Goal: Task Accomplishment & Management: Manage account settings

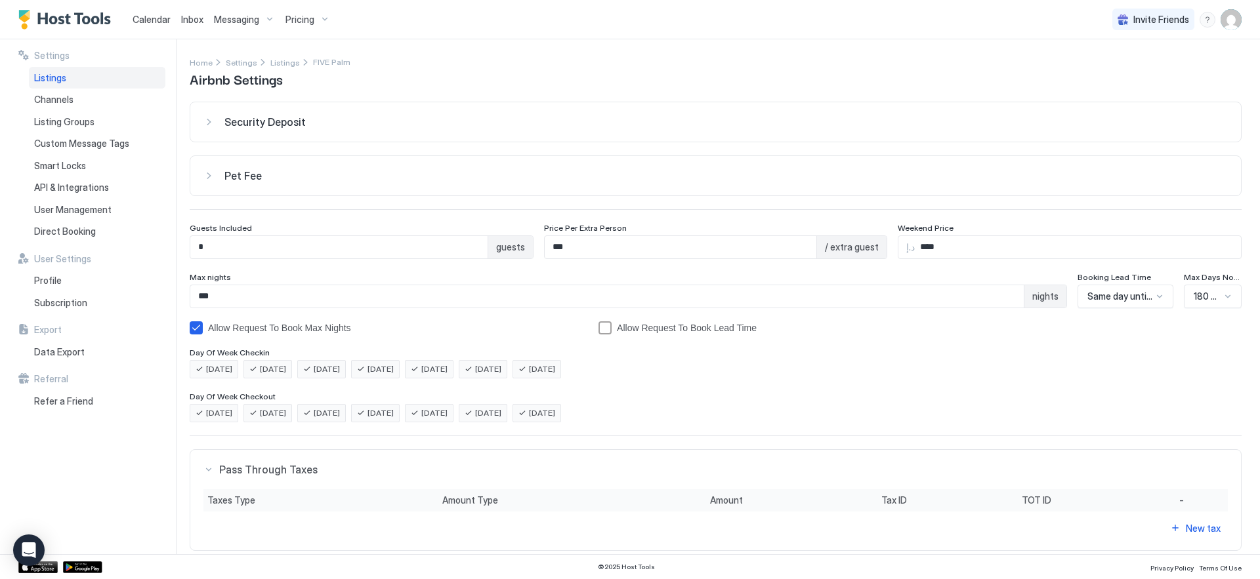
click at [63, 81] on span "Listings" at bounding box center [50, 78] width 32 height 12
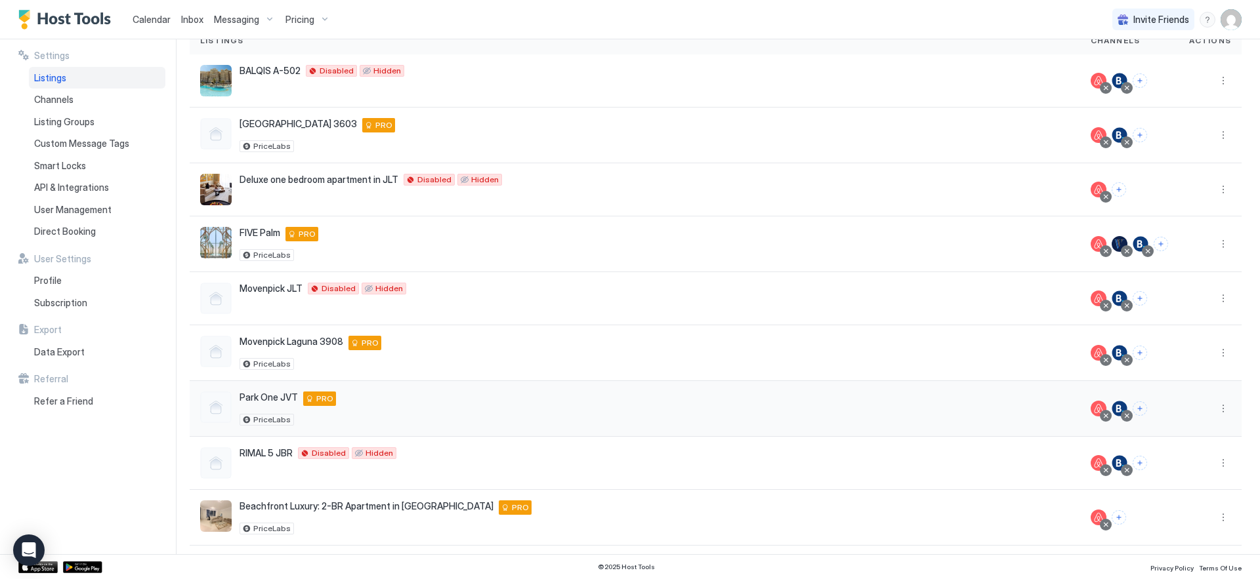
scroll to position [116, 0]
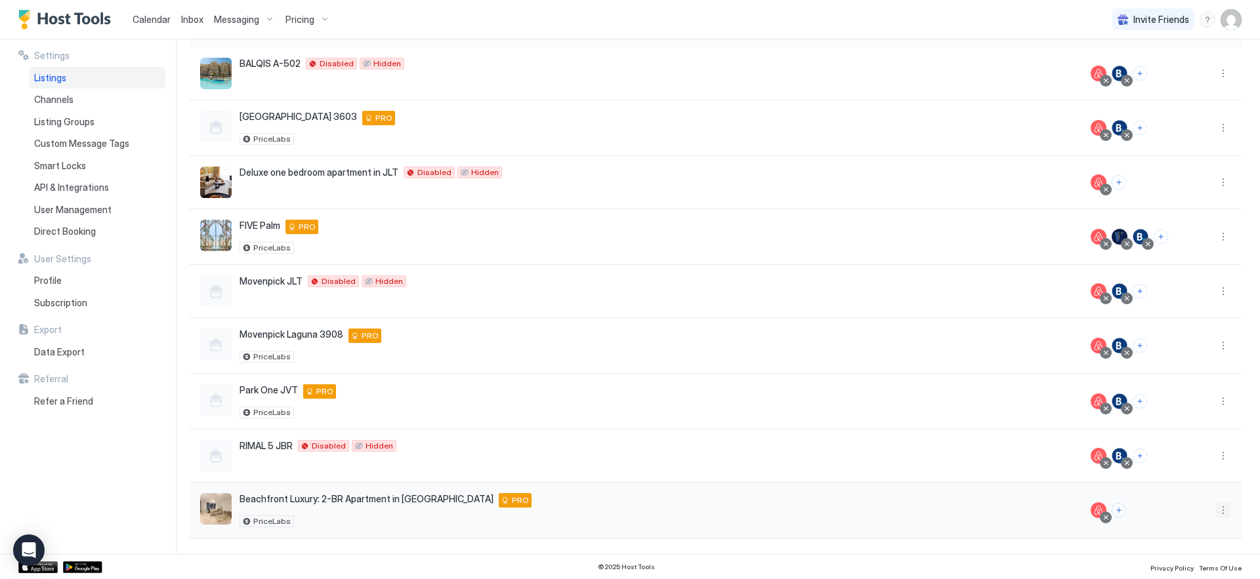
click at [1215, 512] on button "More options" at bounding box center [1223, 511] width 16 height 16
click at [1179, 466] on span "Airbnb Settings" at bounding box center [1182, 470] width 58 height 10
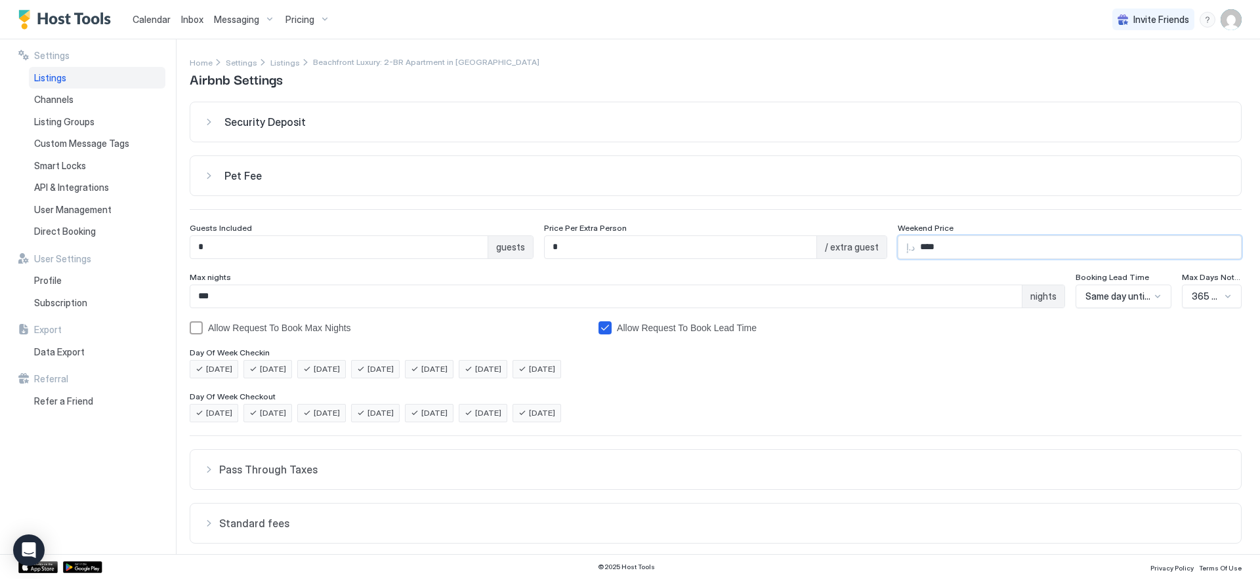
drag, startPoint x: 947, startPoint y: 247, endPoint x: 889, endPoint y: 245, distance: 57.8
click at [889, 245] on div "Guests Included * guests Price Per Extra Person * / extra guest Weekend Price د…" at bounding box center [716, 241] width 1052 height 36
type input "****"
click at [197, 333] on div "allowRTBAboveMaxNights" at bounding box center [196, 328] width 13 height 13
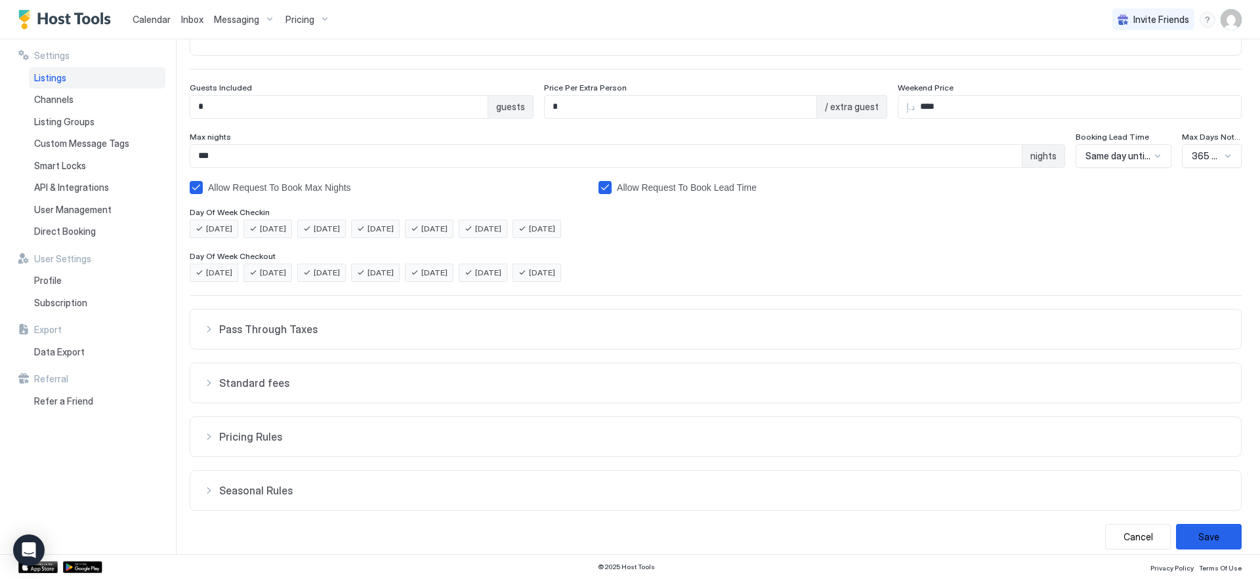
scroll to position [142, 0]
click at [1198, 528] on button "Save" at bounding box center [1209, 535] width 66 height 26
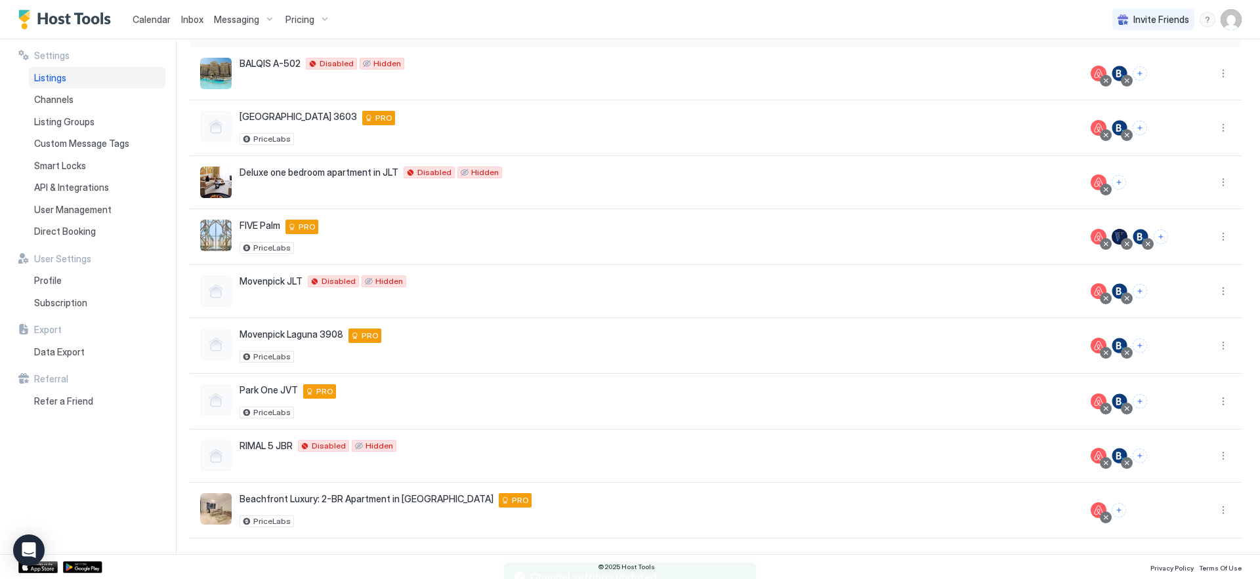
scroll to position [116, 0]
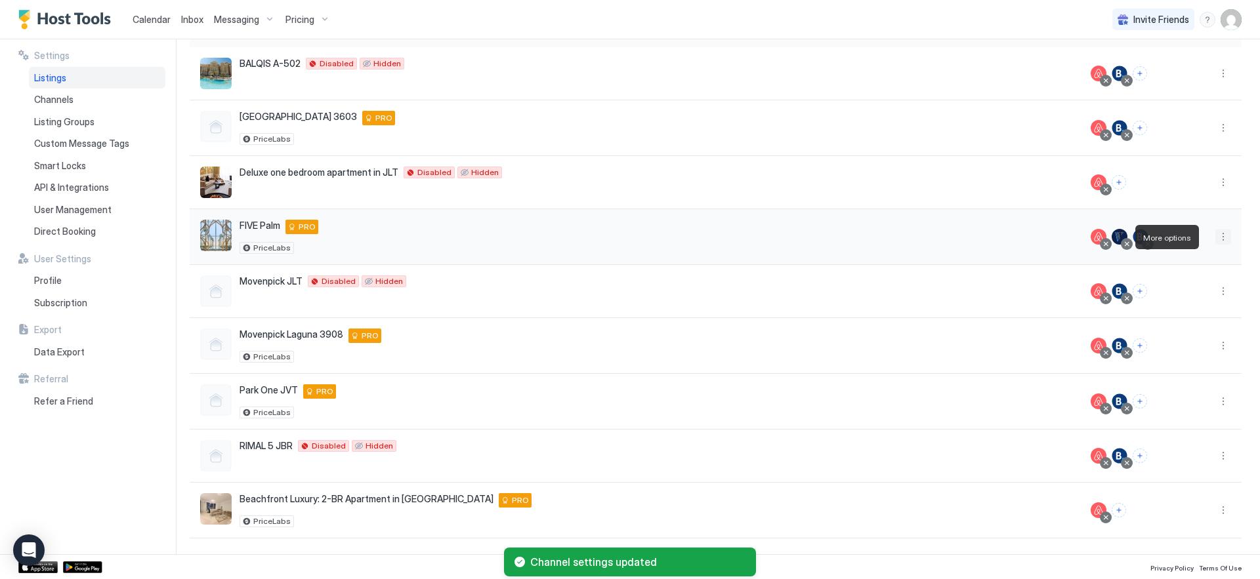
click at [1215, 238] on button "More options" at bounding box center [1223, 237] width 16 height 16
click at [1168, 337] on span "Airbnb Settings" at bounding box center [1182, 340] width 58 height 10
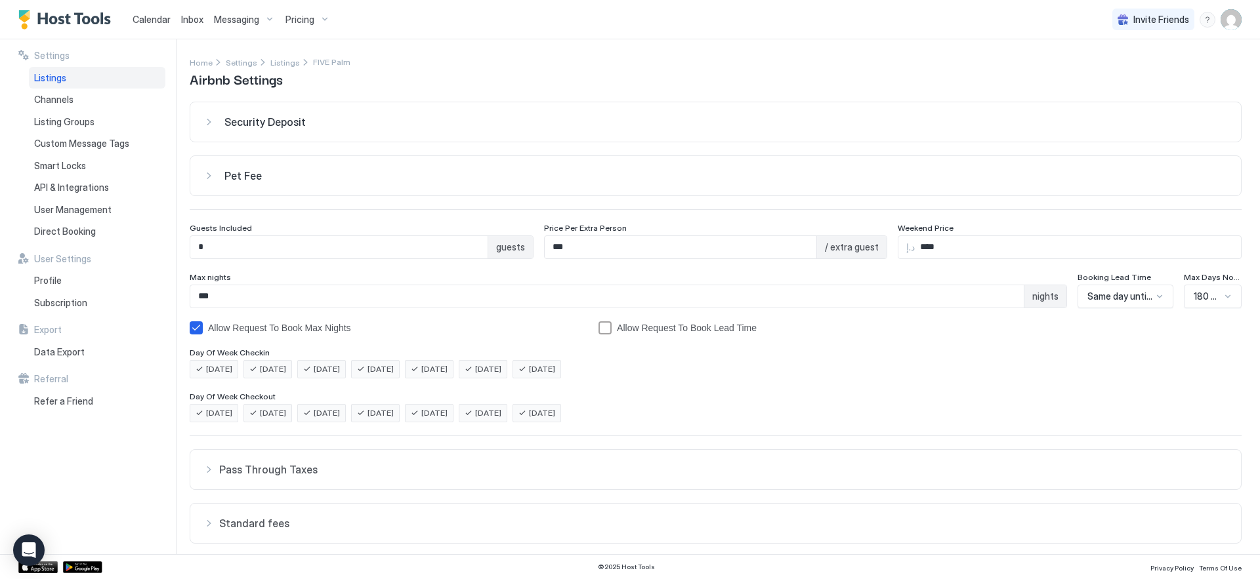
click at [1154, 296] on div at bounding box center [1159, 296] width 10 height 10
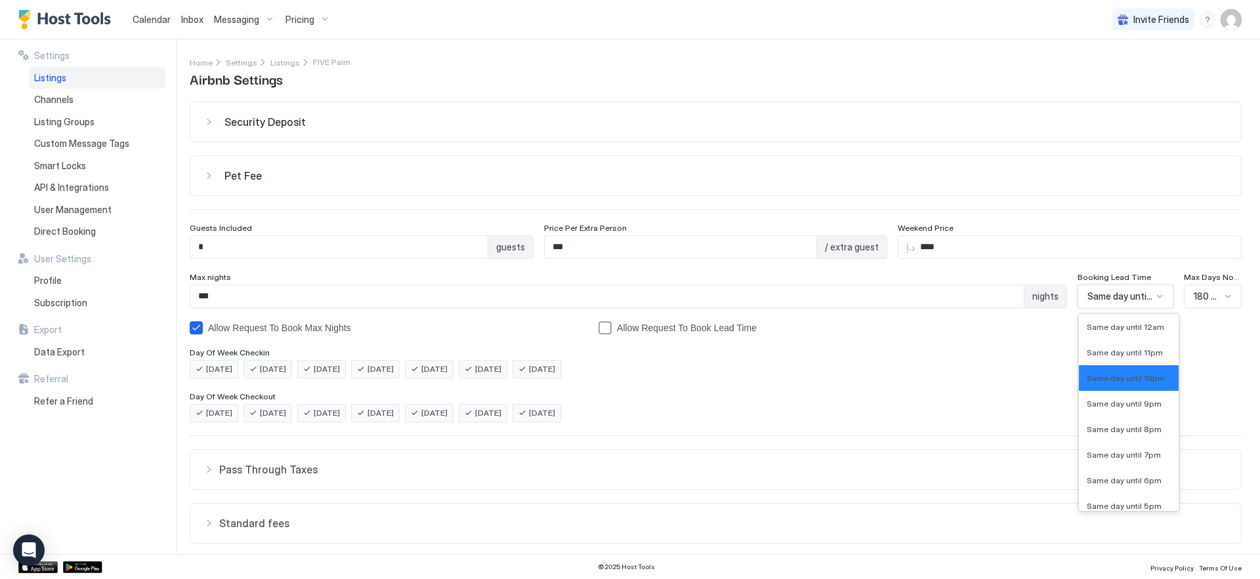
click at [1154, 296] on div at bounding box center [1159, 296] width 10 height 10
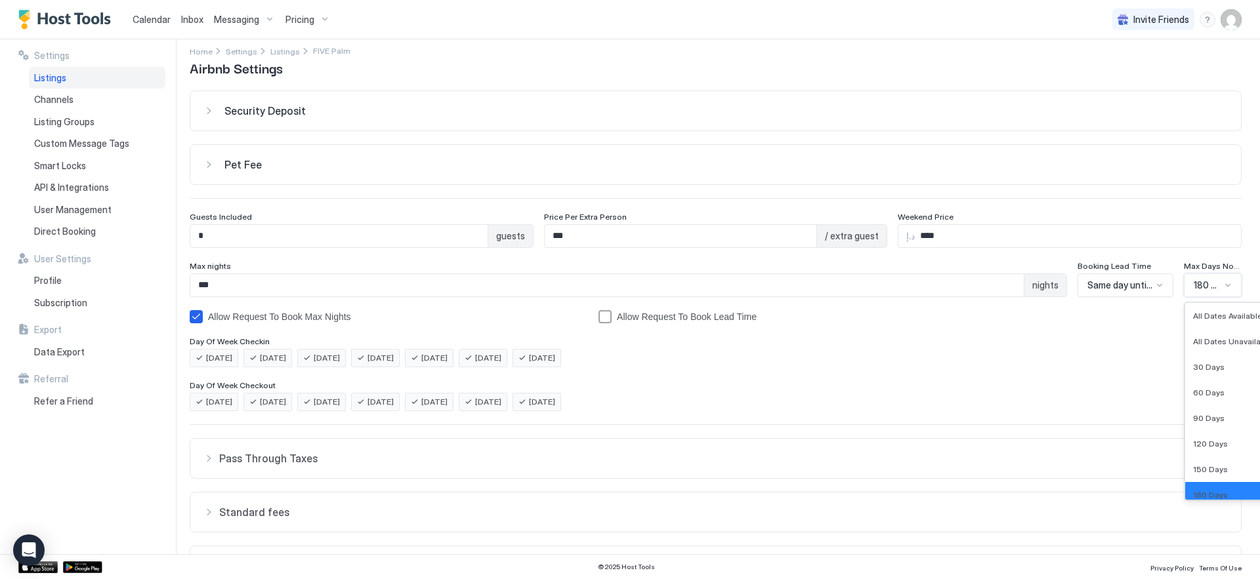
click at [1224, 297] on div "Security Deposit د.إ Pet Fee د.إ Guests Included * guests Price Per Extra Perso…" at bounding box center [716, 385] width 1052 height 589
click at [1217, 271] on div "Max Days Notice" at bounding box center [1213, 266] width 58 height 12
drag, startPoint x: 1217, startPoint y: 266, endPoint x: 1237, endPoint y: 266, distance: 20.3
click at [1237, 266] on div "Settings Home Settings Listings FIVE Palm Airbnb Settings Security Deposit د.إ …" at bounding box center [725, 296] width 1070 height 515
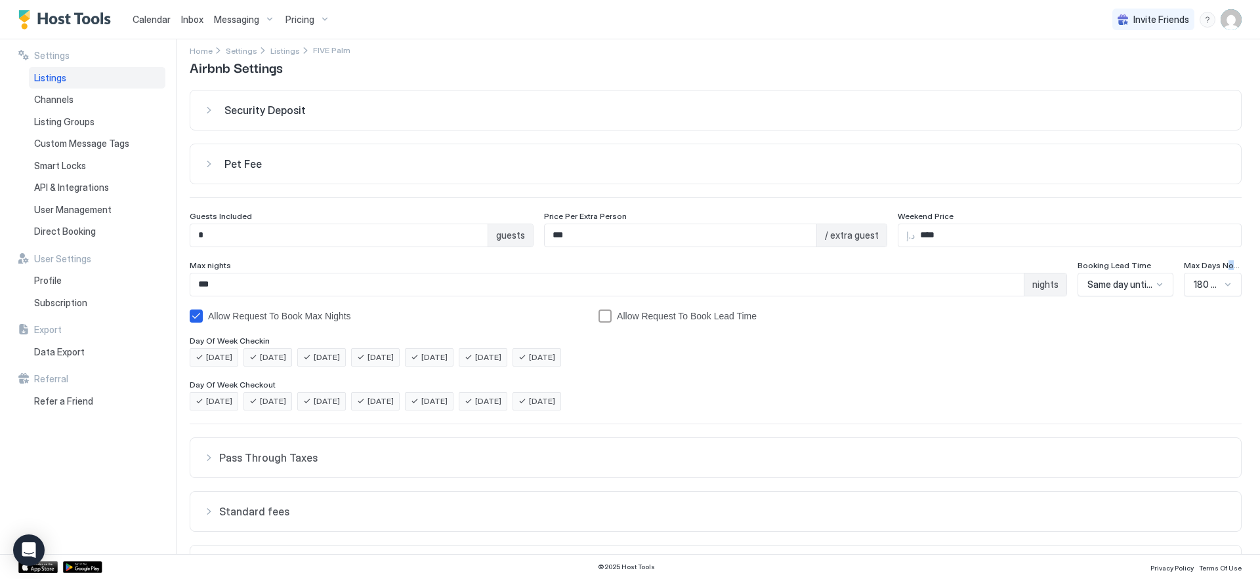
click at [85, 78] on div "Listings" at bounding box center [97, 78] width 136 height 22
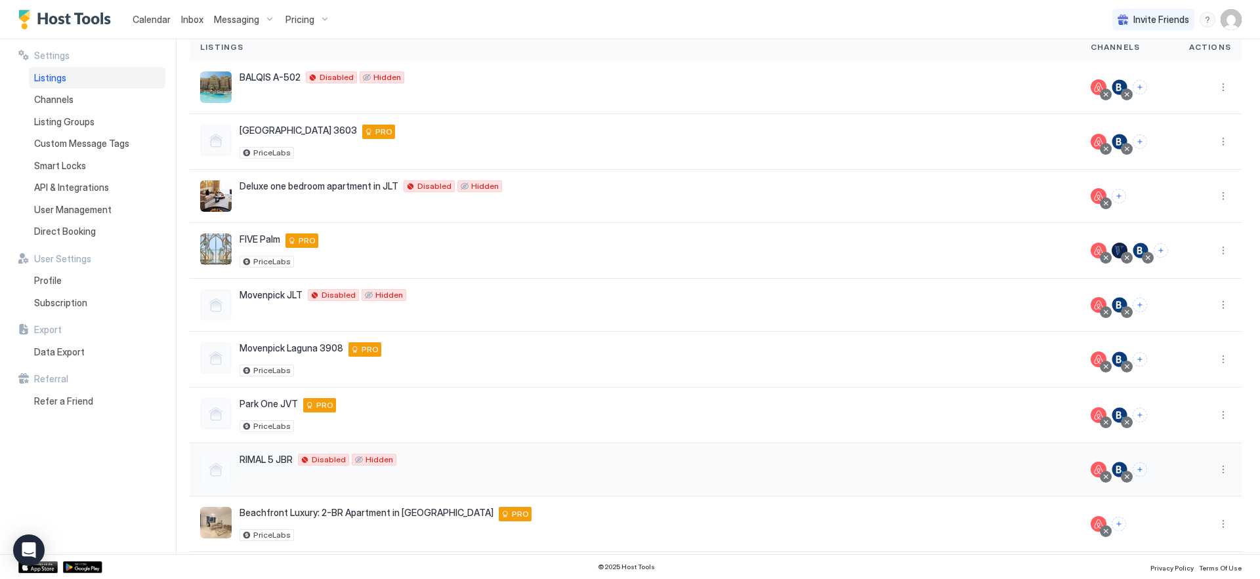
scroll to position [116, 0]
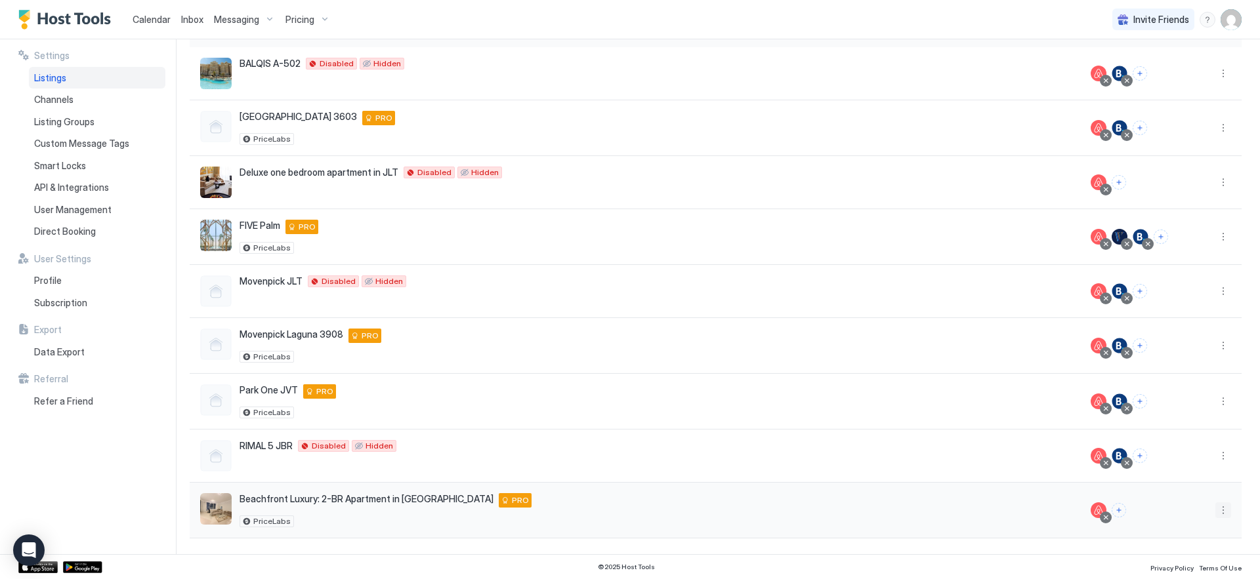
click at [1215, 509] on button "More options" at bounding box center [1223, 511] width 16 height 16
click at [1188, 467] on span "Airbnb Settings" at bounding box center [1182, 470] width 58 height 10
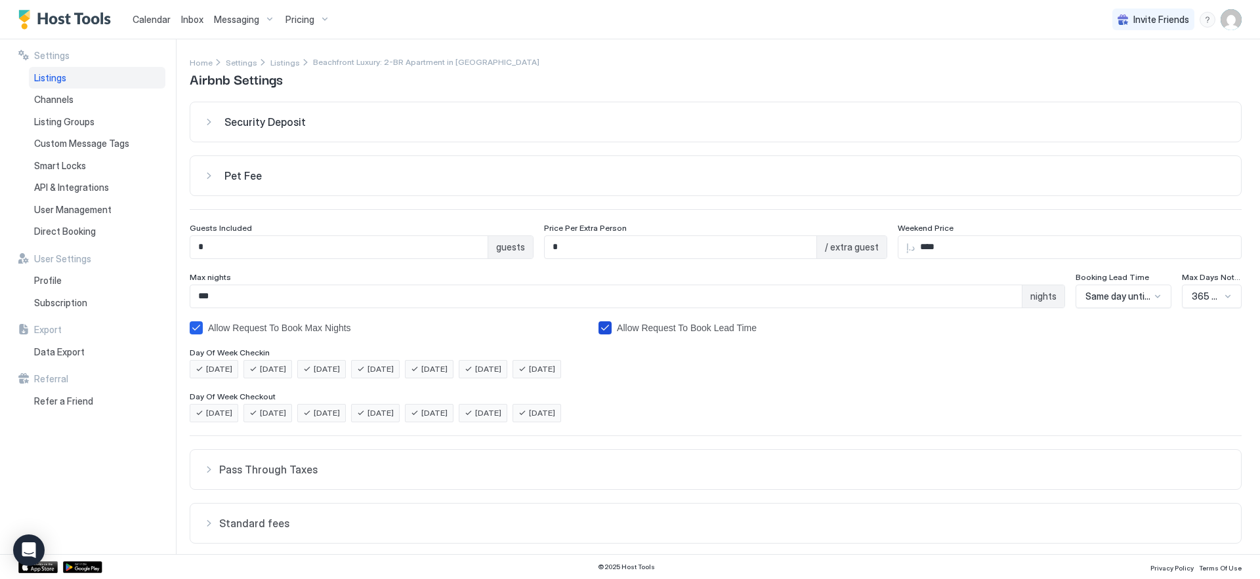
click at [605, 332] on icon "bookingLeadTimeAllowRequestToBook" at bounding box center [605, 328] width 10 height 10
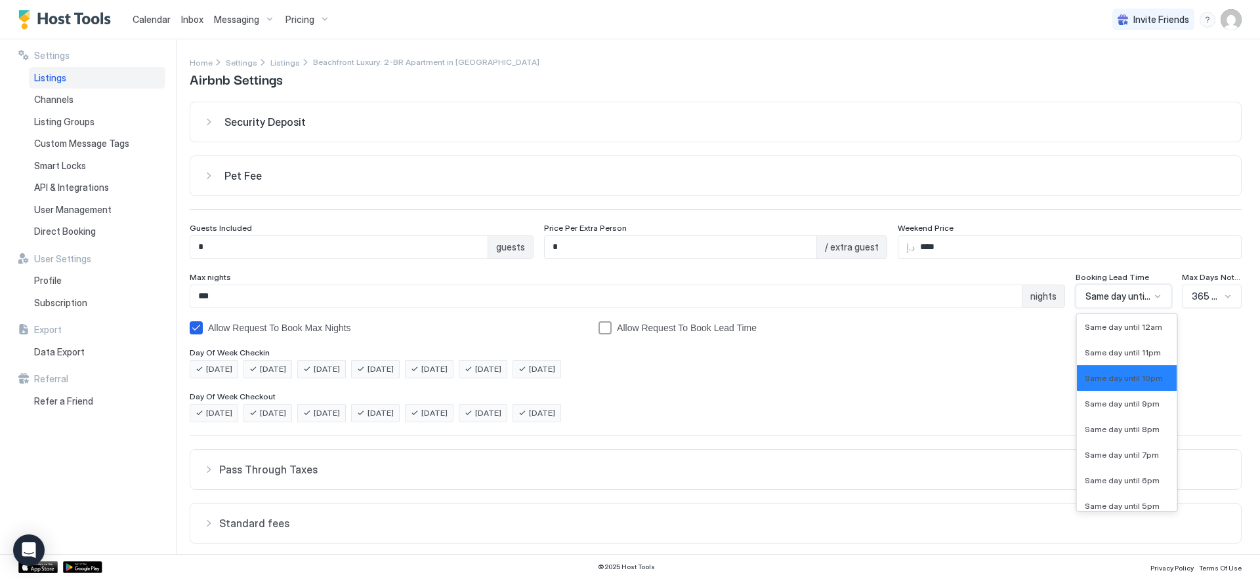
click at [1114, 302] on div "Same day until 10pm" at bounding box center [1123, 297] width 96 height 24
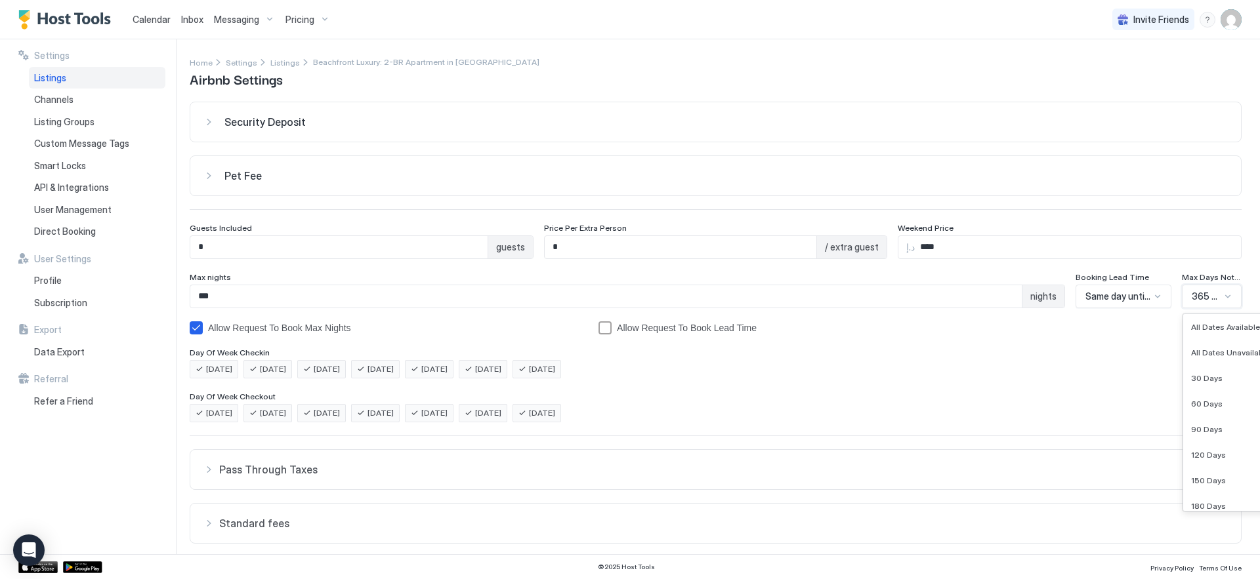
scroll to position [161, 0]
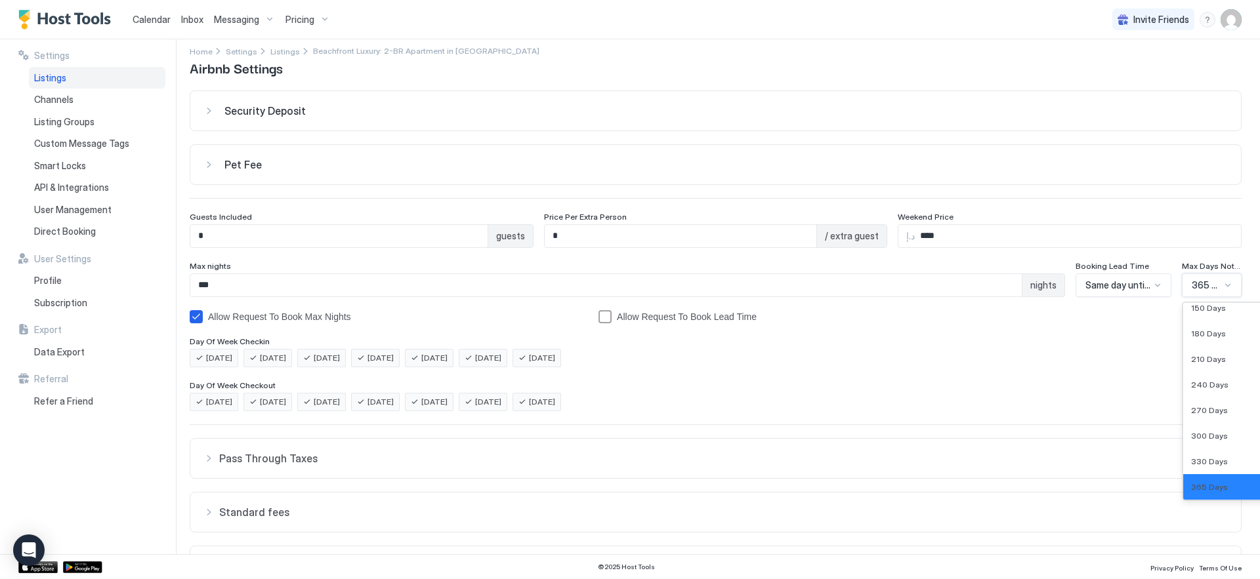
click at [1218, 299] on div "Security Deposit د.إ Pet Fee د.إ Guests Included * guests Price Per Extra Perso…" at bounding box center [716, 385] width 1052 height 589
click at [1218, 342] on div "180 Days" at bounding box center [1232, 333] width 98 height 26
drag, startPoint x: 1198, startPoint y: 265, endPoint x: 1237, endPoint y: 268, distance: 38.8
click at [1237, 268] on div "Settings Home Settings Listings Beachfront Luxury: 2-BR Apartment in [GEOGRAPHI…" at bounding box center [725, 296] width 1070 height 515
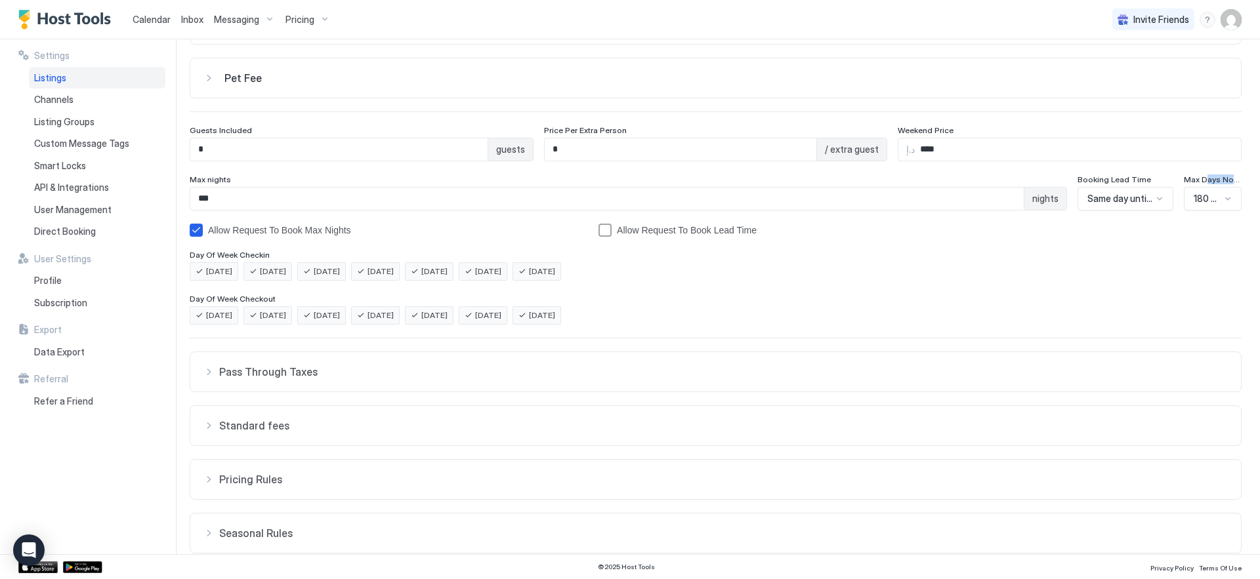
scroll to position [136, 0]
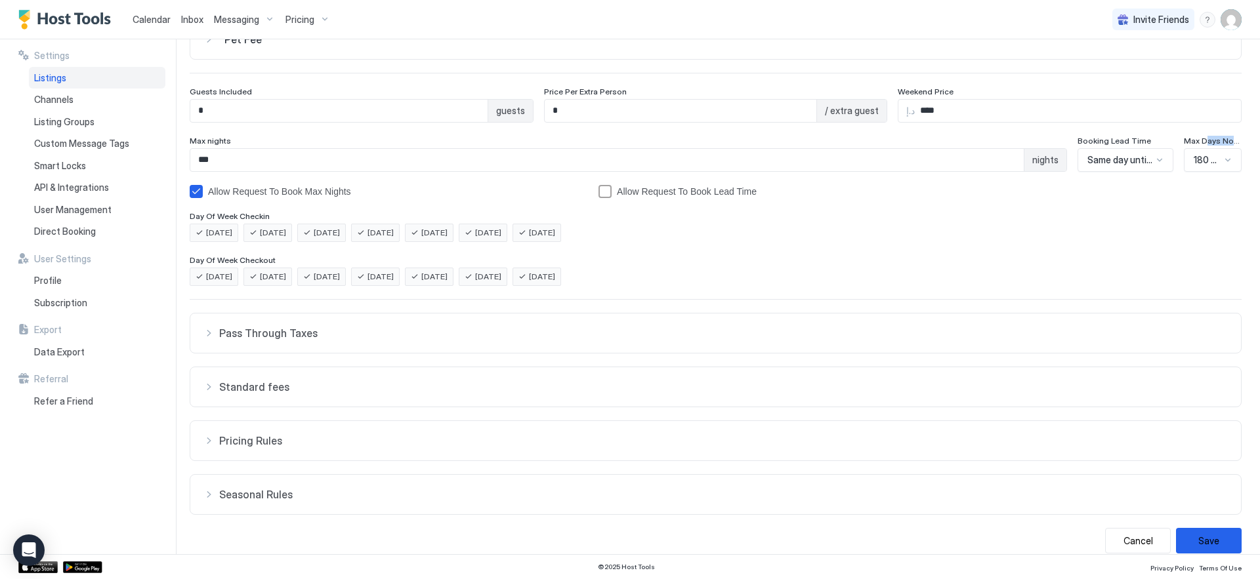
click at [752, 434] on span "Pricing Rules" at bounding box center [723, 440] width 1008 height 13
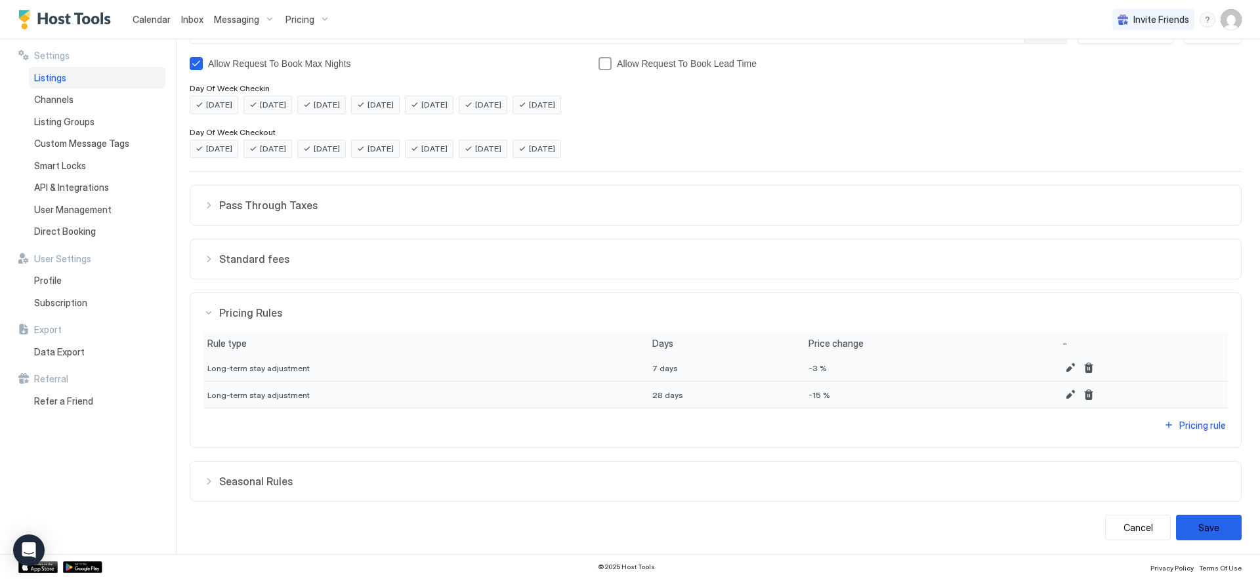
scroll to position [266, 0]
click at [1215, 531] on button "Save" at bounding box center [1209, 526] width 66 height 26
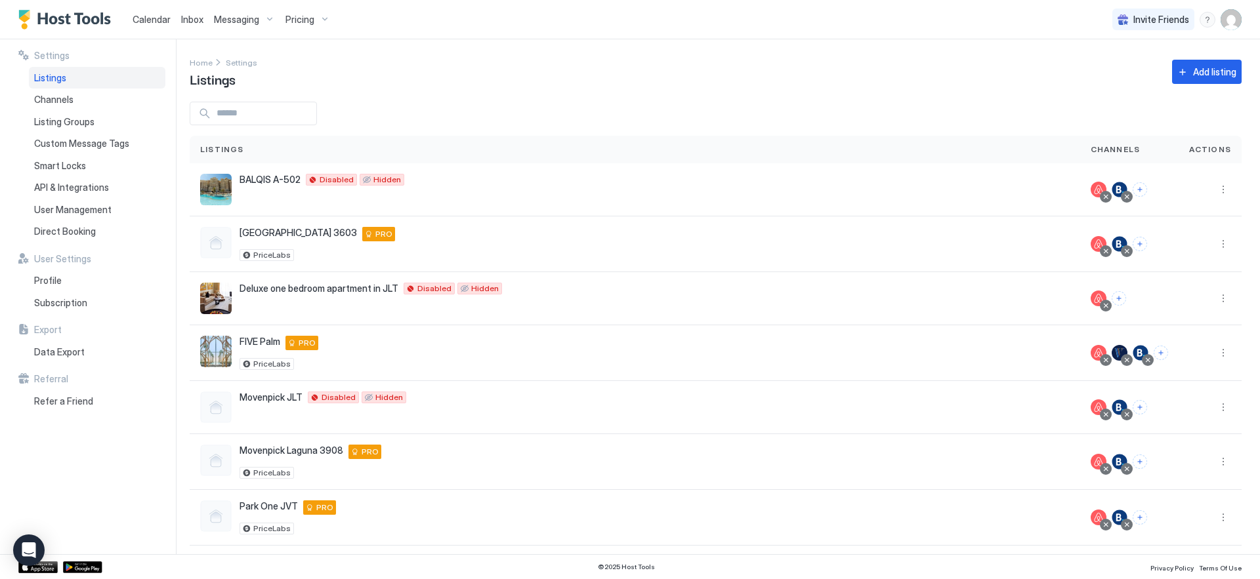
click at [320, 26] on div "Pricing" at bounding box center [307, 20] width 55 height 22
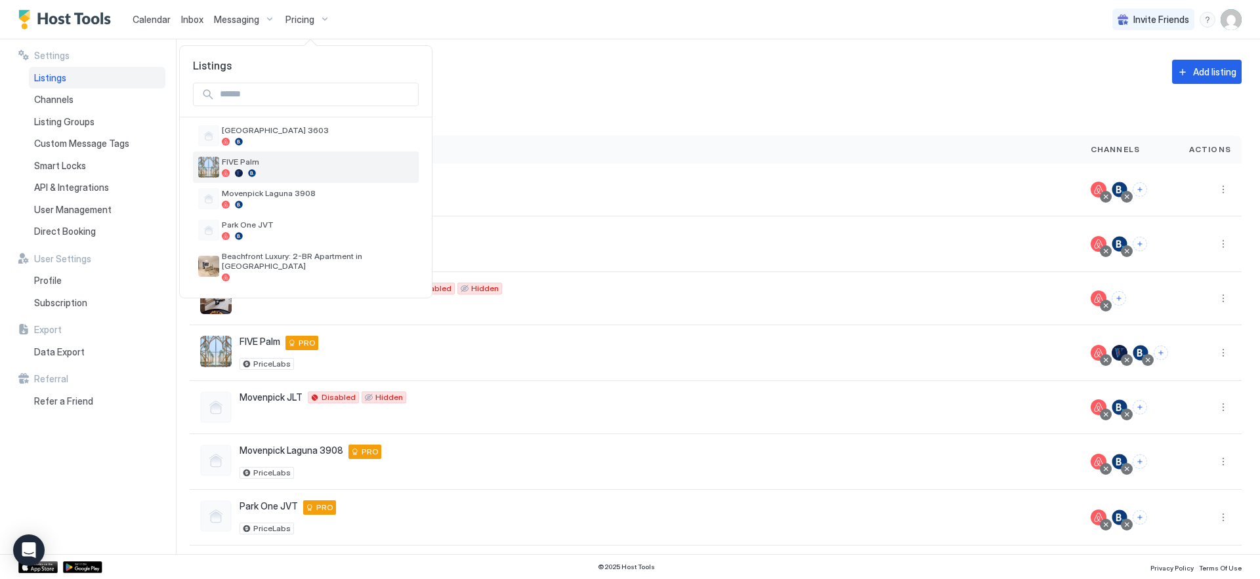
scroll to position [39, 0]
click at [291, 260] on span "Beachfront Luxury: 2-BR Apartment in [GEOGRAPHIC_DATA]" at bounding box center [318, 259] width 192 height 20
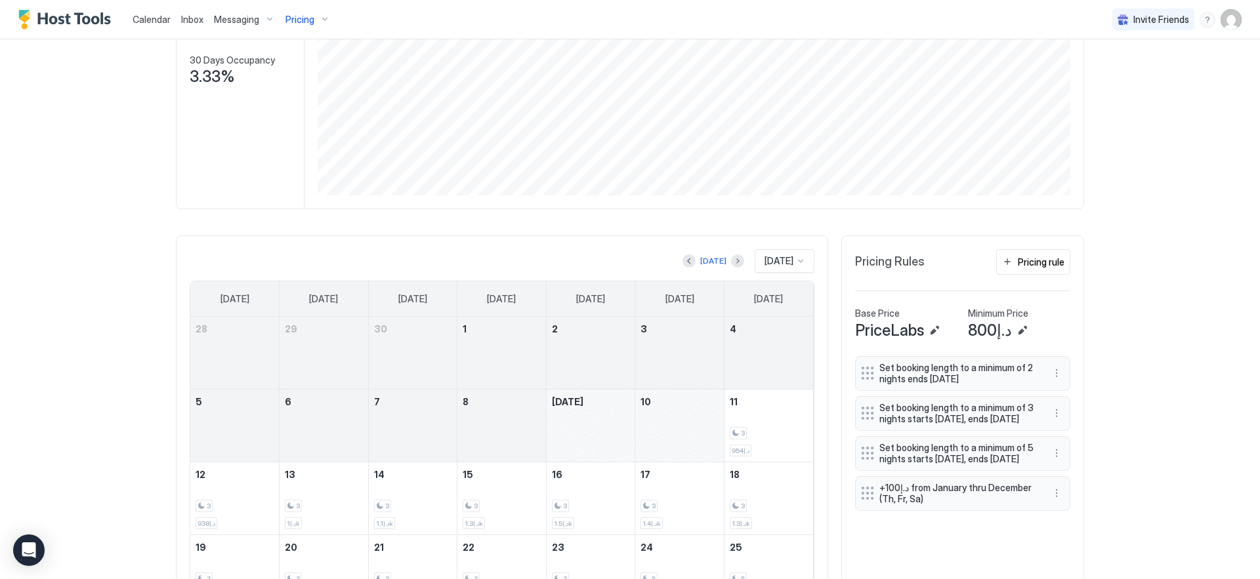
scroll to position [356, 0]
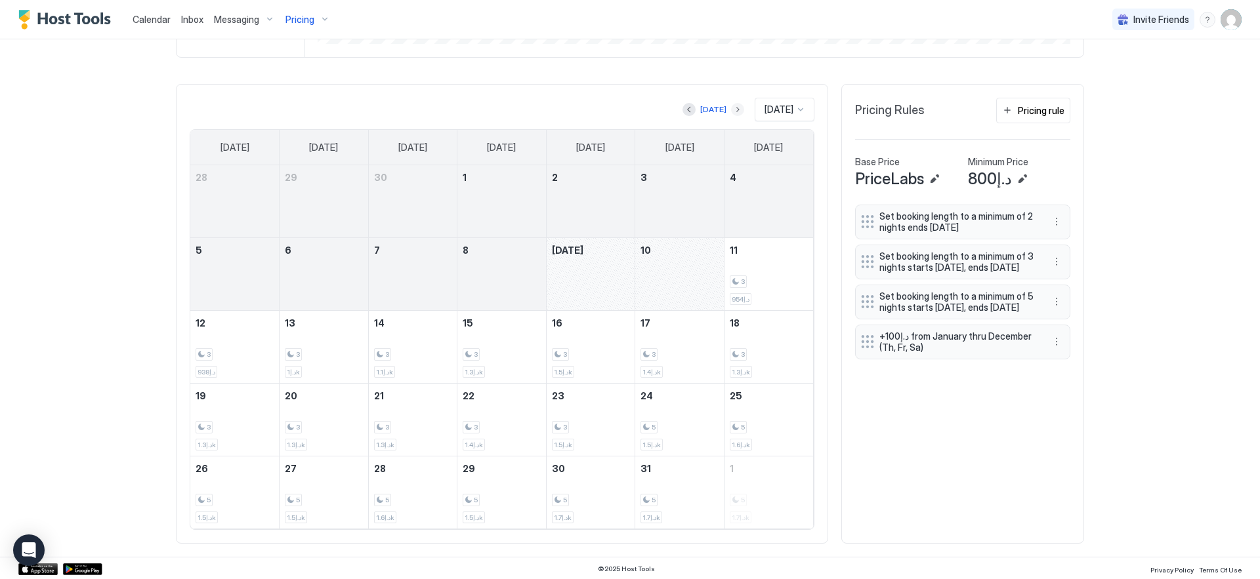
click at [731, 112] on button "Next month" at bounding box center [737, 109] width 13 height 13
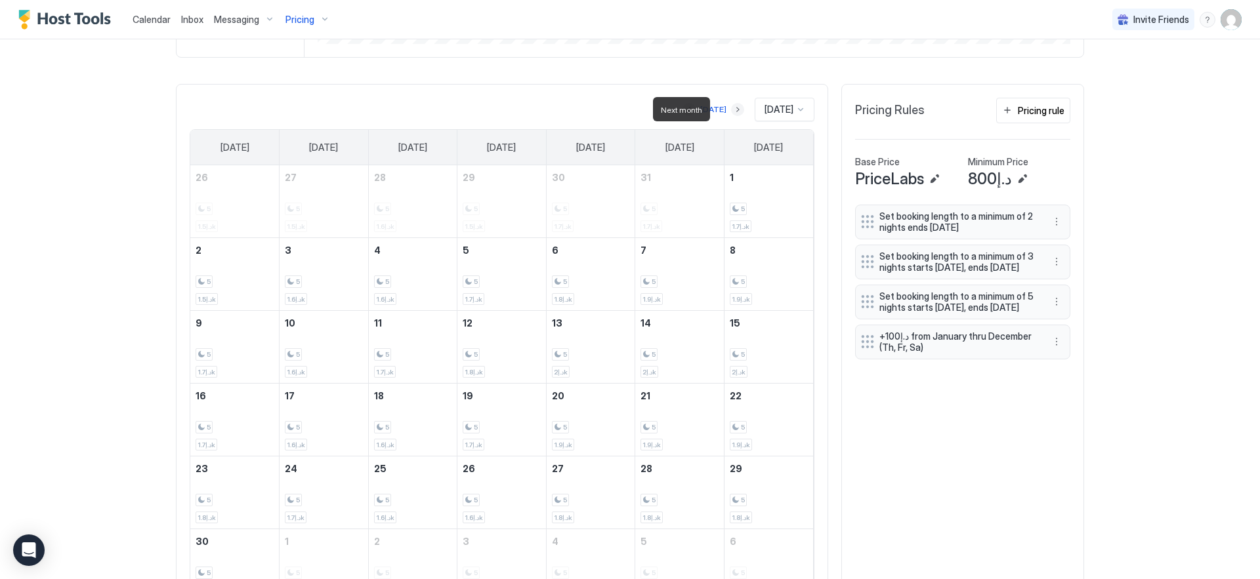
click at [731, 112] on button "Next month" at bounding box center [737, 109] width 13 height 13
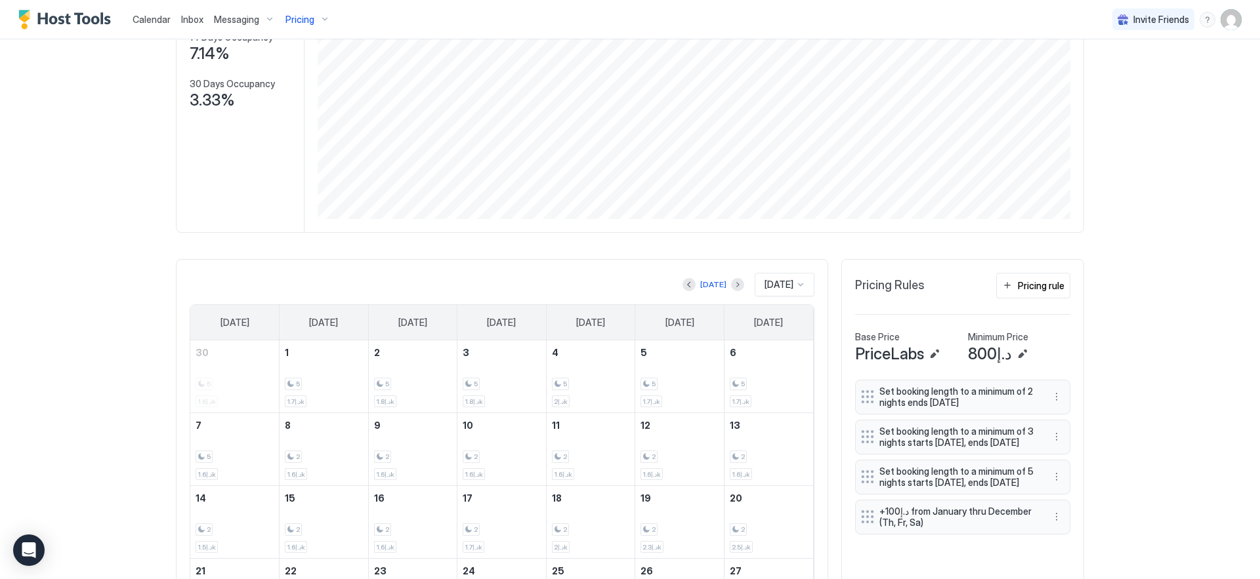
scroll to position [0, 0]
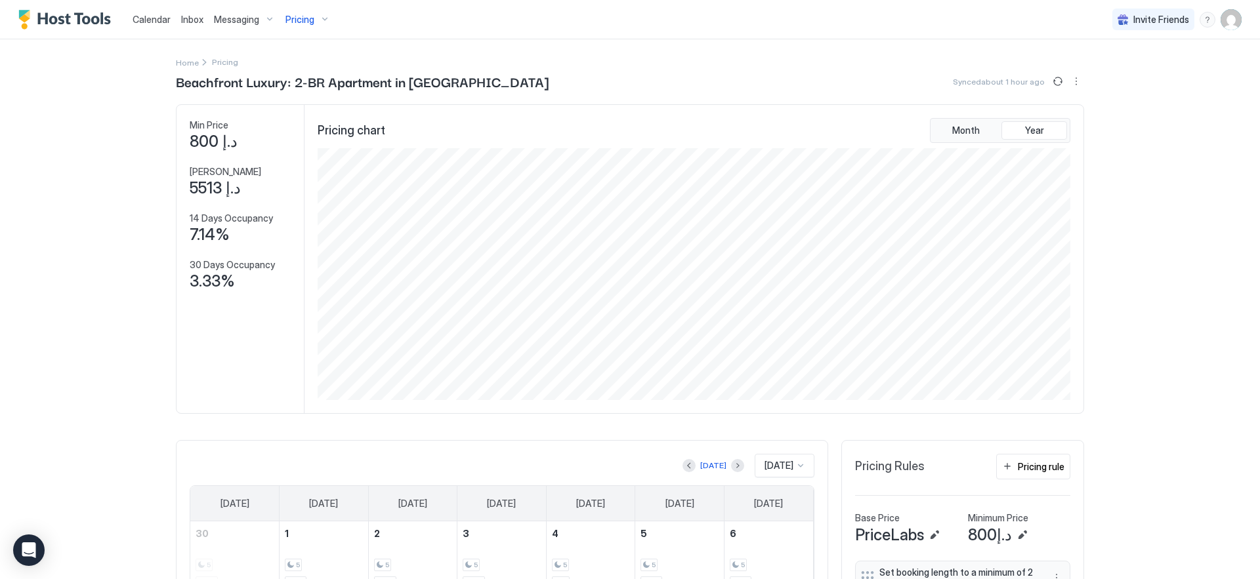
click at [310, 16] on span "Pricing" at bounding box center [299, 20] width 29 height 12
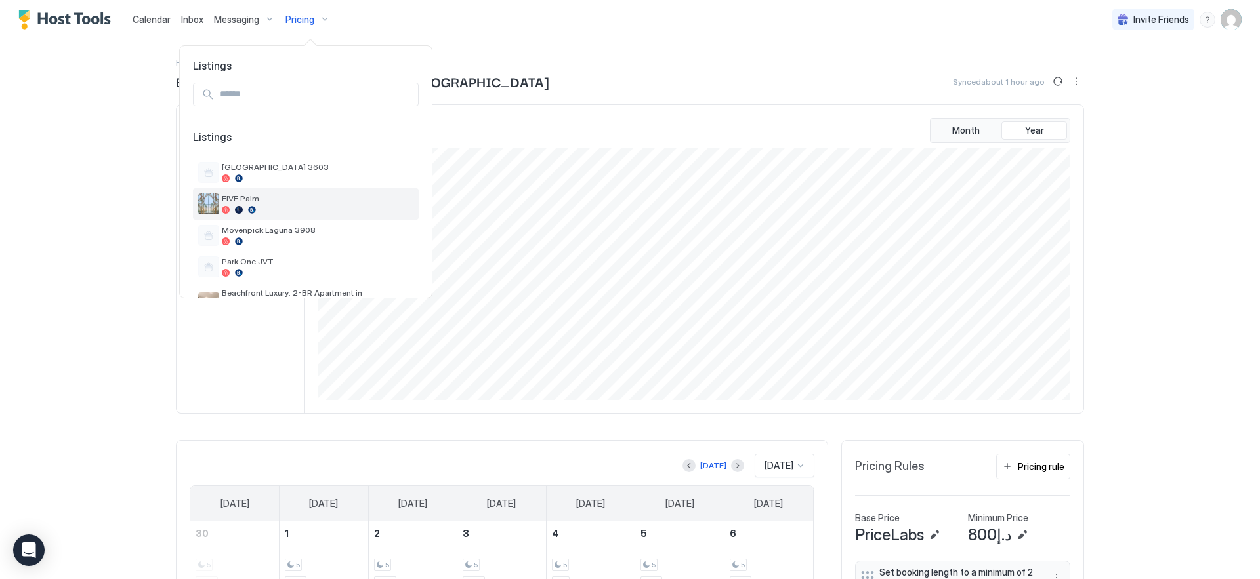
click at [278, 208] on div at bounding box center [318, 210] width 192 height 8
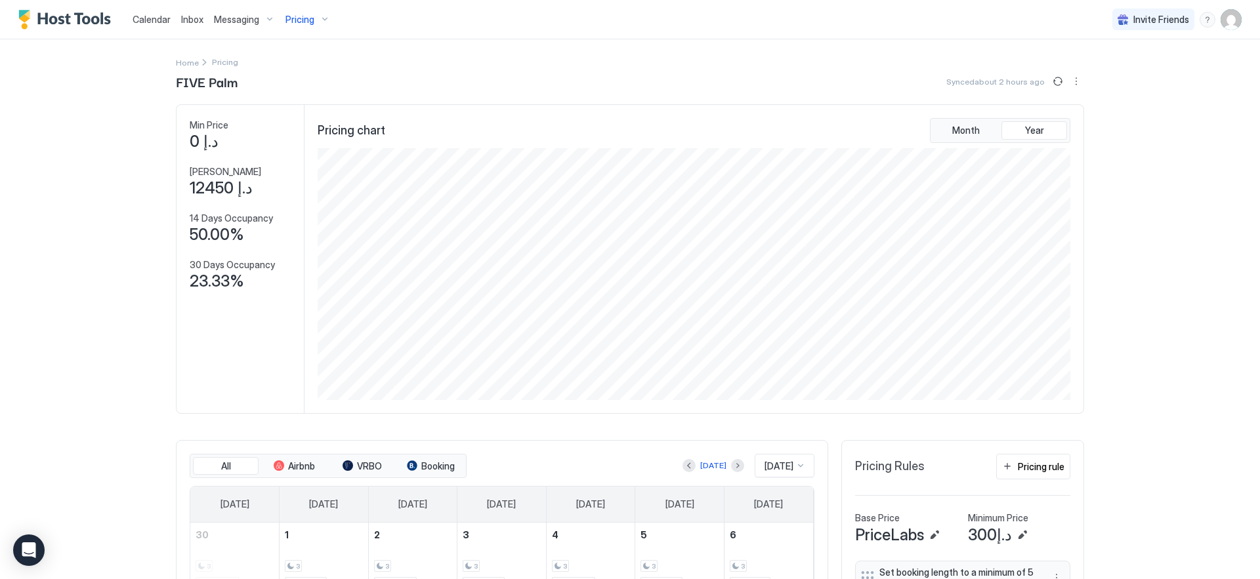
click at [312, 22] on div "Pricing" at bounding box center [307, 20] width 55 height 22
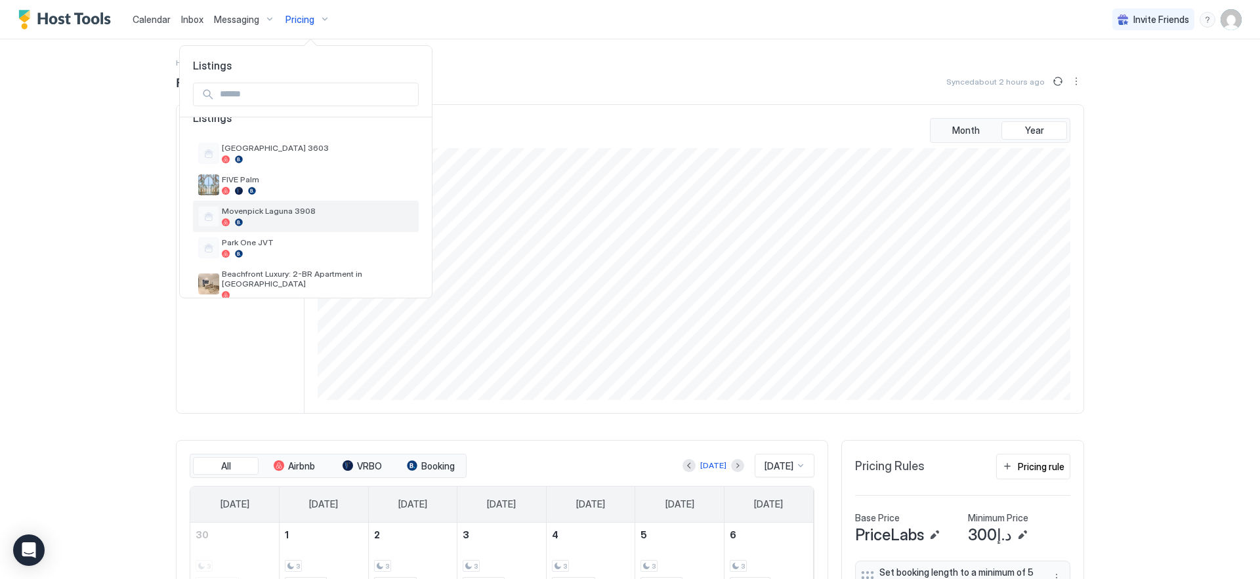
scroll to position [39, 0]
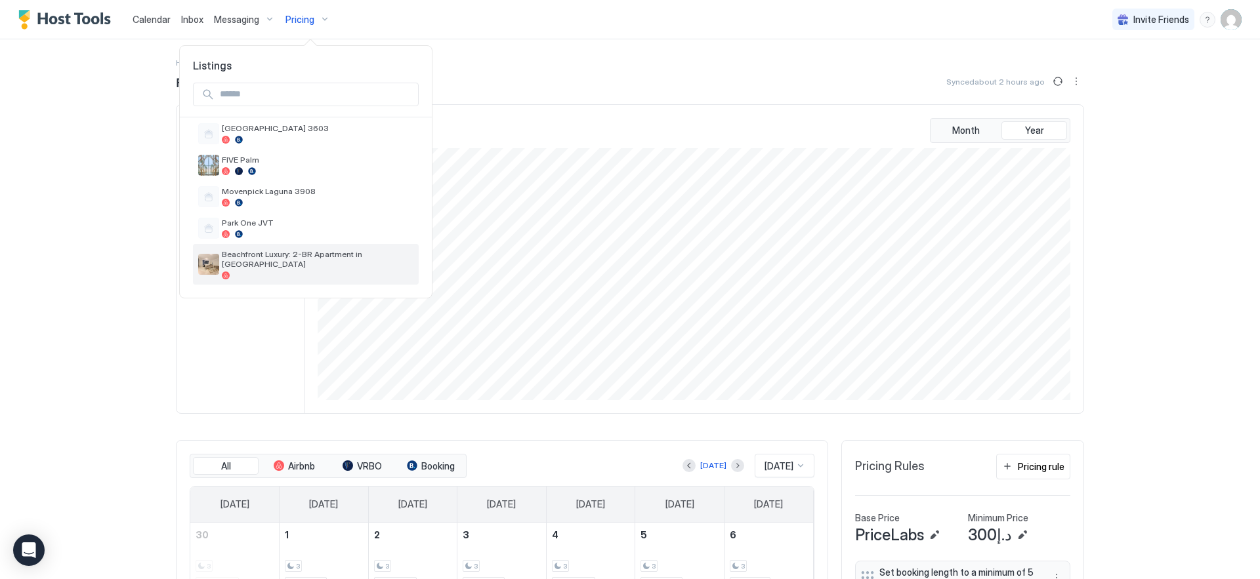
click at [291, 259] on span "Beachfront Luxury: 2-BR Apartment in [GEOGRAPHIC_DATA]" at bounding box center [318, 259] width 192 height 20
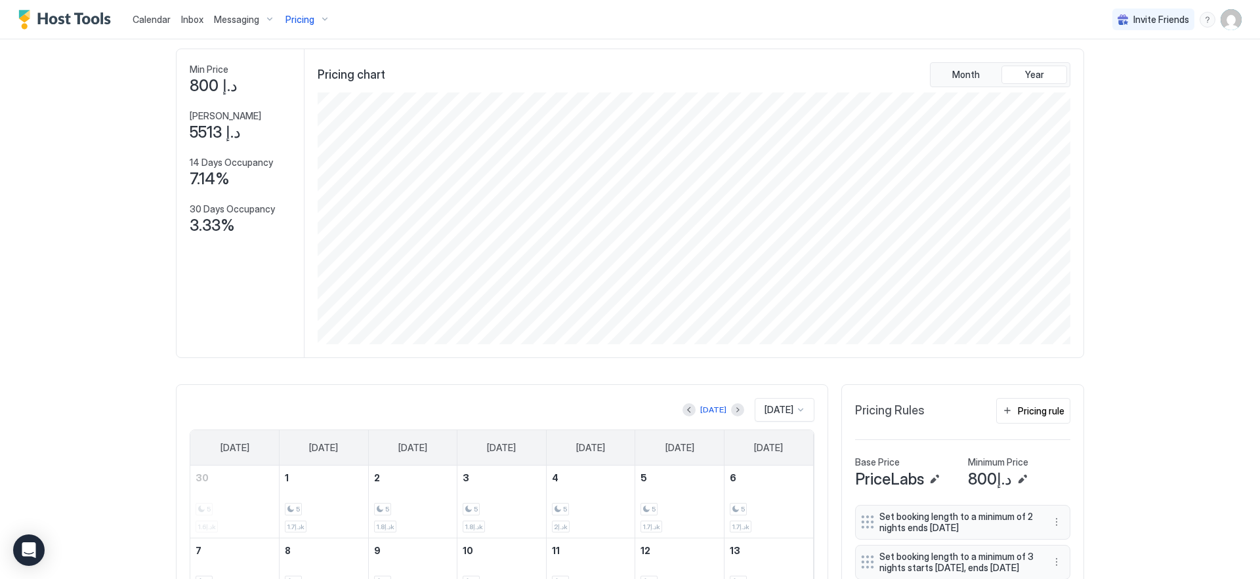
scroll to position [232, 0]
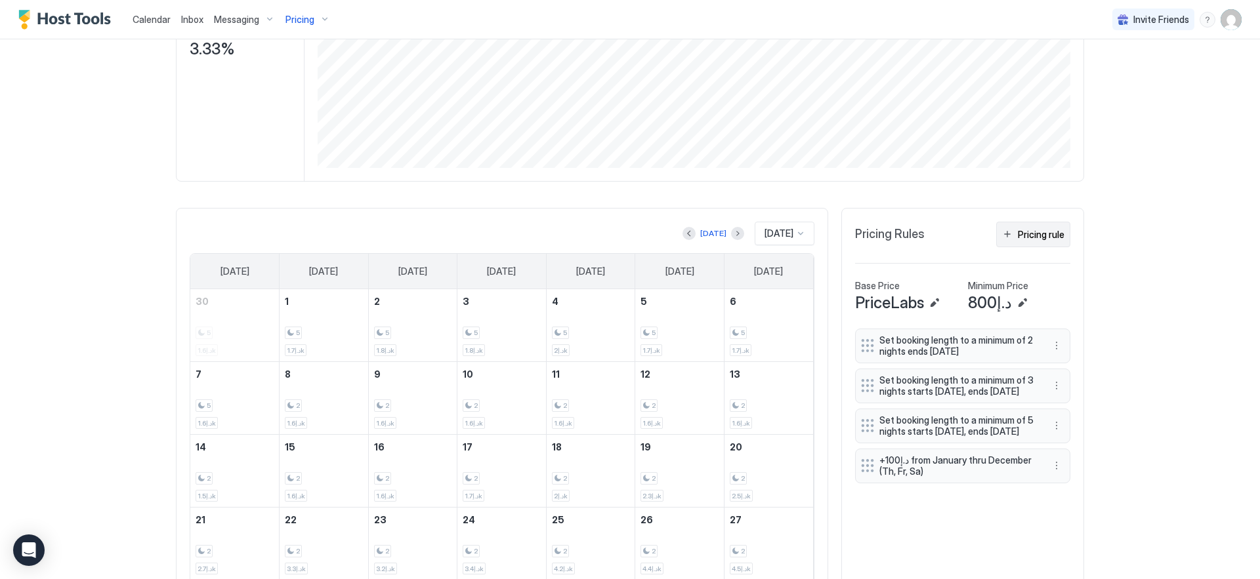
click at [1030, 237] on div "Pricing rule" at bounding box center [1041, 235] width 47 height 14
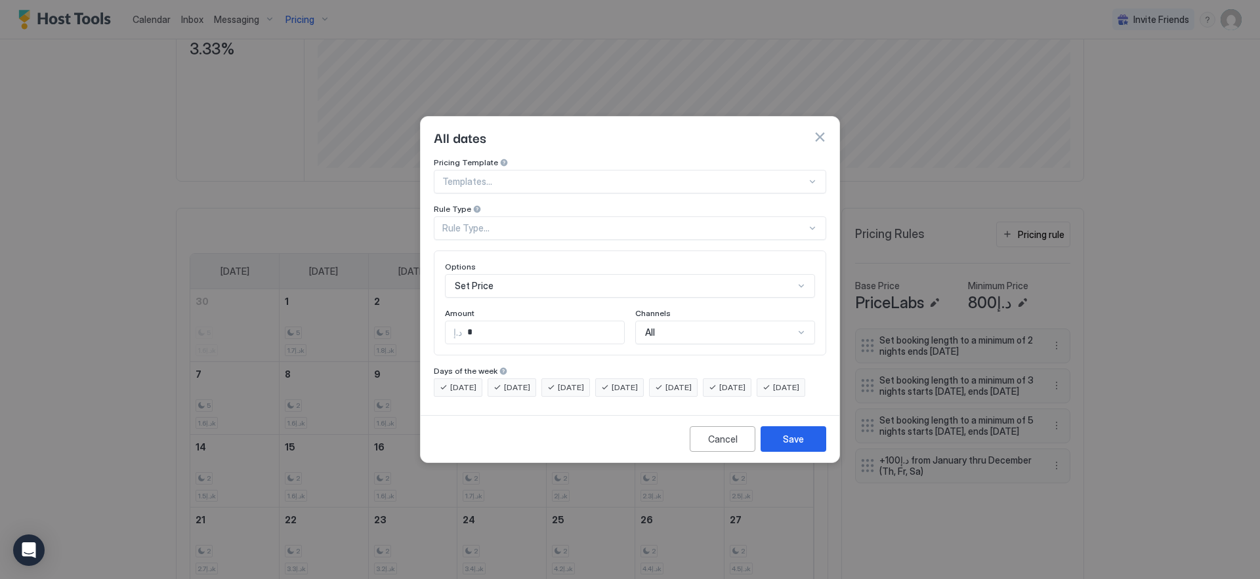
click at [725, 176] on div at bounding box center [624, 182] width 364 height 12
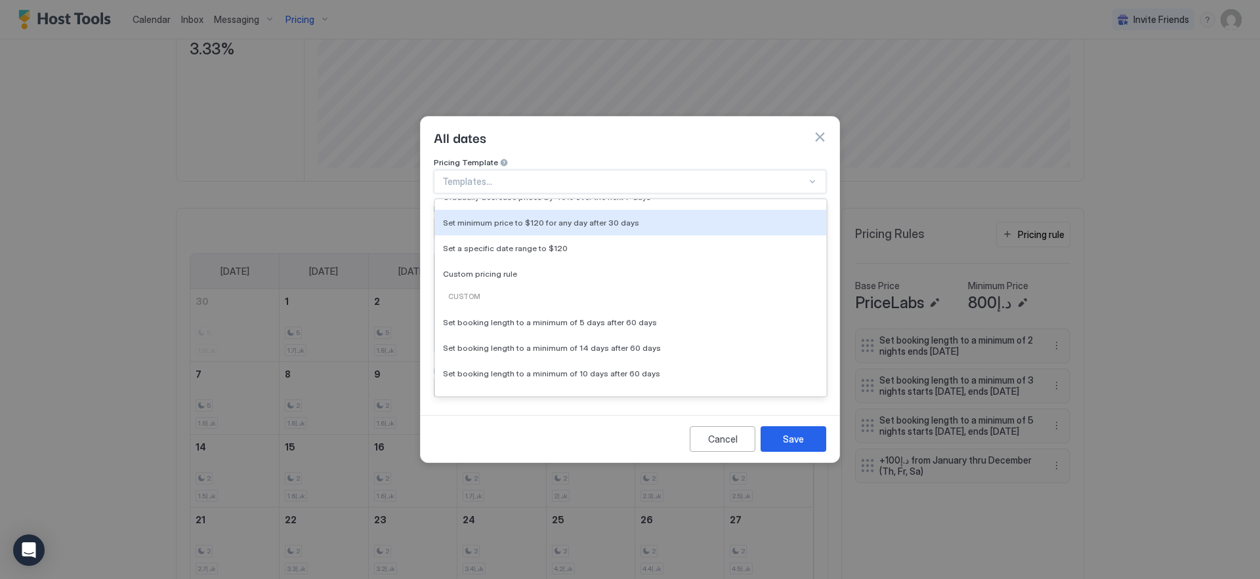
scroll to position [92, 0]
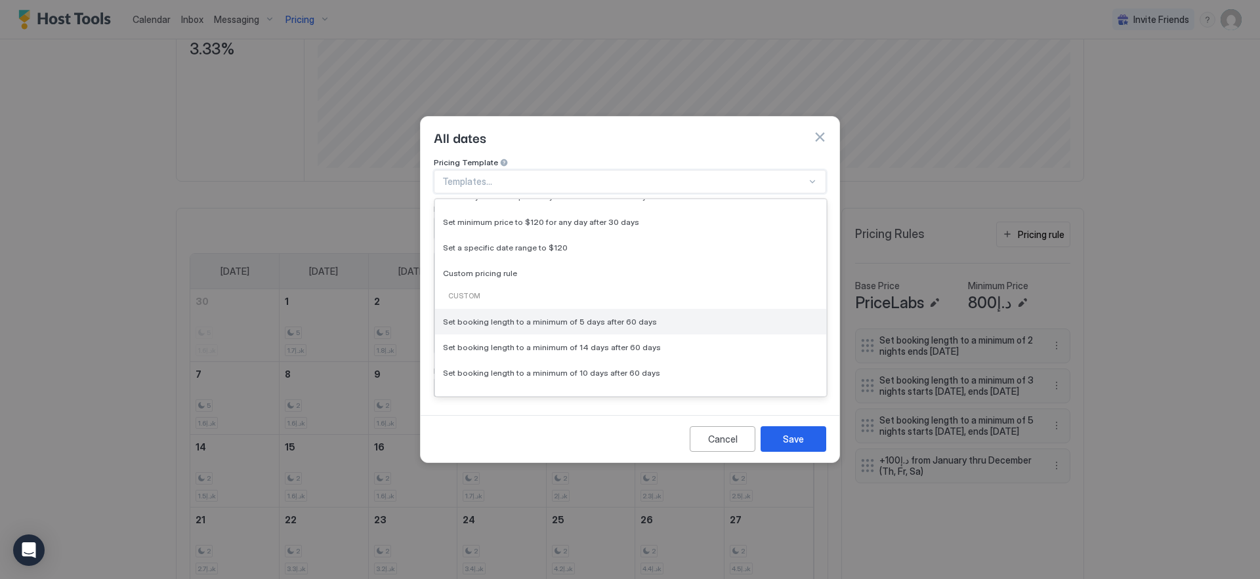
click at [666, 317] on div "Set booking length to a minimum of 5 days after 60 days" at bounding box center [630, 322] width 391 height 26
type input "*"
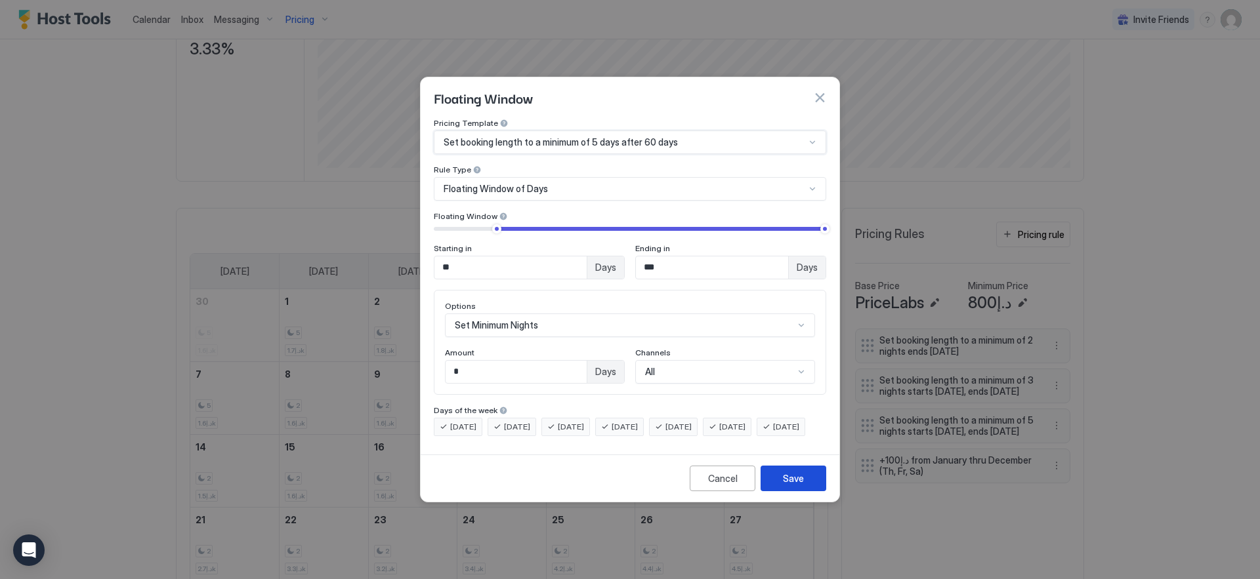
click at [799, 491] on button "Save" at bounding box center [793, 479] width 66 height 26
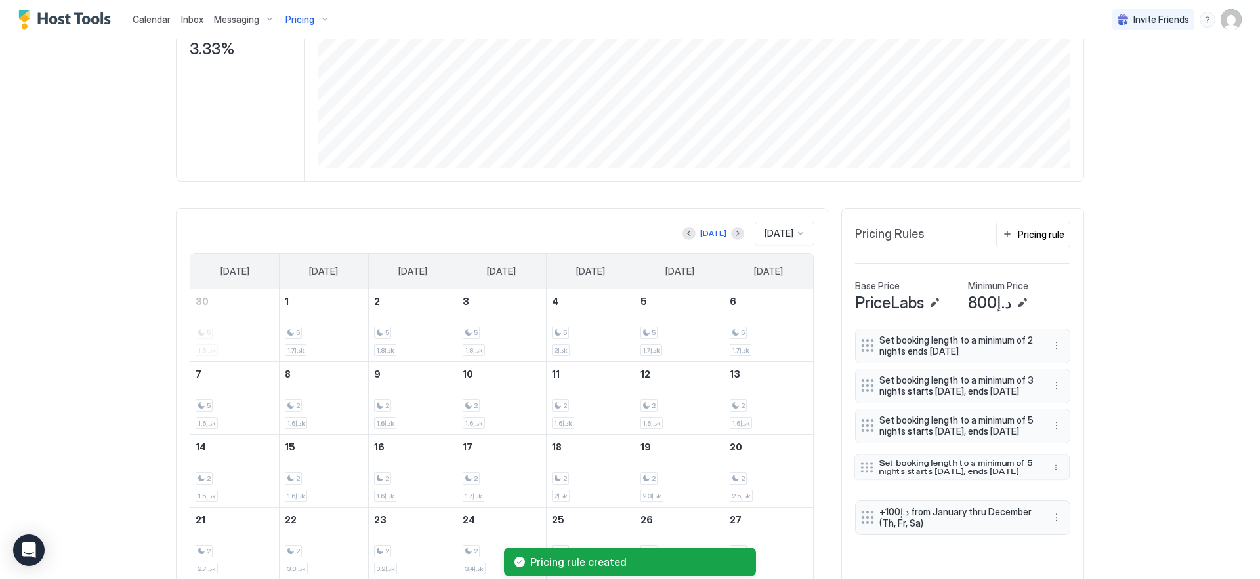
drag, startPoint x: 862, startPoint y: 520, endPoint x: 861, endPoint y: 484, distance: 36.1
click at [861, 472] on div at bounding box center [866, 467] width 13 height 10
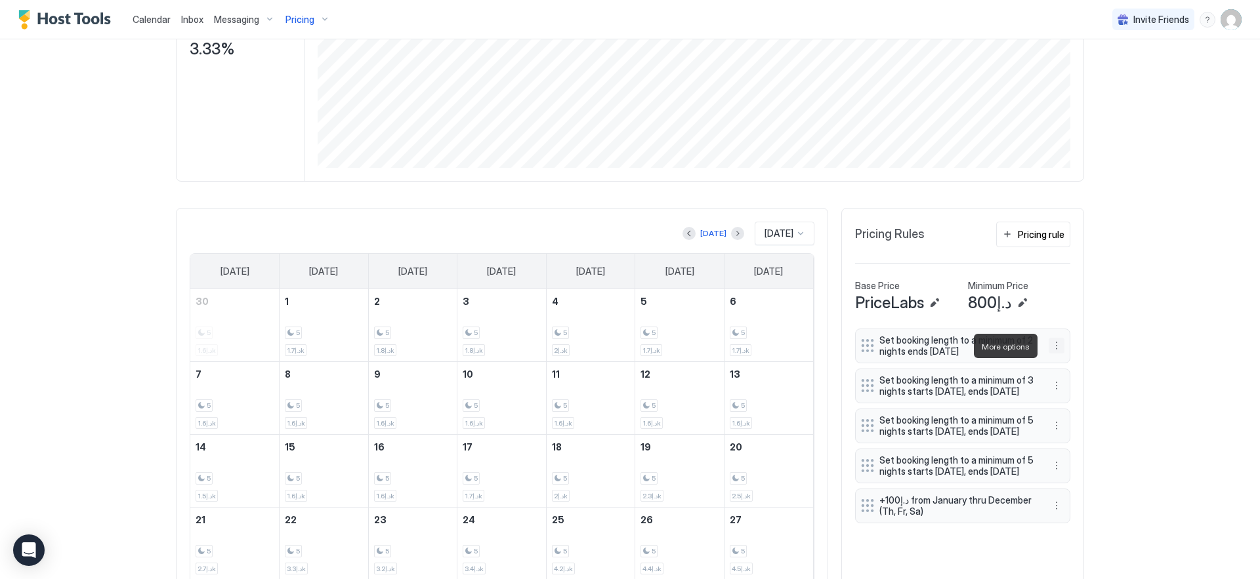
click at [1051, 346] on button "More options" at bounding box center [1056, 346] width 16 height 16
click at [1062, 362] on div "Edit" at bounding box center [1064, 365] width 29 height 10
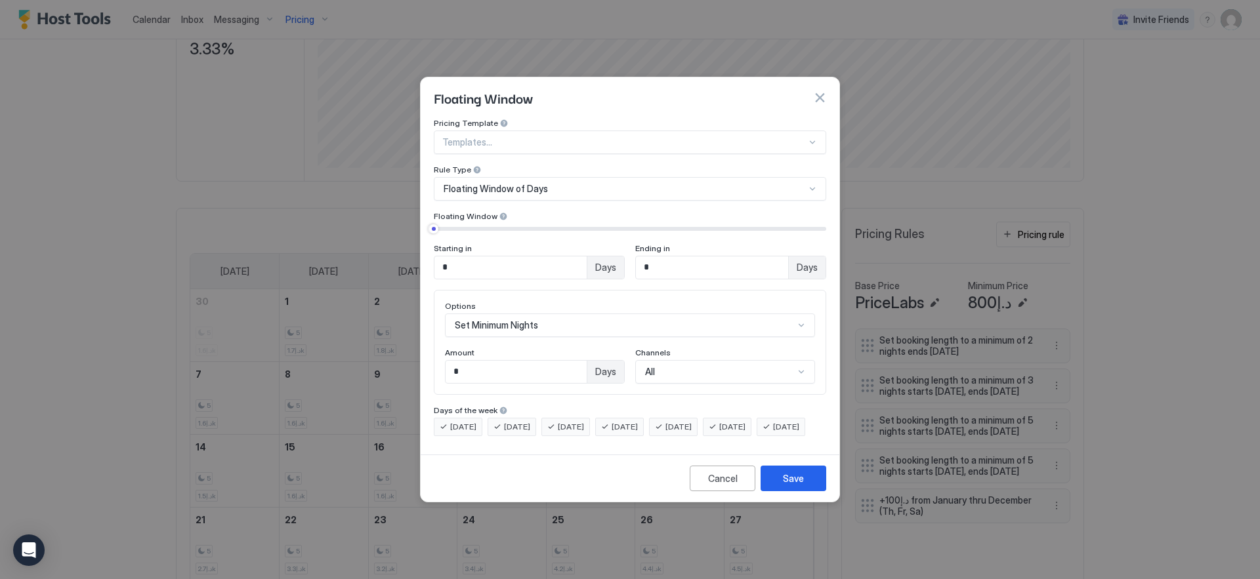
click at [774, 257] on input "*" at bounding box center [712, 268] width 152 height 22
drag, startPoint x: 759, startPoint y: 260, endPoint x: 568, endPoint y: 245, distance: 192.2
click at [568, 245] on div "Starting in * Days Ending in * Days" at bounding box center [630, 261] width 392 height 36
type input "*"
click at [795, 486] on div "Save" at bounding box center [793, 479] width 21 height 14
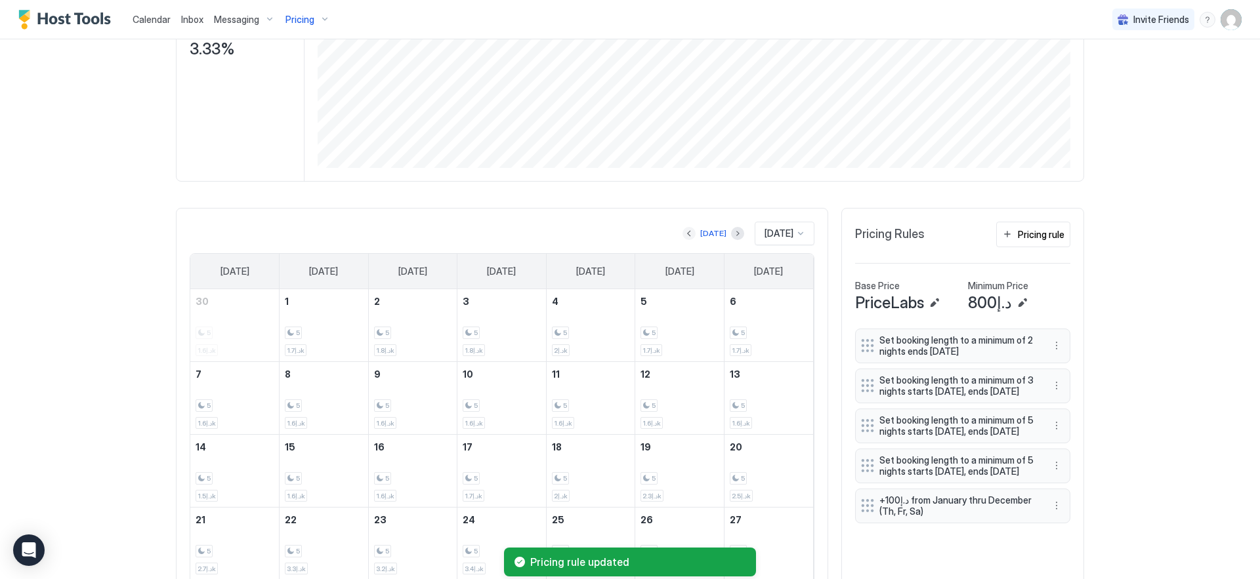
click at [682, 238] on button "Previous month" at bounding box center [688, 233] width 13 height 13
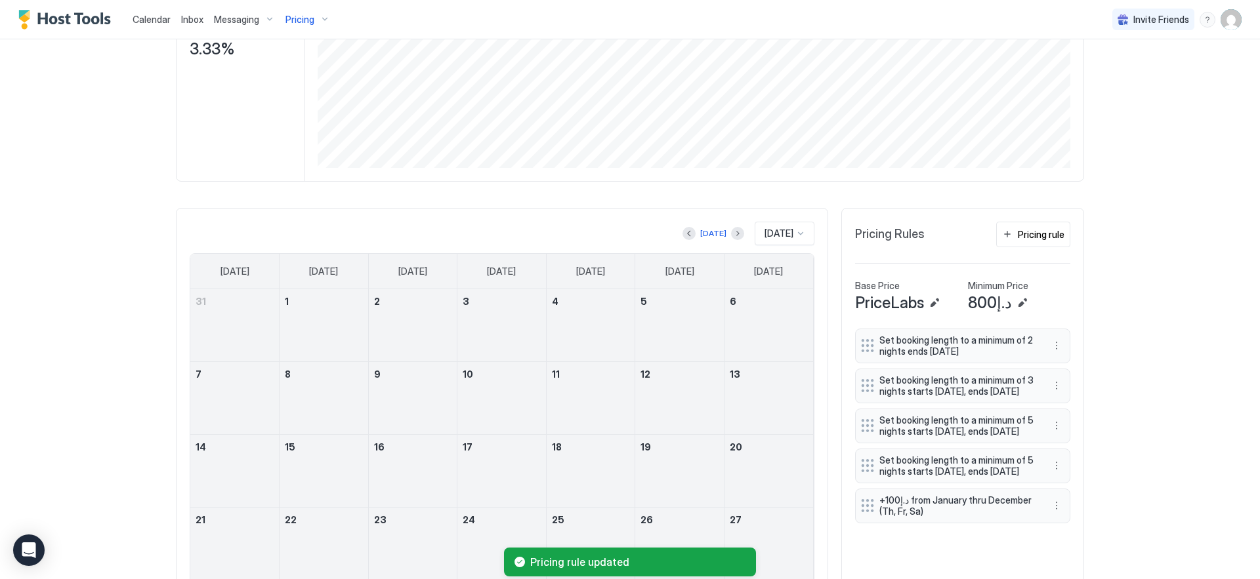
click at [731, 235] on div at bounding box center [737, 233] width 13 height 13
click at [731, 235] on button "Next month" at bounding box center [737, 233] width 13 height 13
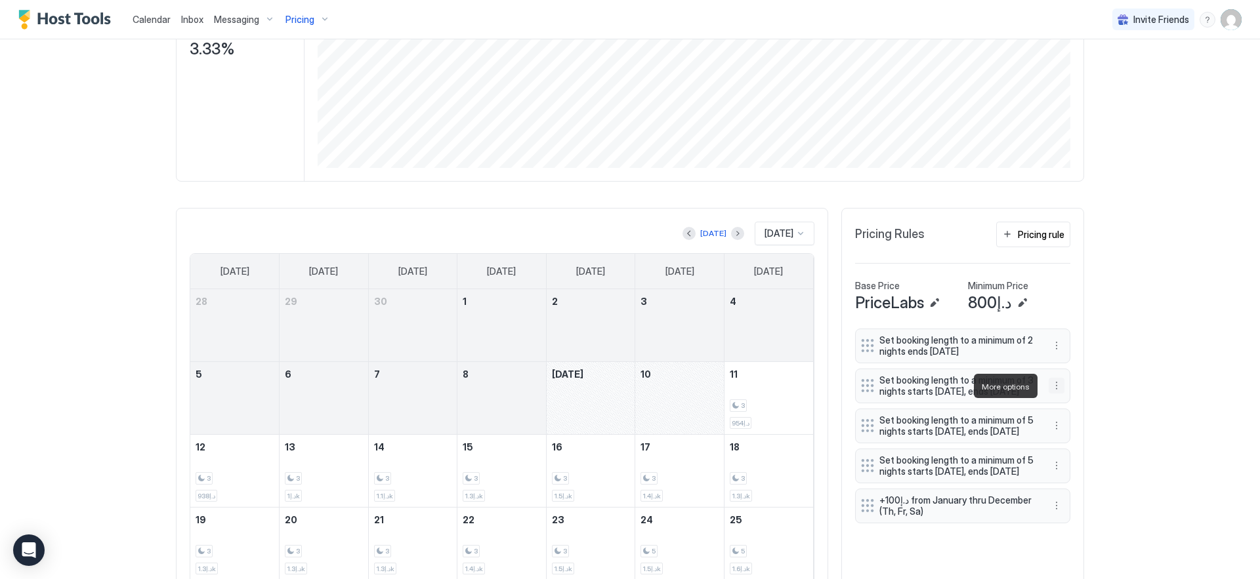
click at [1053, 384] on button "More options" at bounding box center [1056, 386] width 16 height 16
click at [1072, 404] on span "Edit" at bounding box center [1071, 405] width 14 height 10
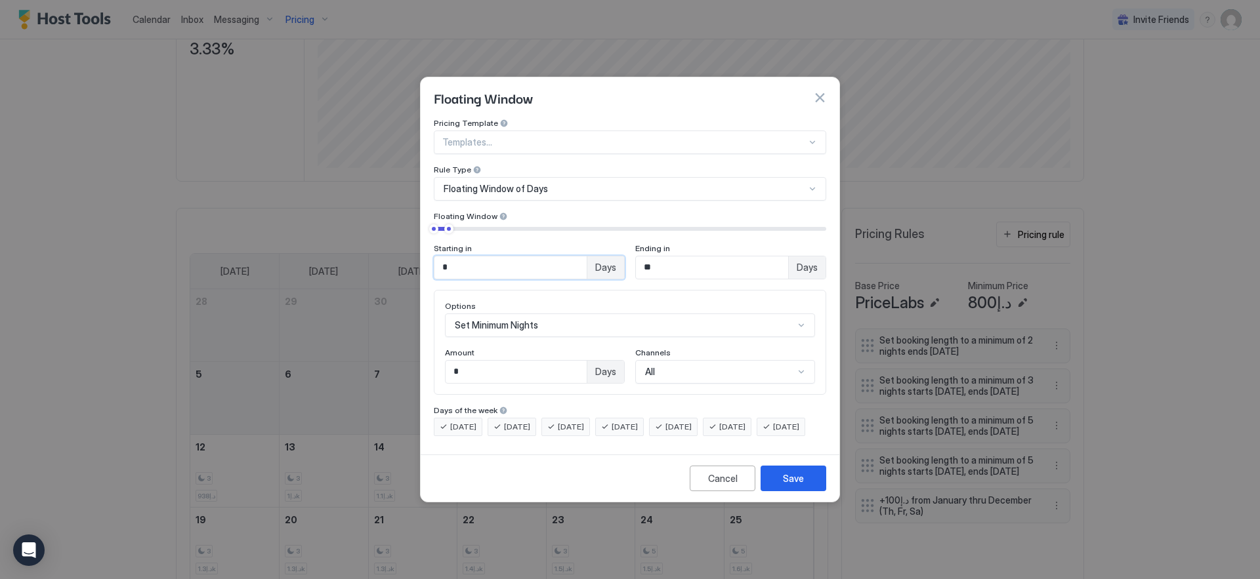
drag, startPoint x: 572, startPoint y: 255, endPoint x: 334, endPoint y: 239, distance: 238.7
click at [334, 239] on div "Floating Window Pricing Template Templates... Rule Type Floating Window of Days…" at bounding box center [630, 289] width 1260 height 579
type input "*"
drag, startPoint x: 674, startPoint y: 250, endPoint x: 534, endPoint y: 241, distance: 140.0
click at [535, 243] on div "Starting in * Days Ending in ** Days" at bounding box center [630, 261] width 392 height 36
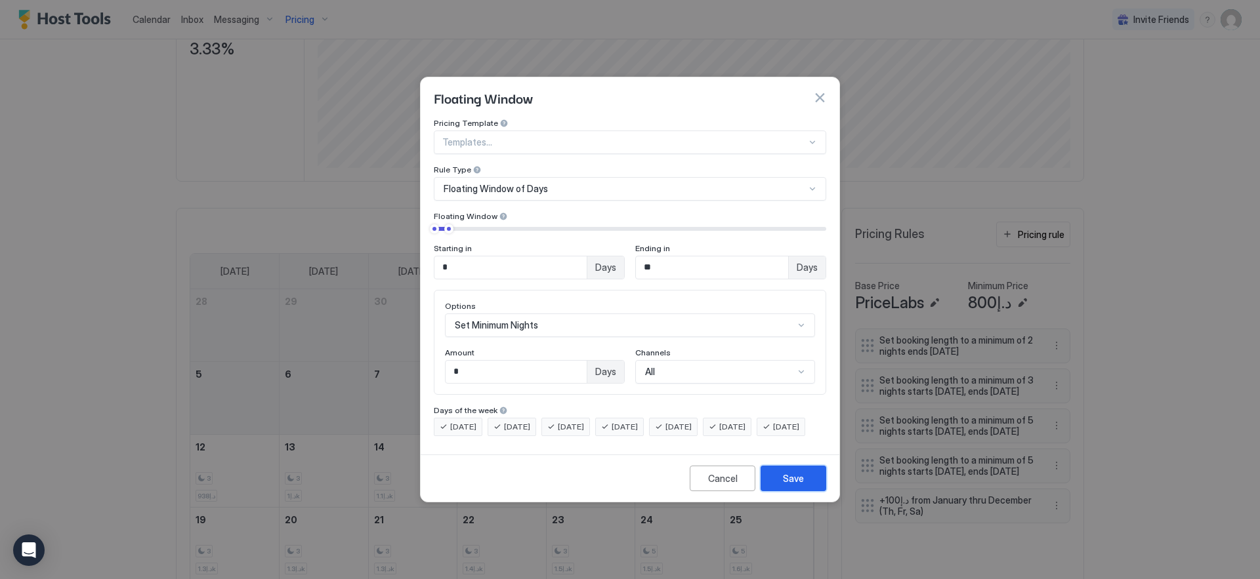
click at [785, 486] on div "Save" at bounding box center [793, 479] width 21 height 14
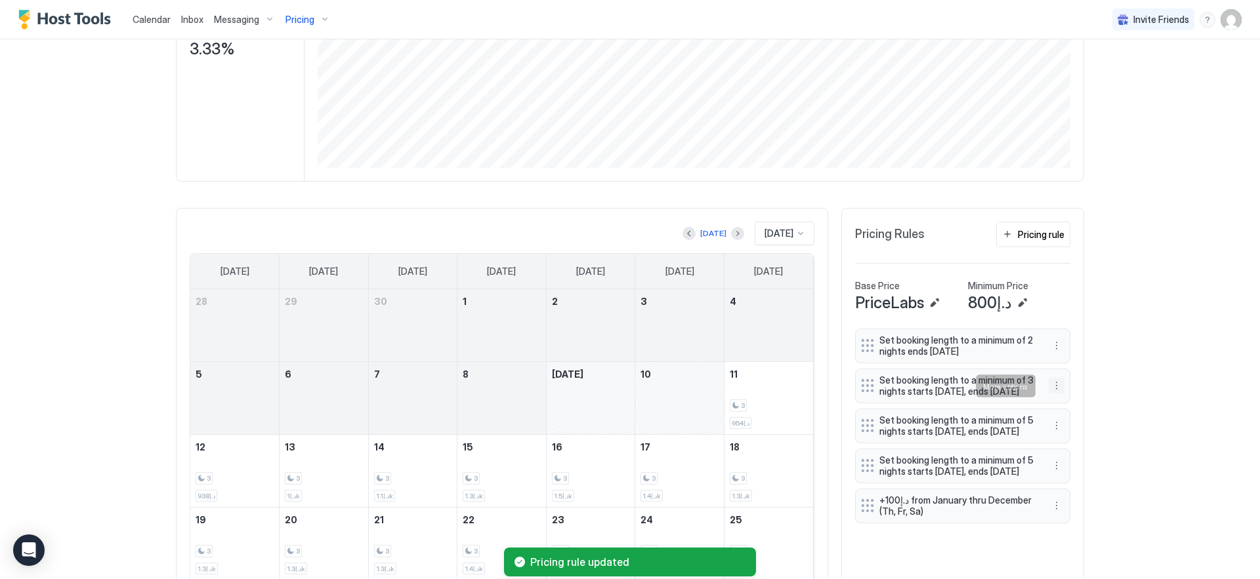
click at [1052, 386] on button "More options" at bounding box center [1056, 386] width 16 height 16
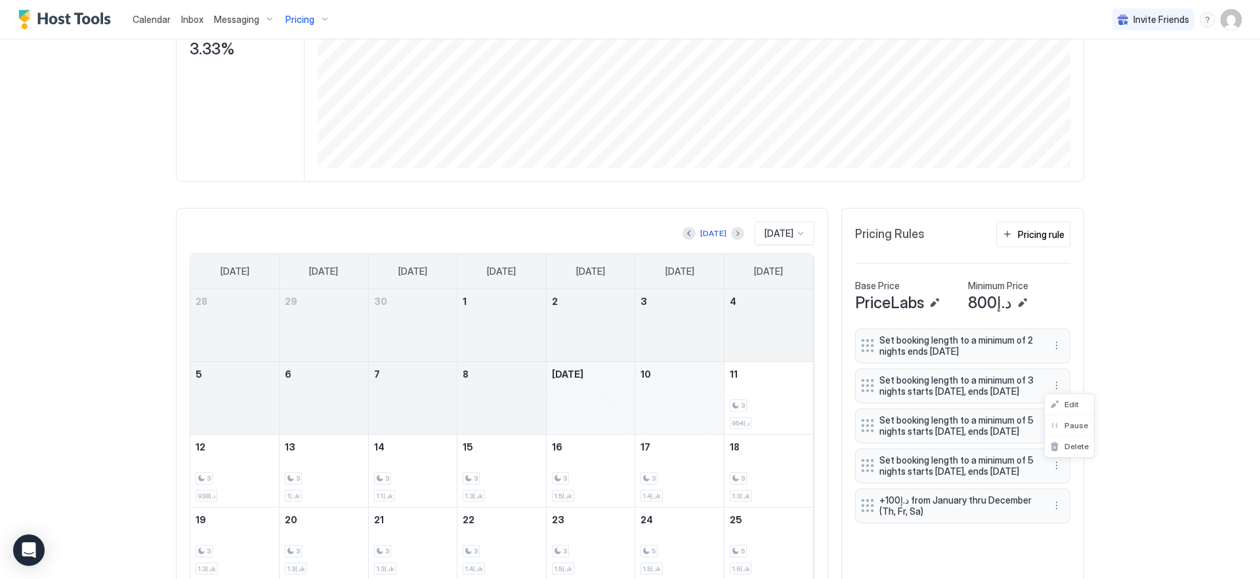
click at [1149, 420] on div at bounding box center [630, 289] width 1260 height 579
click at [1050, 430] on button "More options" at bounding box center [1056, 426] width 16 height 16
click at [1060, 396] on div at bounding box center [630, 289] width 1260 height 579
click at [1050, 383] on button "More options" at bounding box center [1056, 386] width 16 height 16
click at [1059, 405] on div "Edit" at bounding box center [1064, 405] width 29 height 10
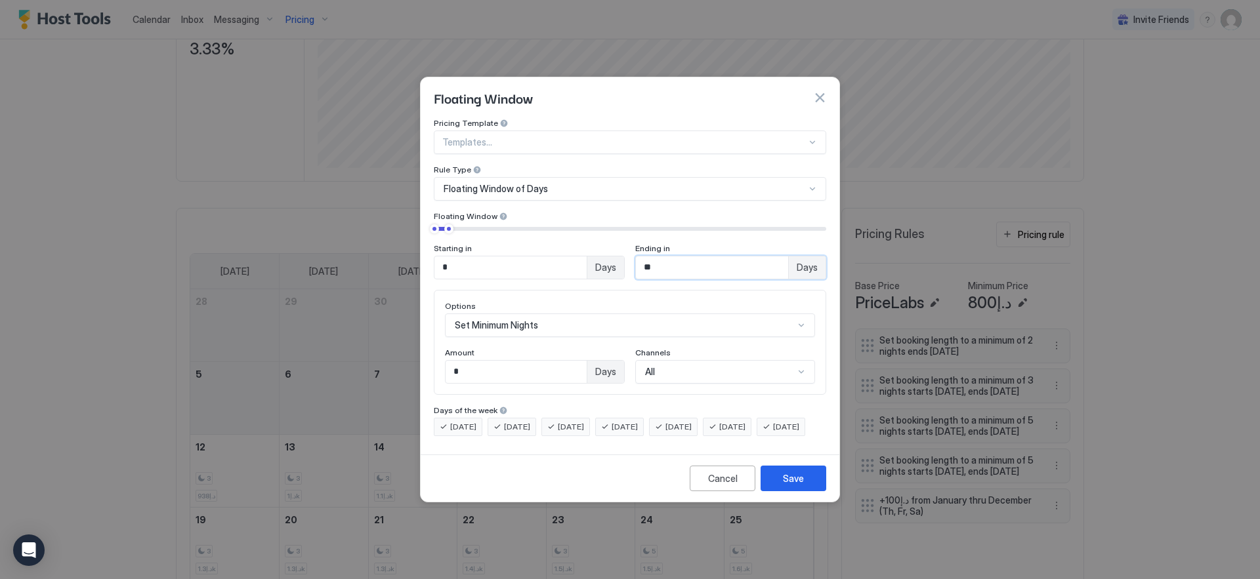
drag, startPoint x: 694, startPoint y: 259, endPoint x: 534, endPoint y: 239, distance: 161.4
click at [534, 243] on div "Starting in * Days Ending in ** Days" at bounding box center [630, 261] width 392 height 36
type input "*"
click at [726, 486] on div "Cancel" at bounding box center [723, 479] width 30 height 14
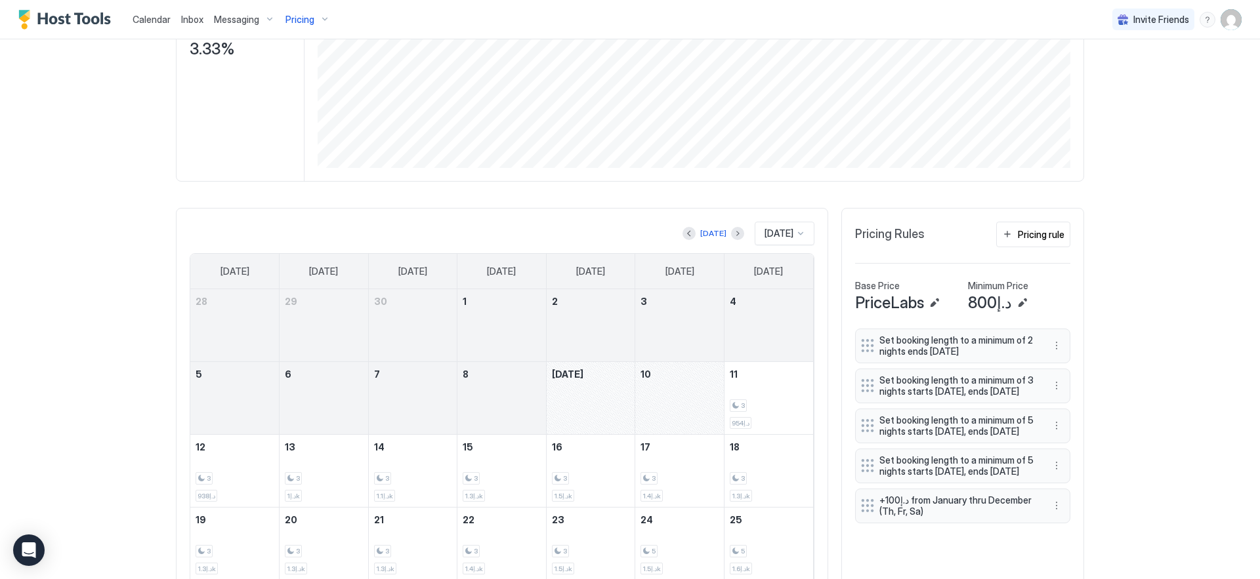
click at [310, 20] on span "Pricing" at bounding box center [299, 20] width 29 height 12
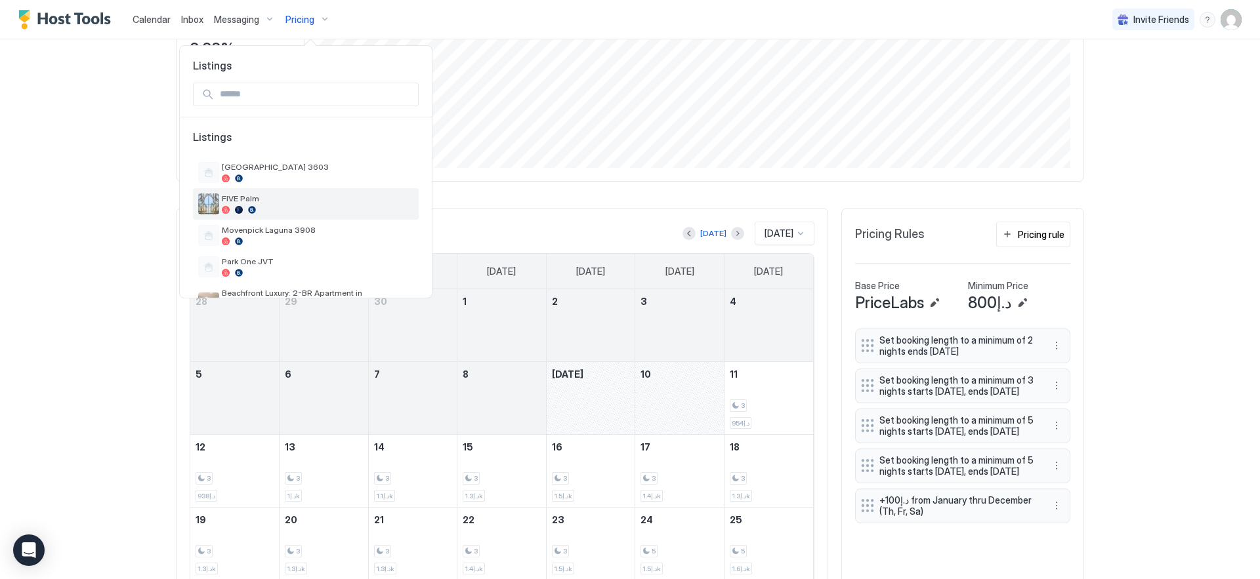
click at [305, 202] on span "FIVE Palm" at bounding box center [318, 199] width 192 height 10
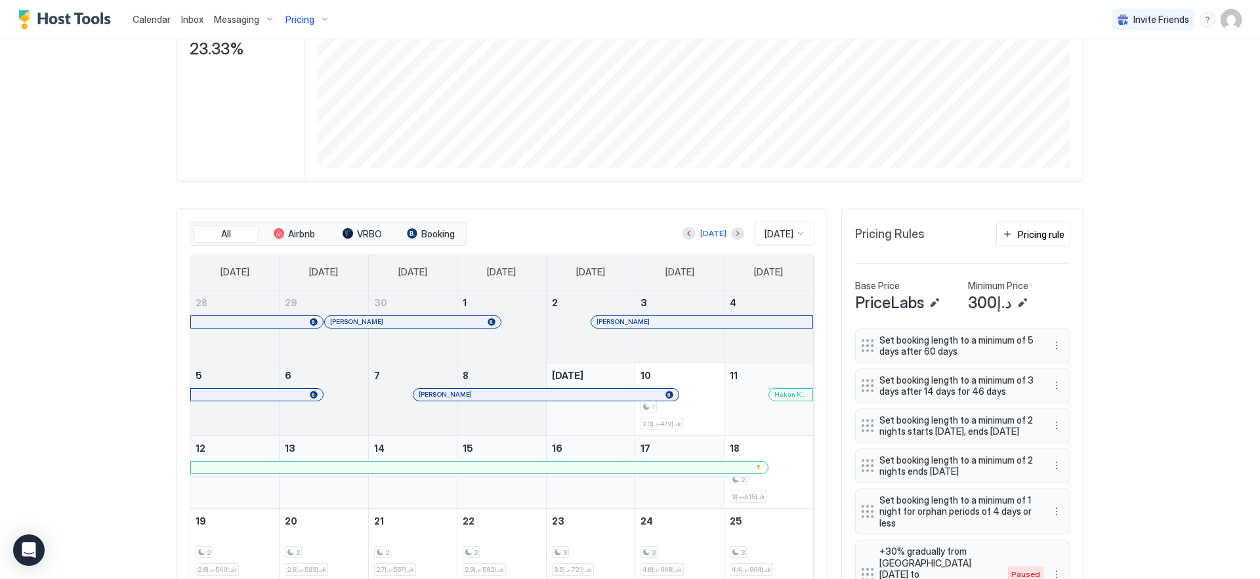
click at [304, 17] on span "Pricing" at bounding box center [299, 20] width 29 height 12
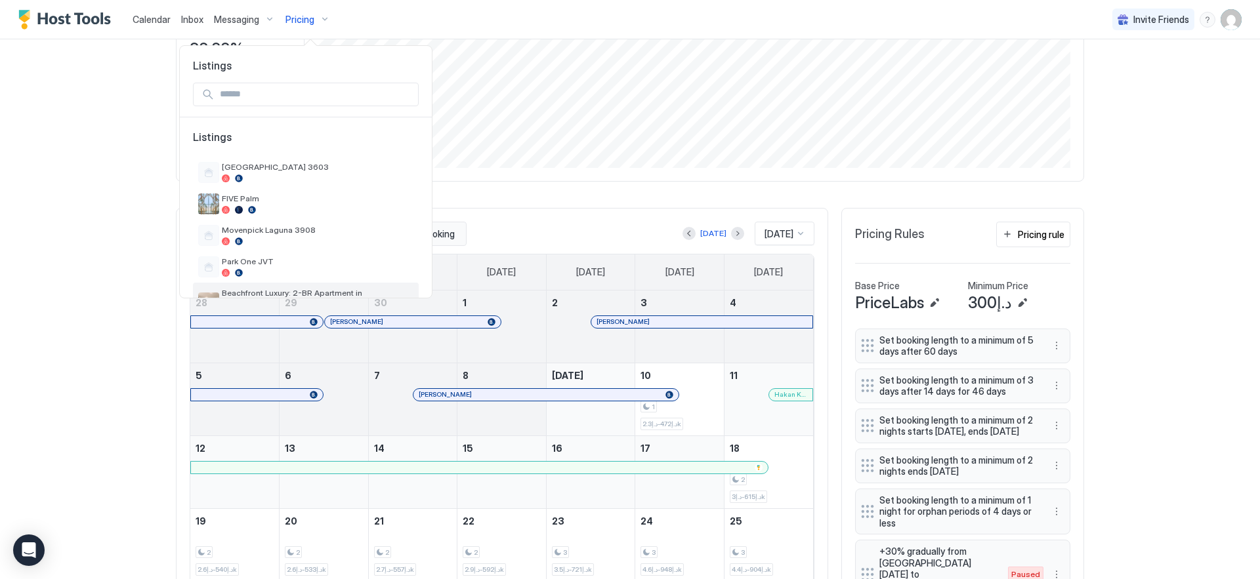
click at [283, 289] on span "Beachfront Luxury: 2-BR Apartment in [GEOGRAPHIC_DATA]" at bounding box center [318, 298] width 192 height 20
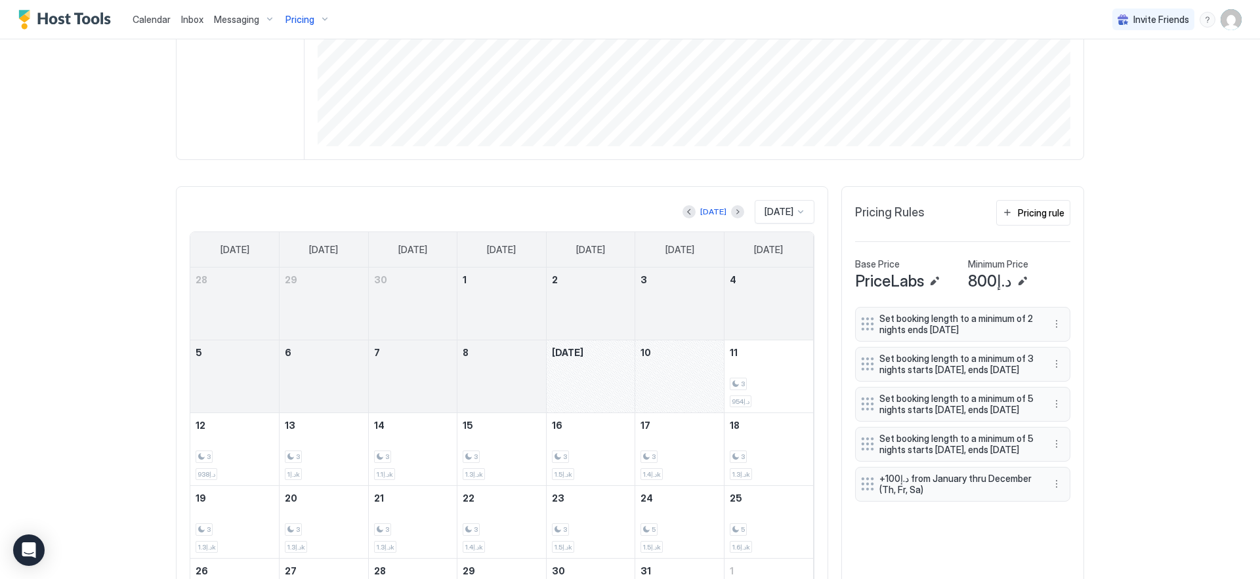
scroll to position [257, 0]
click at [1048, 449] on button "More options" at bounding box center [1056, 442] width 16 height 16
click at [1068, 473] on span "Edit" at bounding box center [1071, 477] width 14 height 10
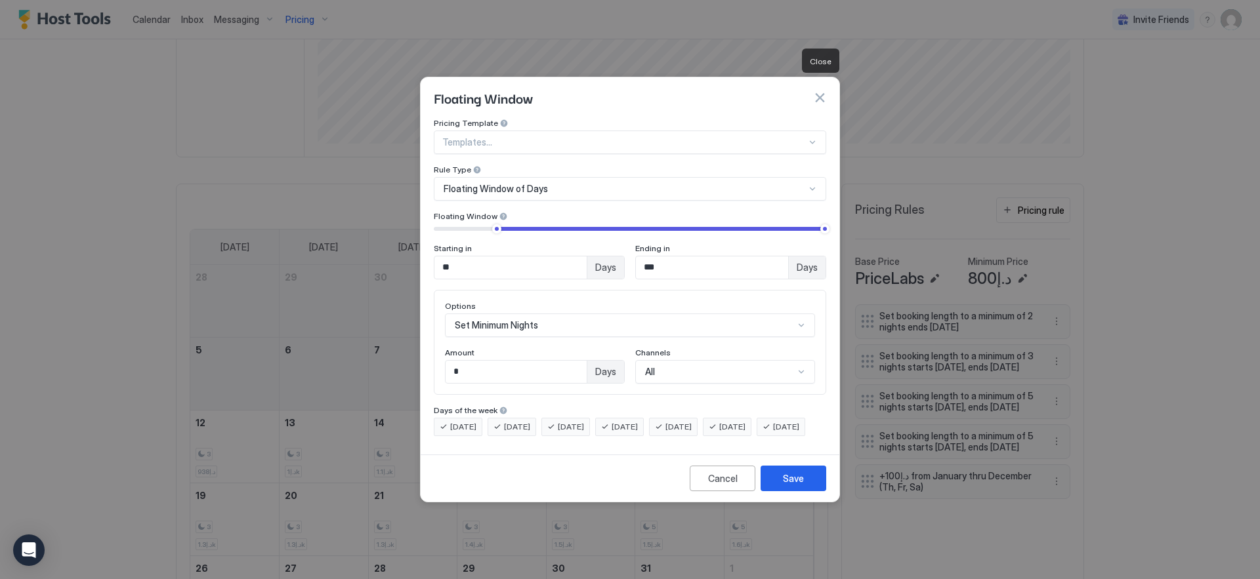
click at [820, 91] on button "button" at bounding box center [819, 97] width 13 height 13
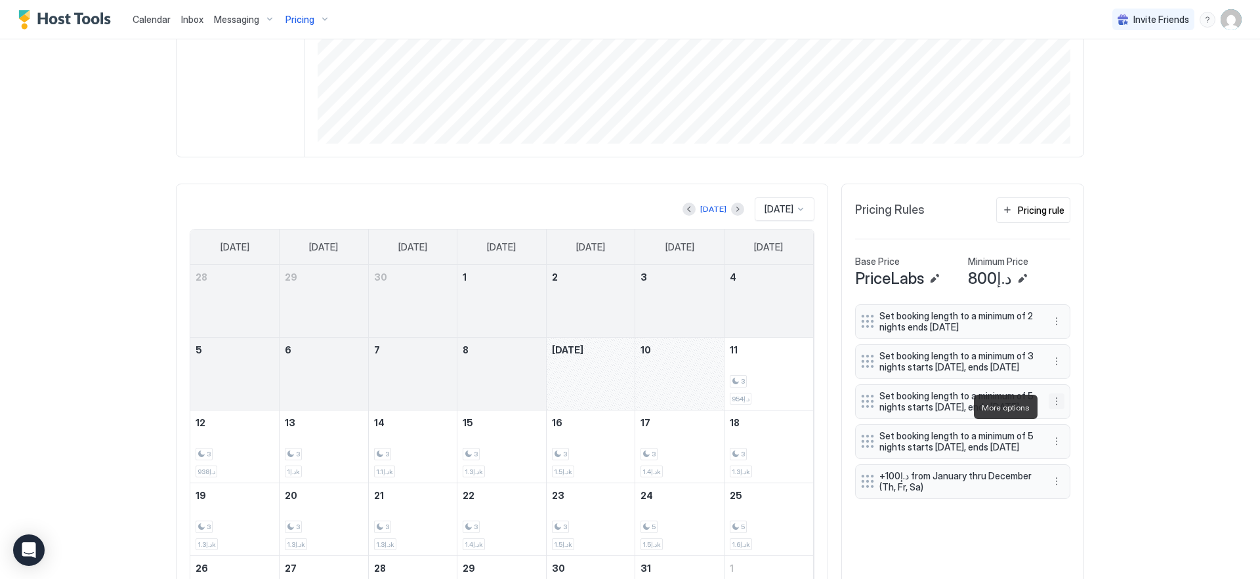
click at [1054, 409] on button "More options" at bounding box center [1056, 402] width 16 height 16
click at [1050, 378] on div at bounding box center [630, 289] width 1260 height 579
click at [1053, 363] on div at bounding box center [630, 289] width 1260 height 579
click at [1052, 362] on button "More options" at bounding box center [1056, 362] width 16 height 16
click at [1077, 383] on span "Edit" at bounding box center [1071, 380] width 14 height 10
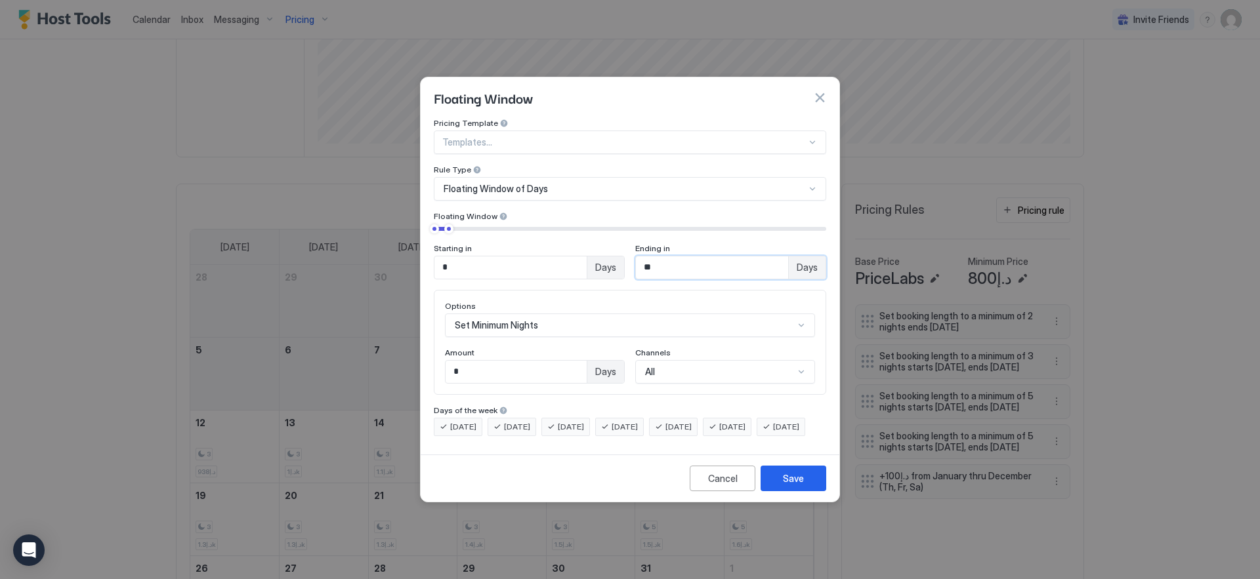
drag, startPoint x: 680, startPoint y: 250, endPoint x: 624, endPoint y: 245, distance: 56.0
click at [624, 245] on div "Starting in * Days Ending in ** Days" at bounding box center [630, 261] width 392 height 36
type input "**"
drag, startPoint x: 451, startPoint y: 218, endPoint x: 500, endPoint y: 221, distance: 48.7
click at [500, 224] on div "Starting in * Days Ending in ** Days" at bounding box center [630, 252] width 392 height 56
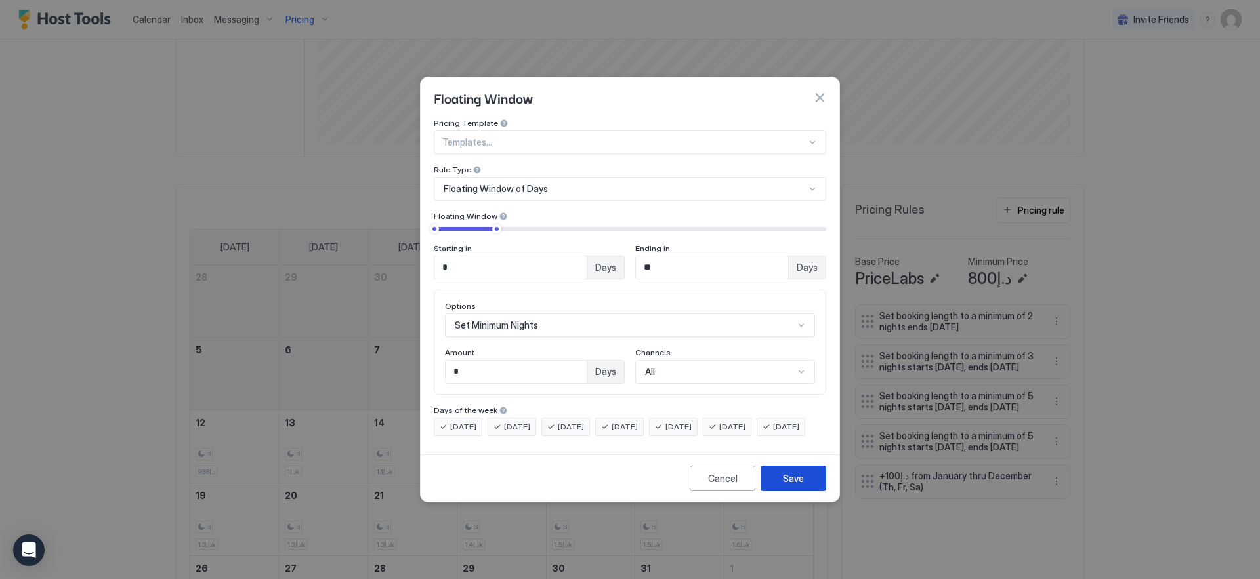
click at [785, 479] on button "Save" at bounding box center [793, 479] width 66 height 26
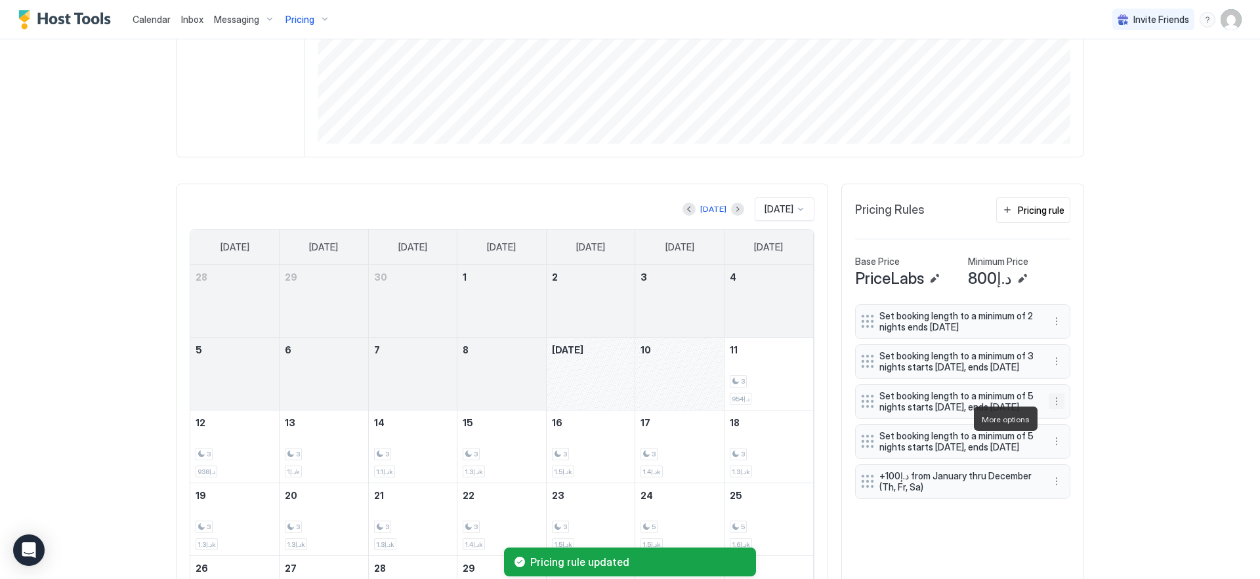
click at [1051, 409] on button "More options" at bounding box center [1056, 402] width 16 height 16
click at [1067, 476] on span "Delete" at bounding box center [1076, 479] width 24 height 10
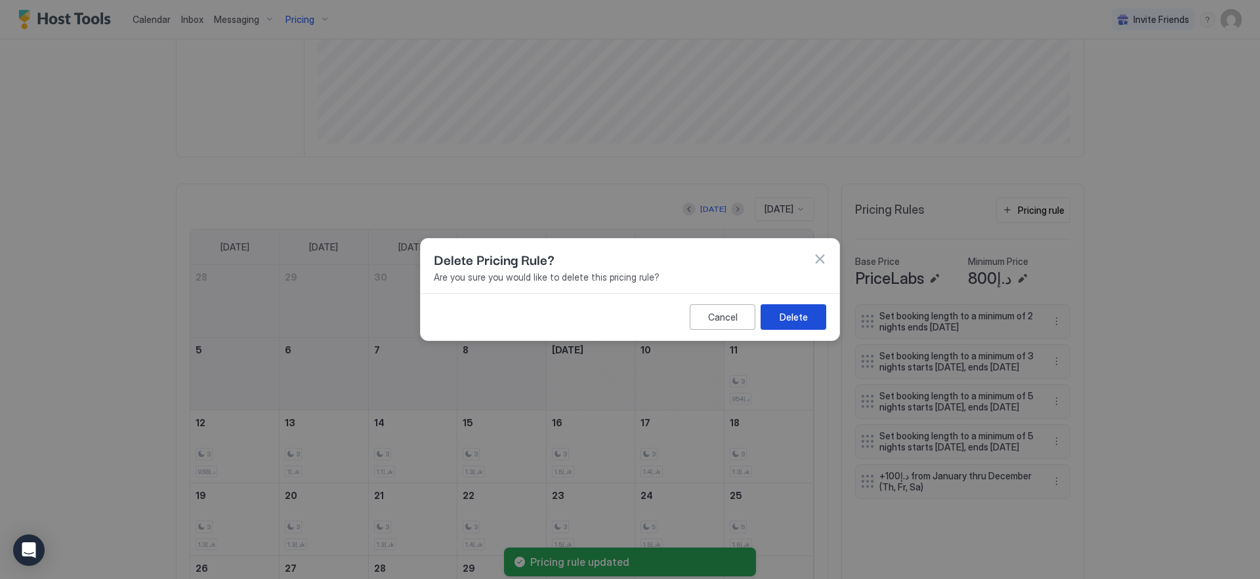
click at [800, 325] on button "Delete" at bounding box center [793, 317] width 66 height 26
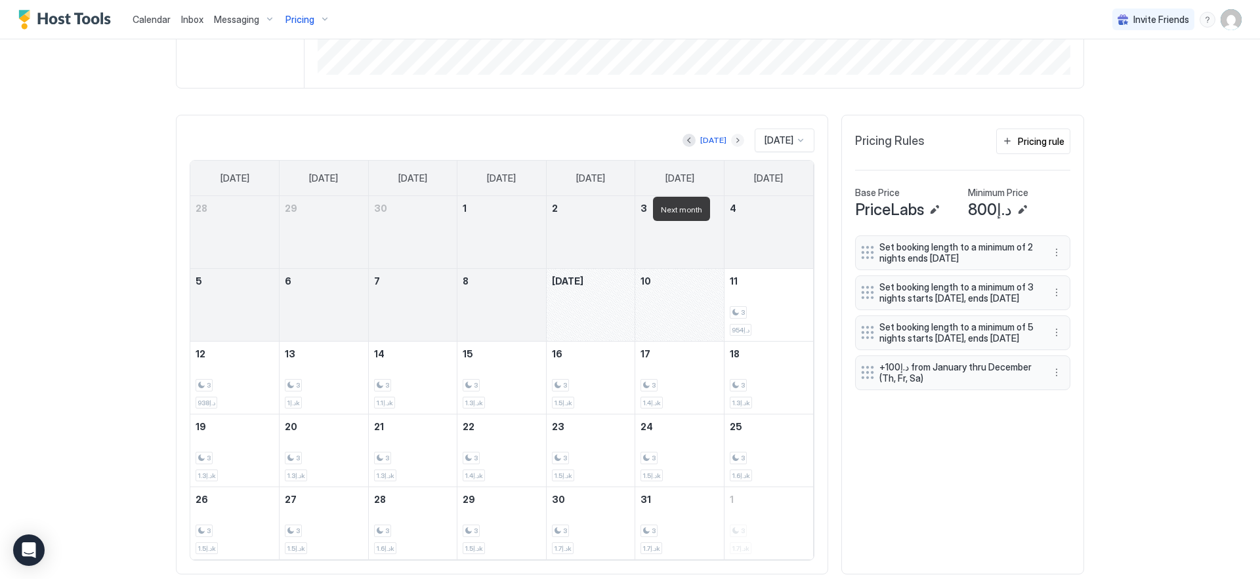
scroll to position [327, 0]
click at [731, 138] on button "Next month" at bounding box center [737, 138] width 13 height 13
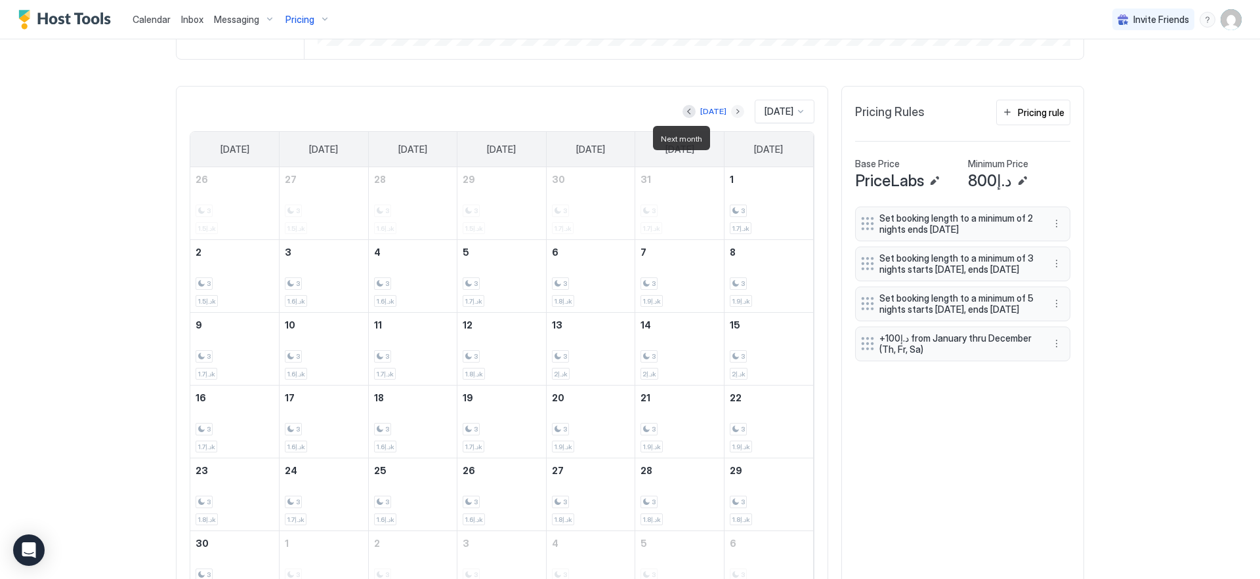
scroll to position [377, 0]
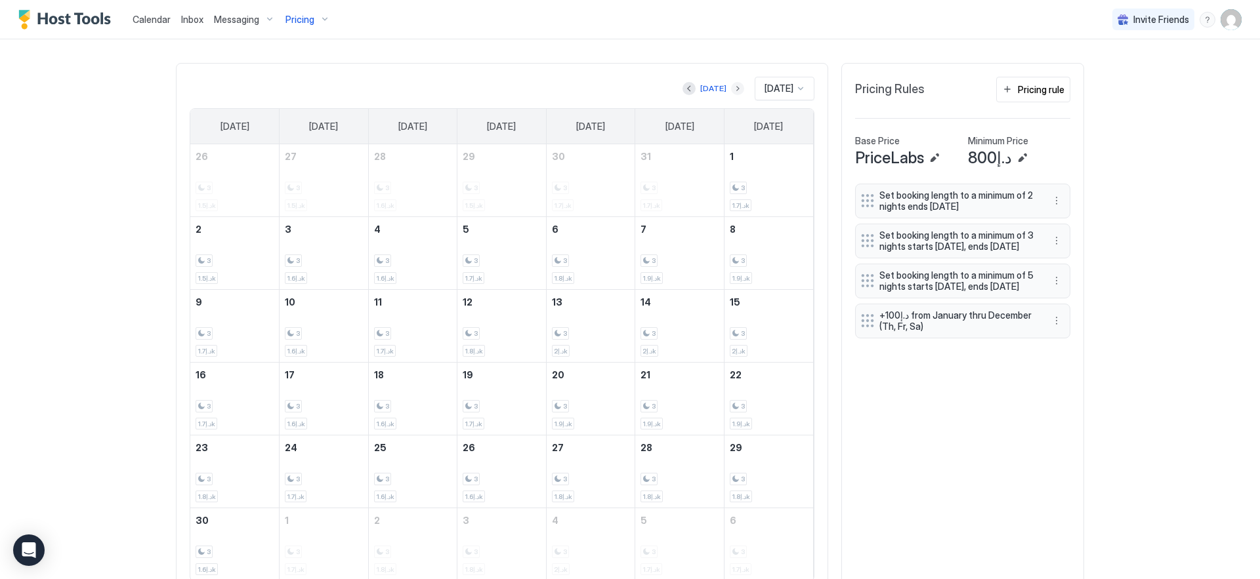
click at [731, 88] on button "Next month" at bounding box center [737, 88] width 13 height 13
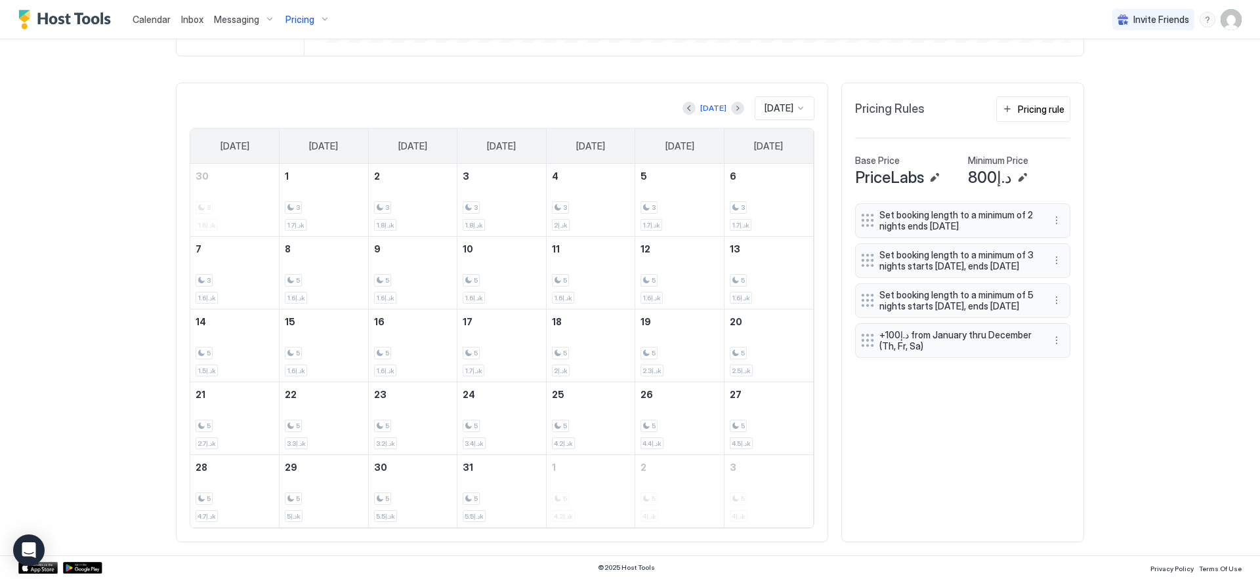
scroll to position [358, 0]
click at [682, 108] on button "Previous month" at bounding box center [688, 108] width 13 height 13
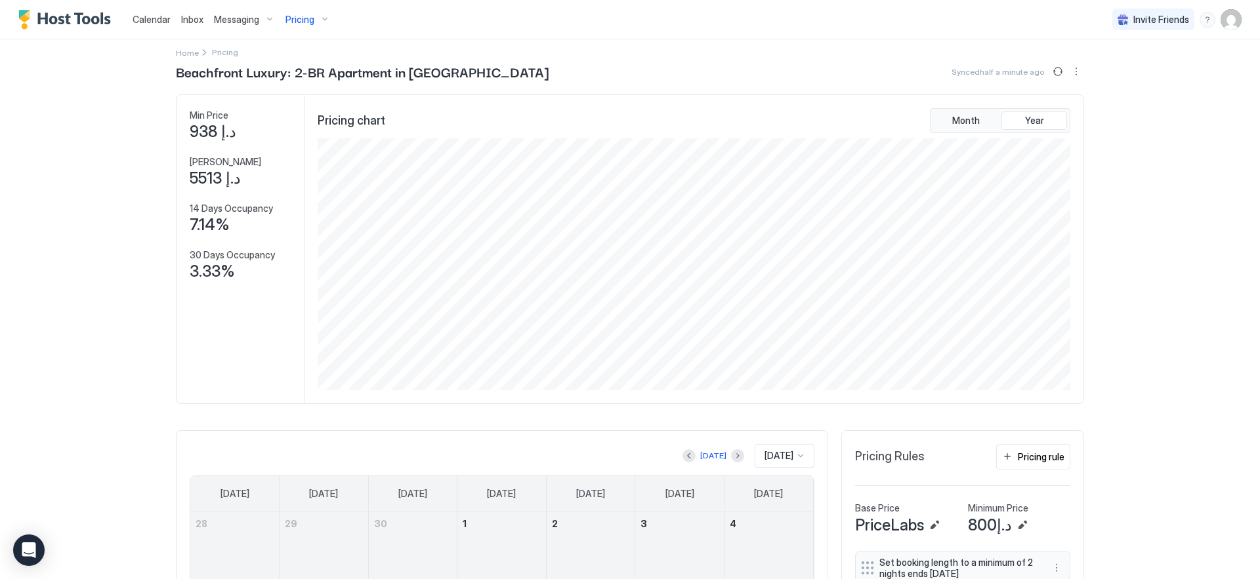
scroll to position [0, 0]
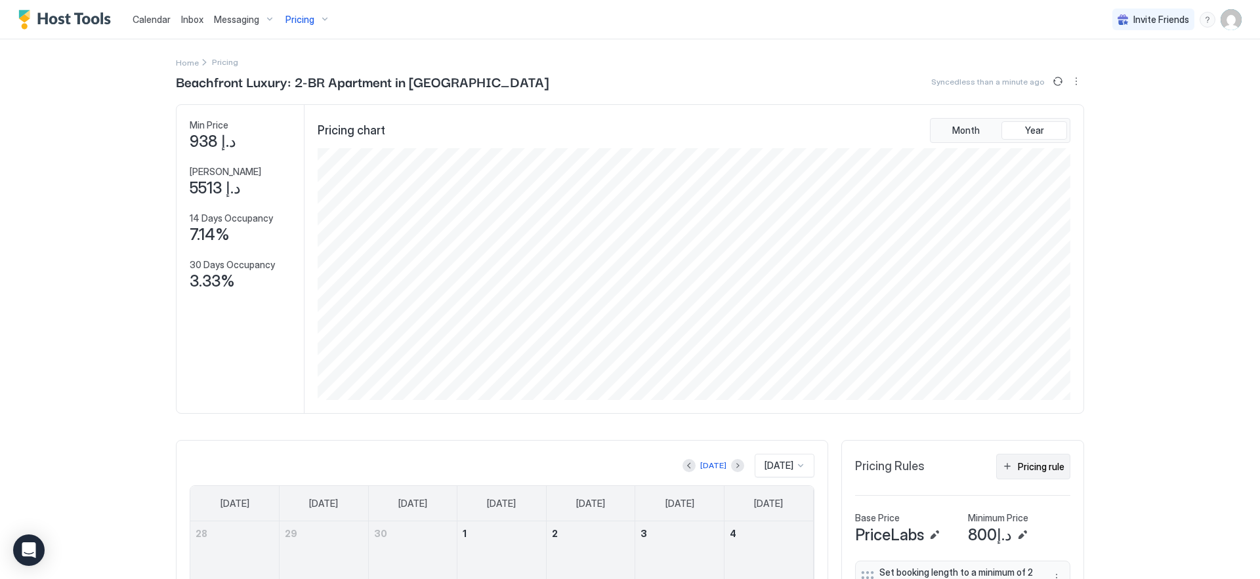
click at [1044, 472] on div "Pricing rule" at bounding box center [1041, 467] width 47 height 14
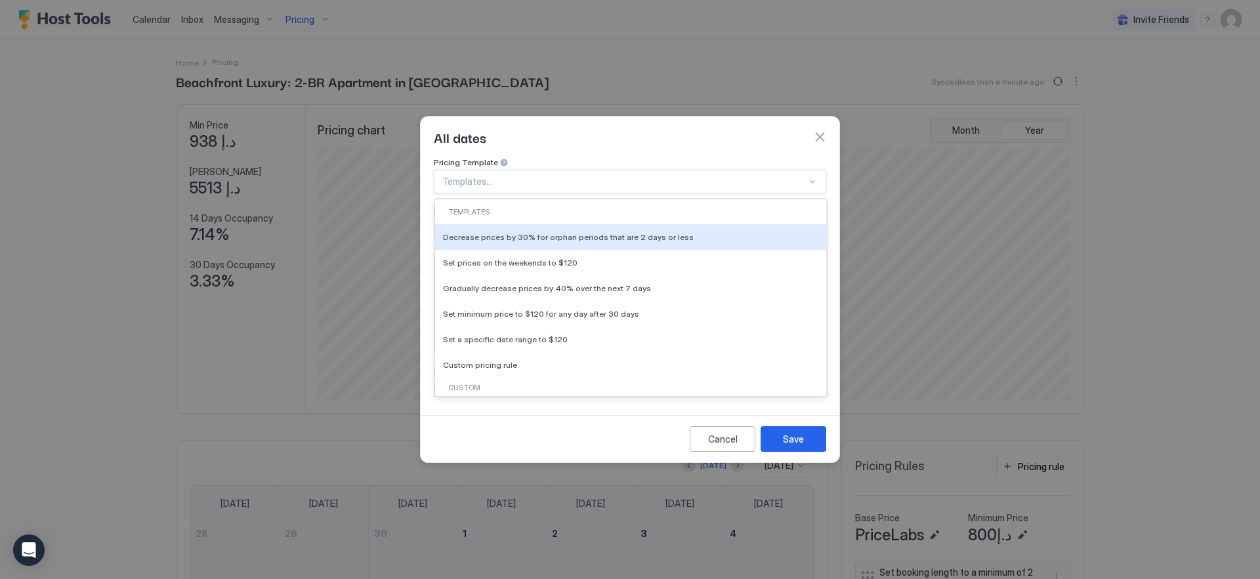
click at [612, 176] on div at bounding box center [624, 182] width 364 height 12
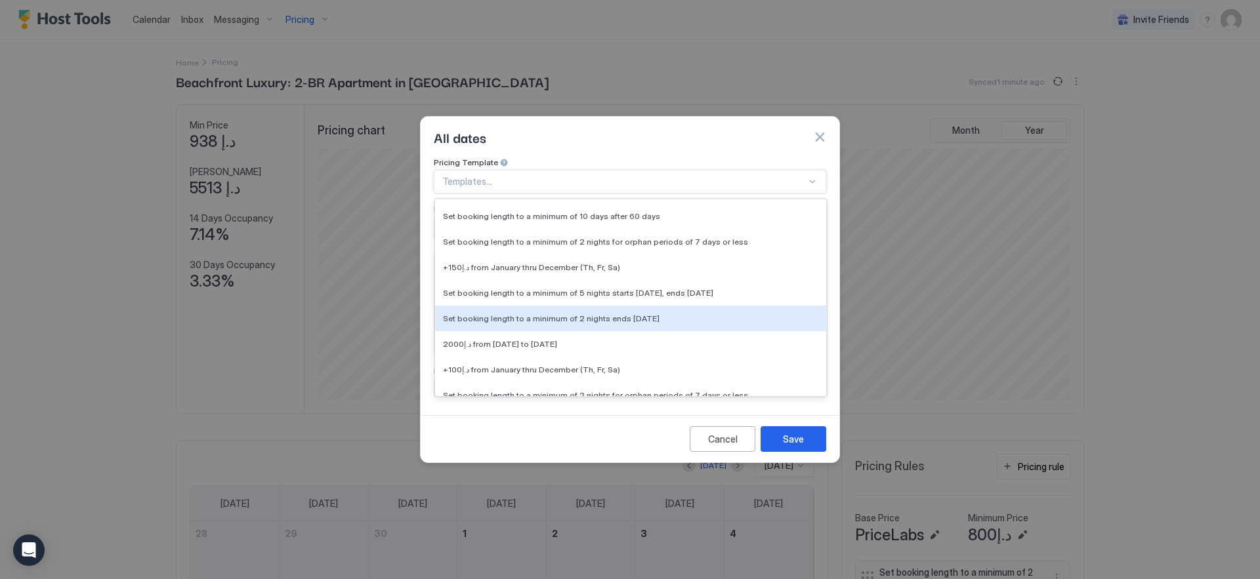
scroll to position [789, 0]
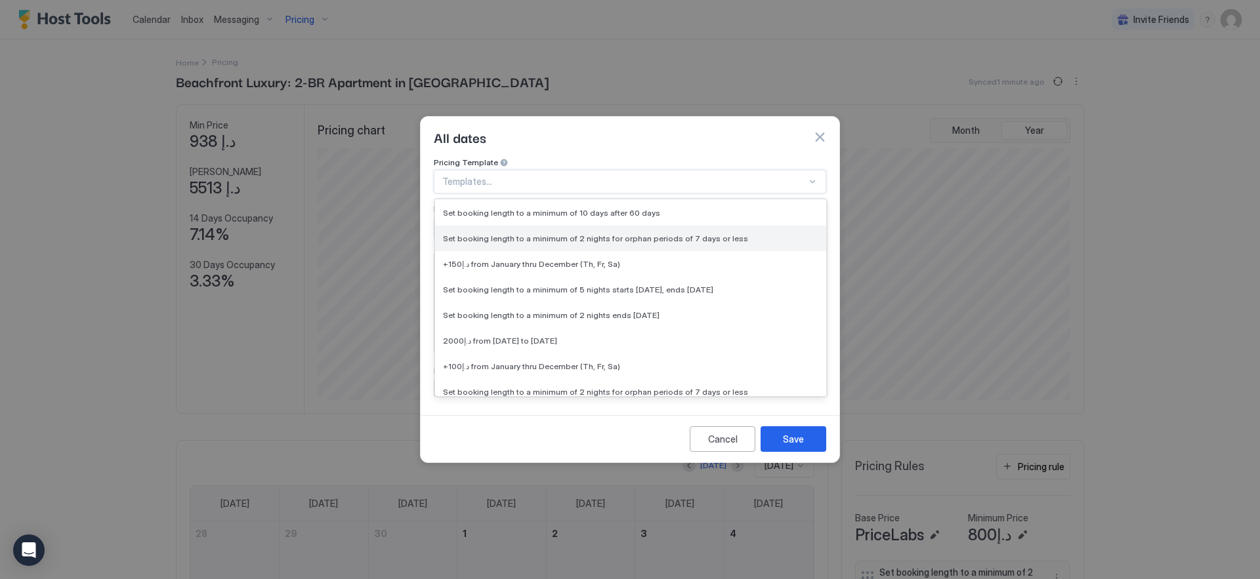
click at [622, 234] on span "Set booking length to a minimum of 2 nights for orphan periods of 7 days or less" at bounding box center [595, 239] width 305 height 10
type input "*"
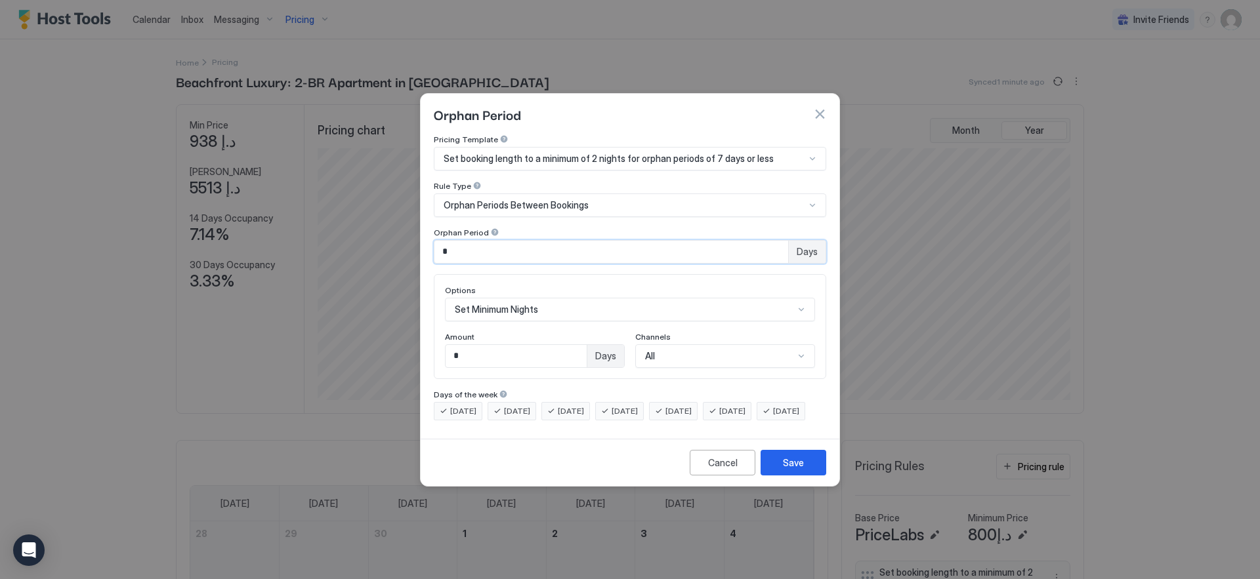
drag, startPoint x: 480, startPoint y: 237, endPoint x: 331, endPoint y: 211, distance: 151.8
click at [331, 211] on div "Orphan Period Pricing Template Set booking length to a minimum of 2 nights for …" at bounding box center [630, 289] width 1260 height 579
type input "*"
click at [780, 476] on button "Save" at bounding box center [793, 463] width 66 height 26
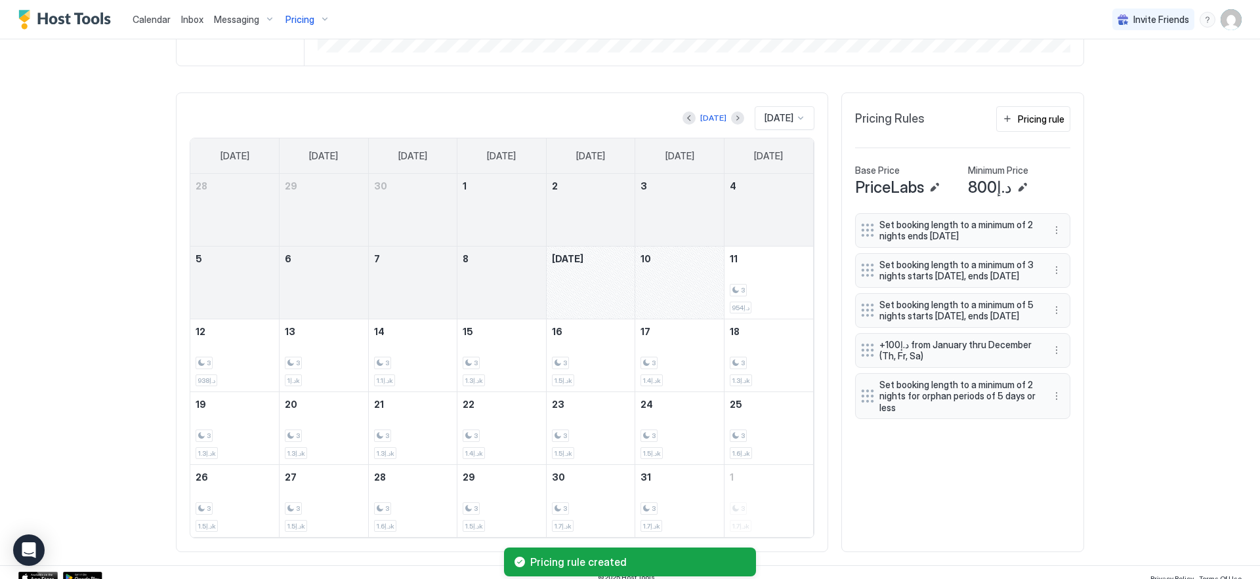
scroll to position [358, 0]
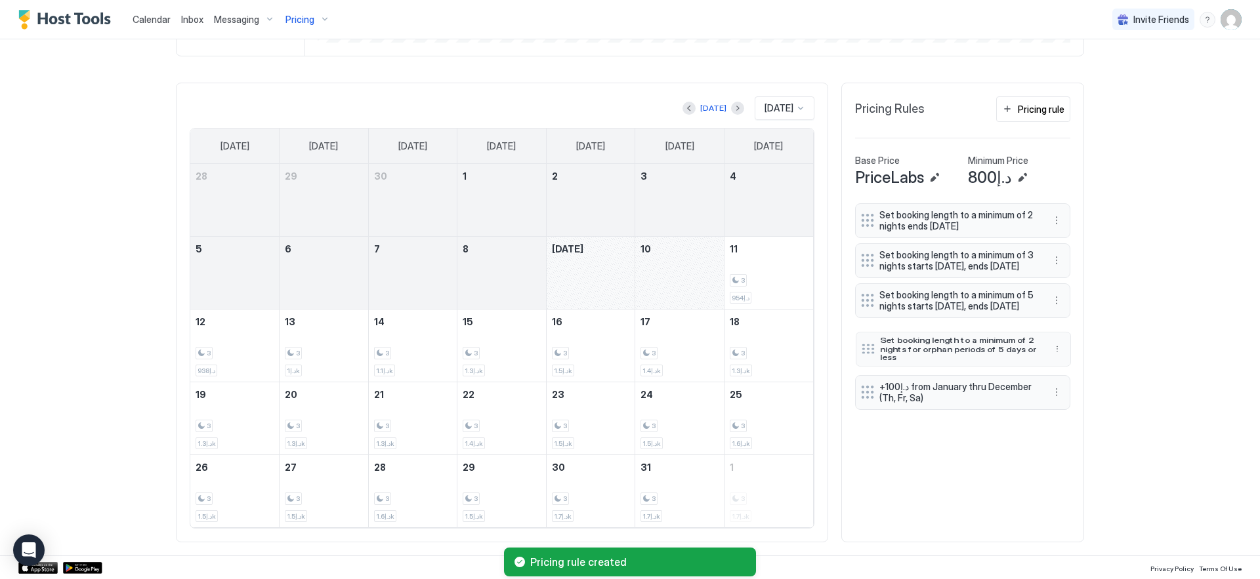
drag, startPoint x: 864, startPoint y: 412, endPoint x: 865, endPoint y: 374, distance: 38.1
click at [865, 354] on div at bounding box center [868, 349] width 13 height 10
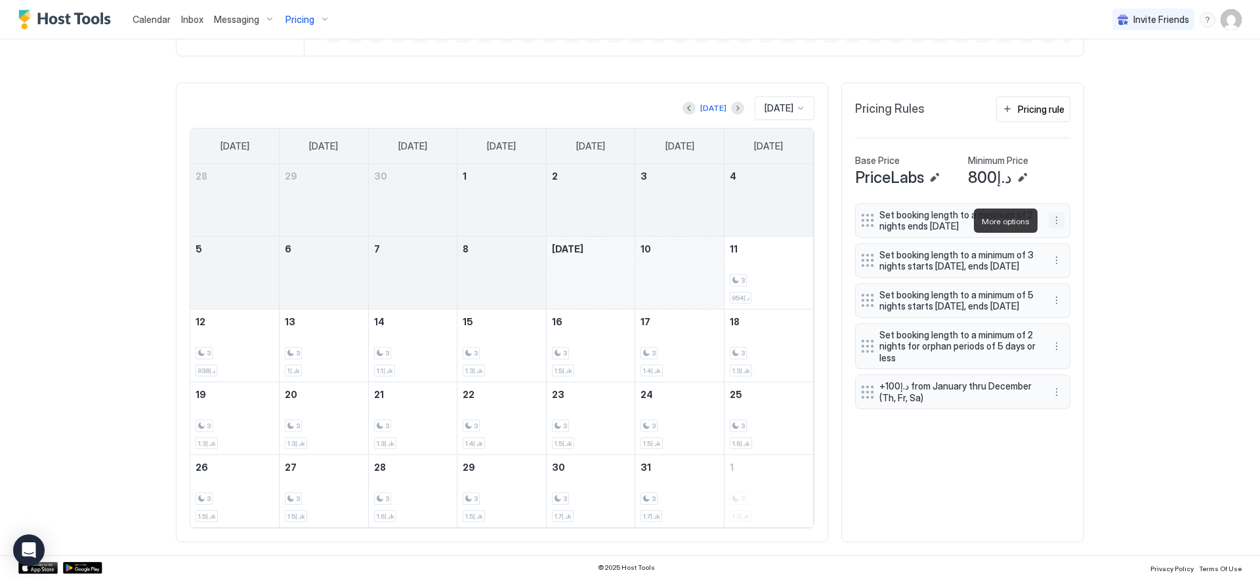
click at [1048, 224] on button "More options" at bounding box center [1056, 221] width 16 height 16
click at [1094, 194] on div at bounding box center [630, 289] width 1260 height 579
click at [1052, 221] on button "More options" at bounding box center [1056, 221] width 16 height 16
click at [1063, 239] on div "Edit" at bounding box center [1064, 239] width 29 height 10
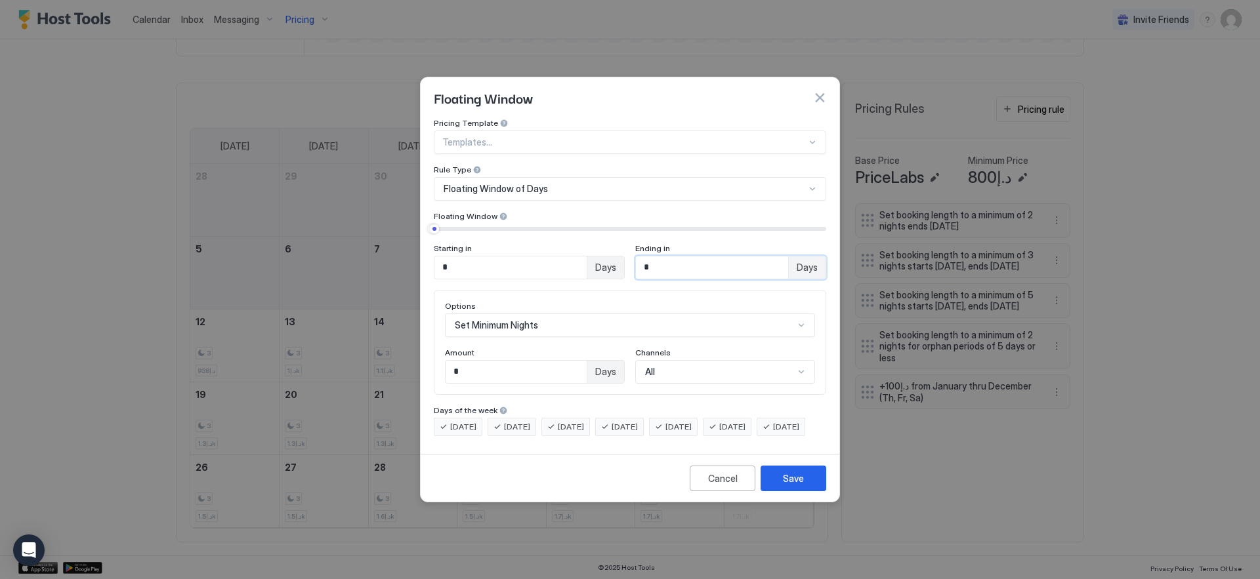
drag, startPoint x: 657, startPoint y: 259, endPoint x: 596, endPoint y: 245, distance: 62.6
click at [596, 245] on div "Starting in * Days Ending in * Days" at bounding box center [630, 261] width 392 height 36
type input "*"
click at [795, 486] on div "Save" at bounding box center [793, 479] width 21 height 14
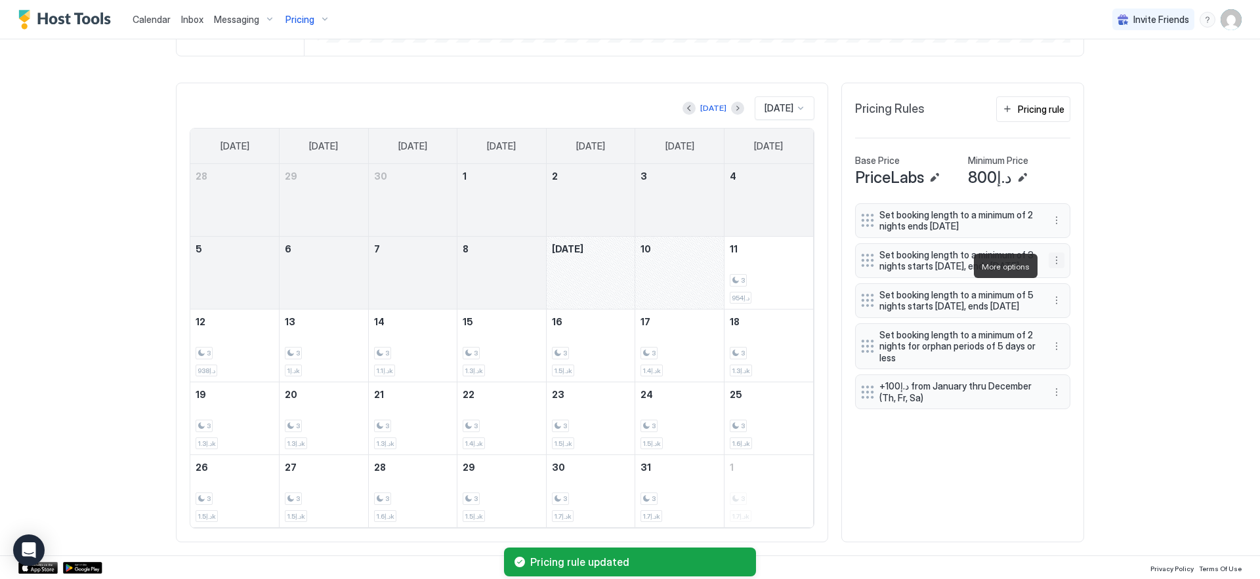
click at [1053, 264] on button "More options" at bounding box center [1056, 261] width 16 height 16
click at [1061, 288] on div "Edit" at bounding box center [1064, 285] width 29 height 10
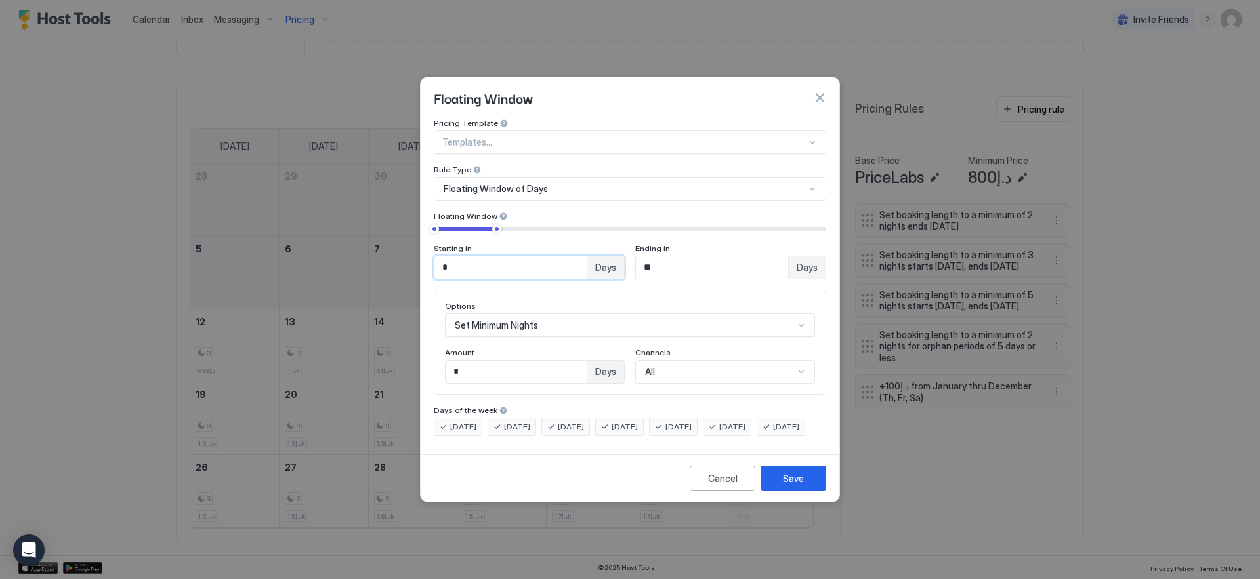
drag, startPoint x: 471, startPoint y: 259, endPoint x: 340, endPoint y: 247, distance: 131.8
click at [340, 247] on div "Floating Window Pricing Template Templates... Rule Type Floating Window of Days…" at bounding box center [630, 289] width 1260 height 579
type input "*"
click at [805, 487] on button "Save" at bounding box center [793, 479] width 66 height 26
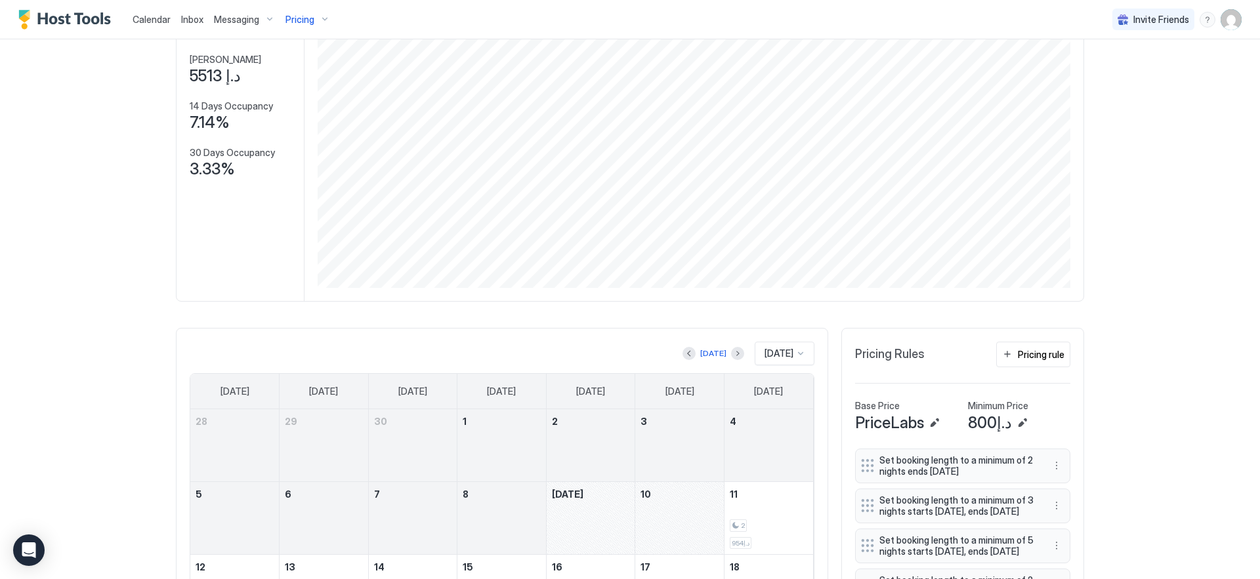
scroll to position [36, 0]
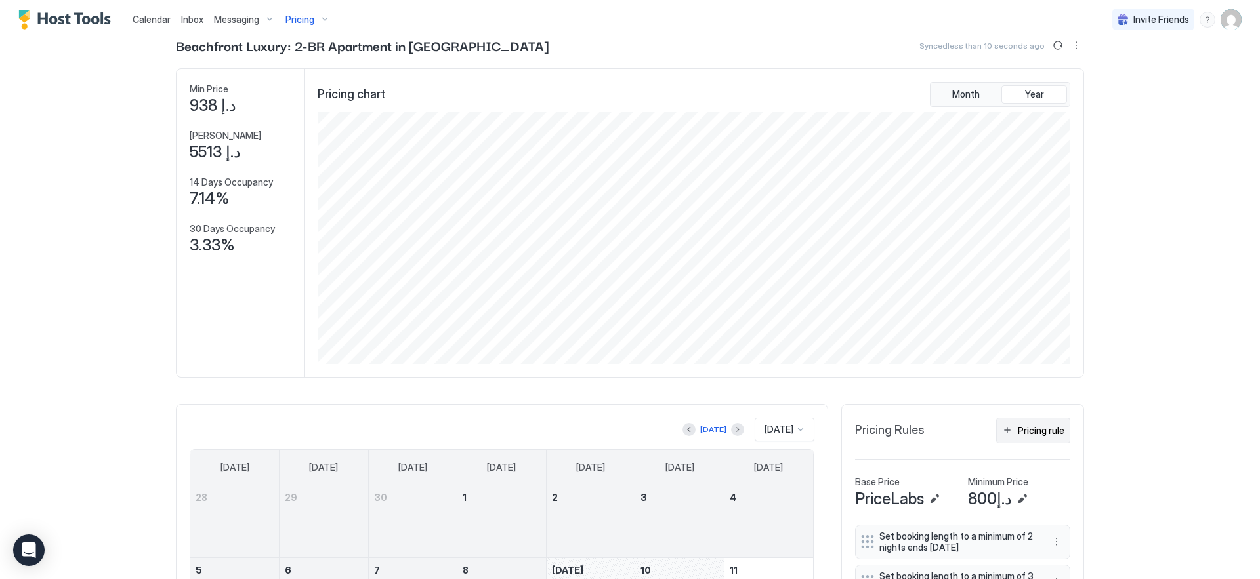
click at [1047, 426] on div "Pricing rule" at bounding box center [1041, 431] width 47 height 14
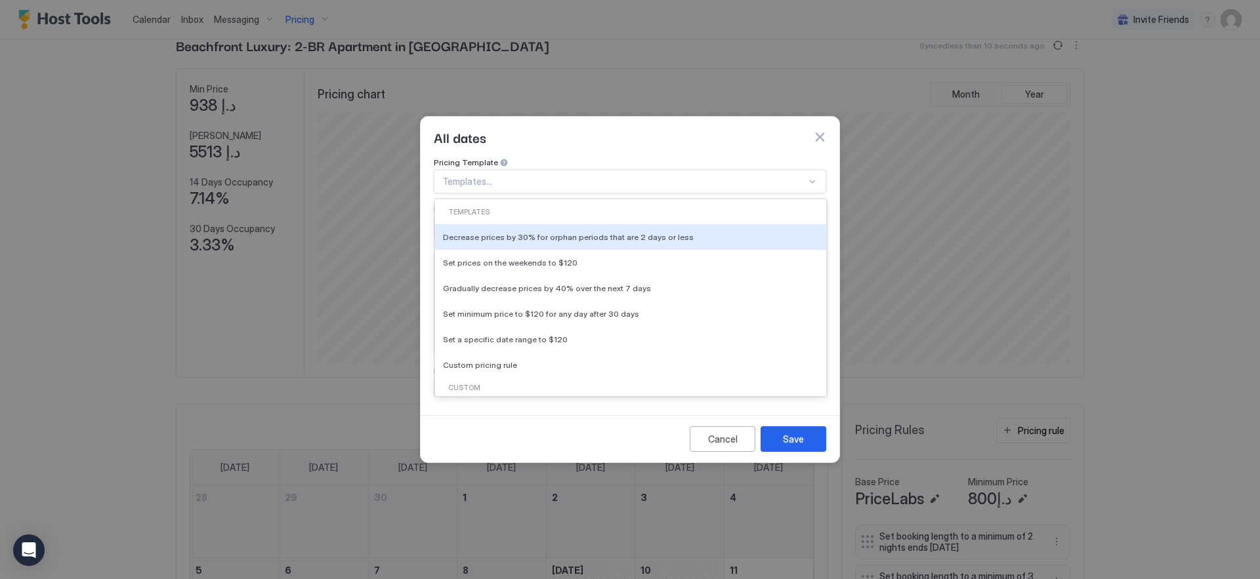
click at [594, 176] on div at bounding box center [624, 182] width 364 height 12
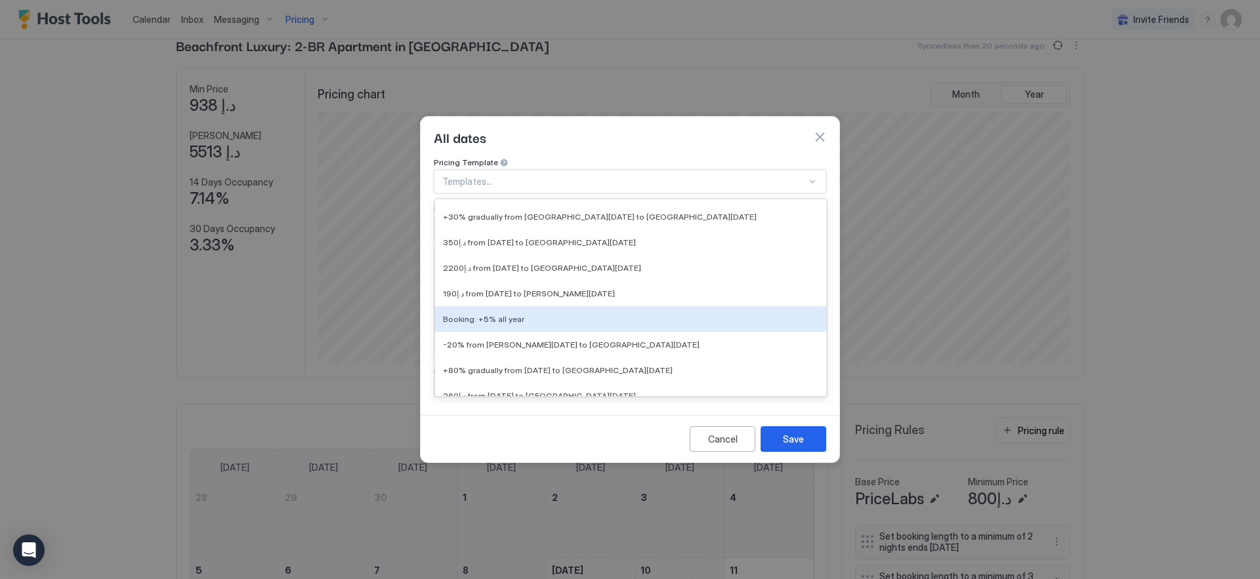
scroll to position [1163, 0]
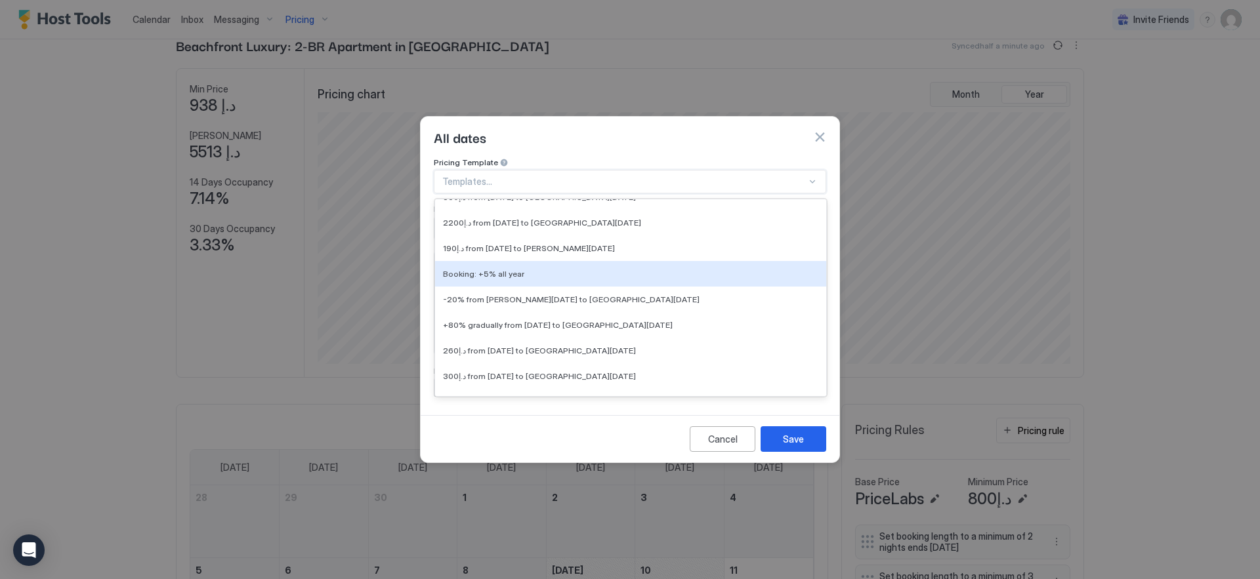
click at [574, 269] on div "Booking: +5% all year" at bounding box center [630, 274] width 375 height 10
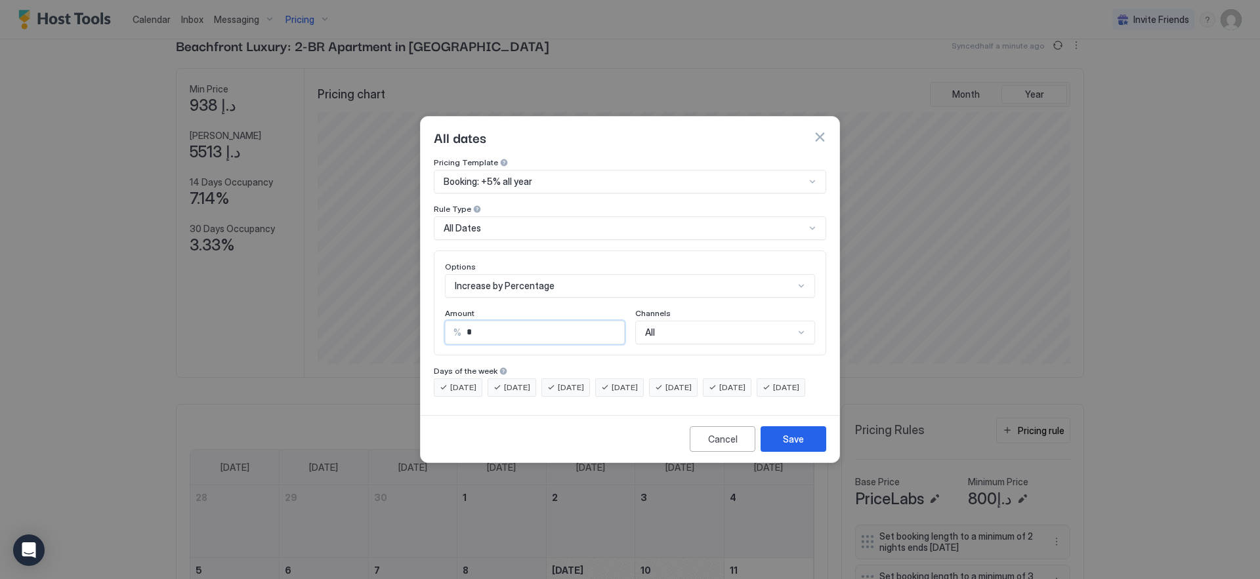
drag, startPoint x: 477, startPoint y: 318, endPoint x: 353, endPoint y: 295, distance: 126.1
click at [354, 297] on div "All dates Pricing Template Booking: +5% all year Rule Type All Dates Options In…" at bounding box center [630, 289] width 1260 height 579
type input "**"
click at [773, 447] on button "Save" at bounding box center [793, 439] width 66 height 26
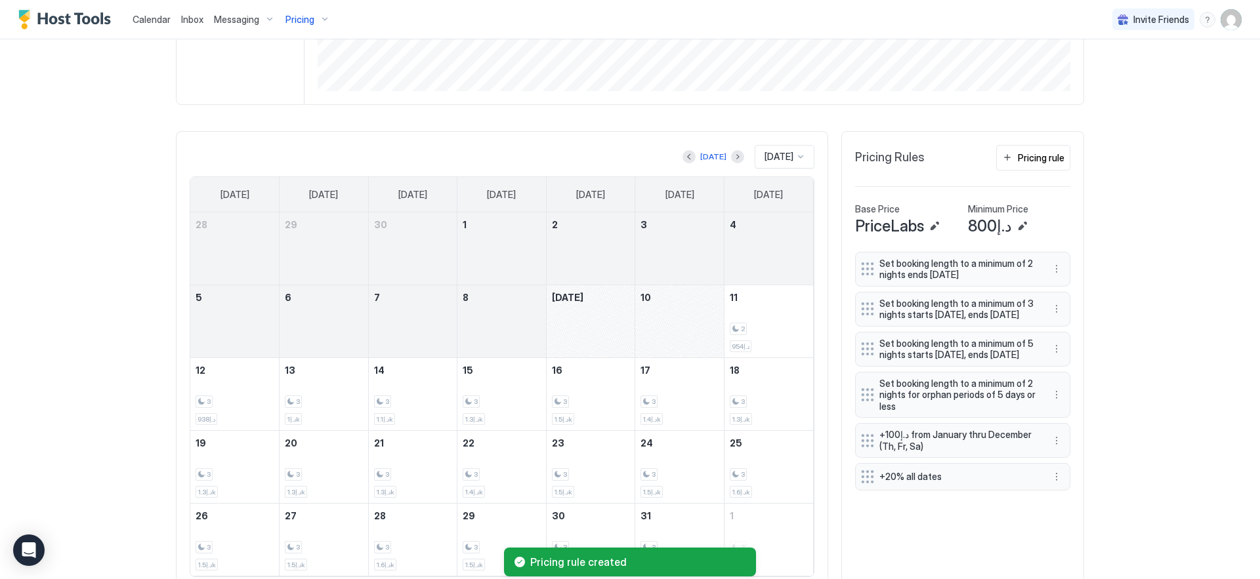
scroll to position [358, 0]
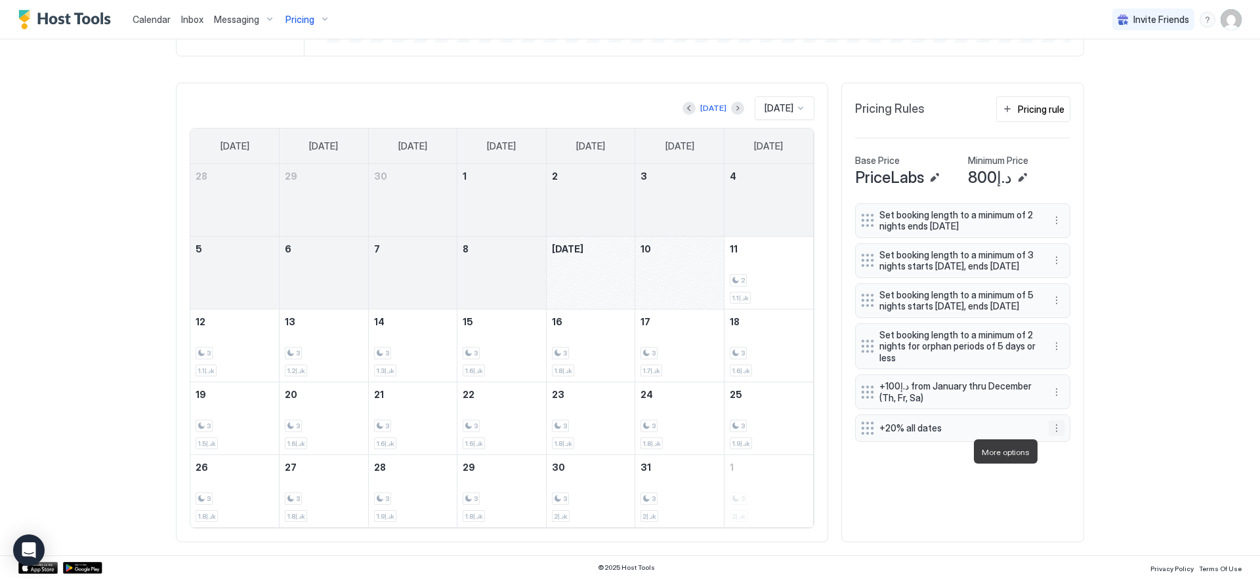
click at [1053, 436] on button "More options" at bounding box center [1056, 429] width 16 height 16
click at [1056, 467] on div "Edit" at bounding box center [1064, 470] width 29 height 10
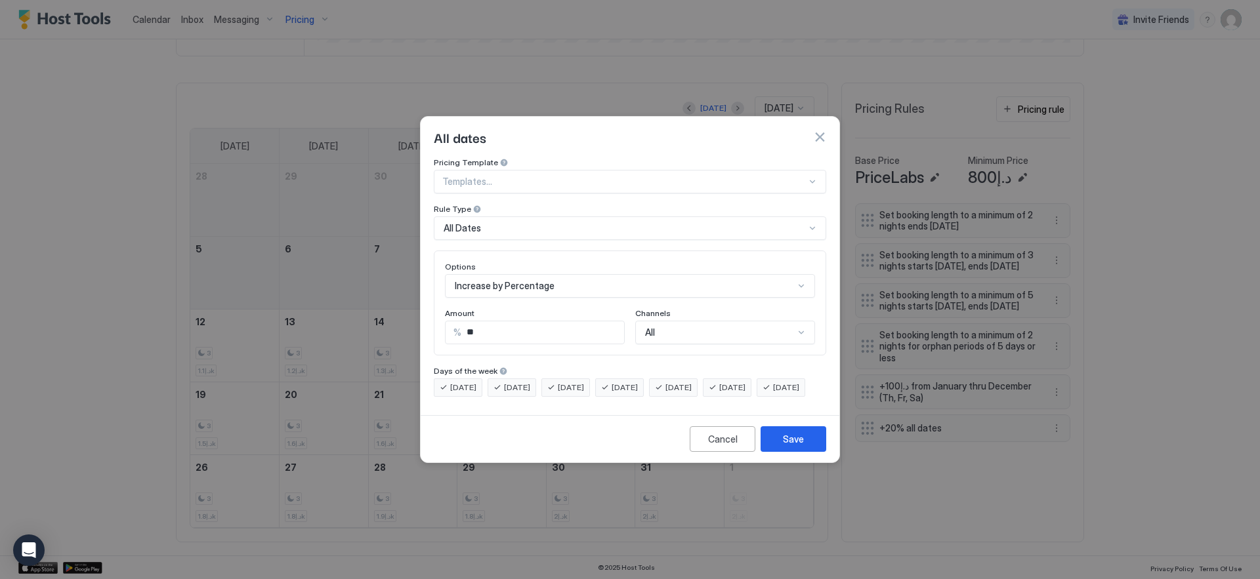
click at [655, 327] on div "All" at bounding box center [719, 333] width 149 height 12
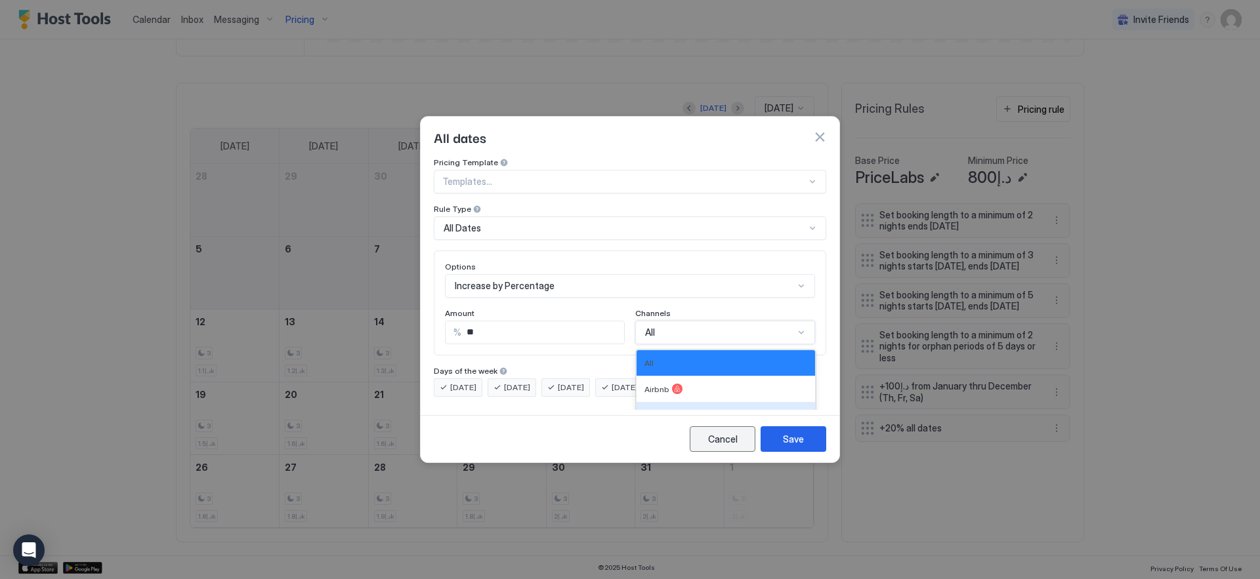
click at [710, 442] on button "Cancel" at bounding box center [723, 439] width 66 height 26
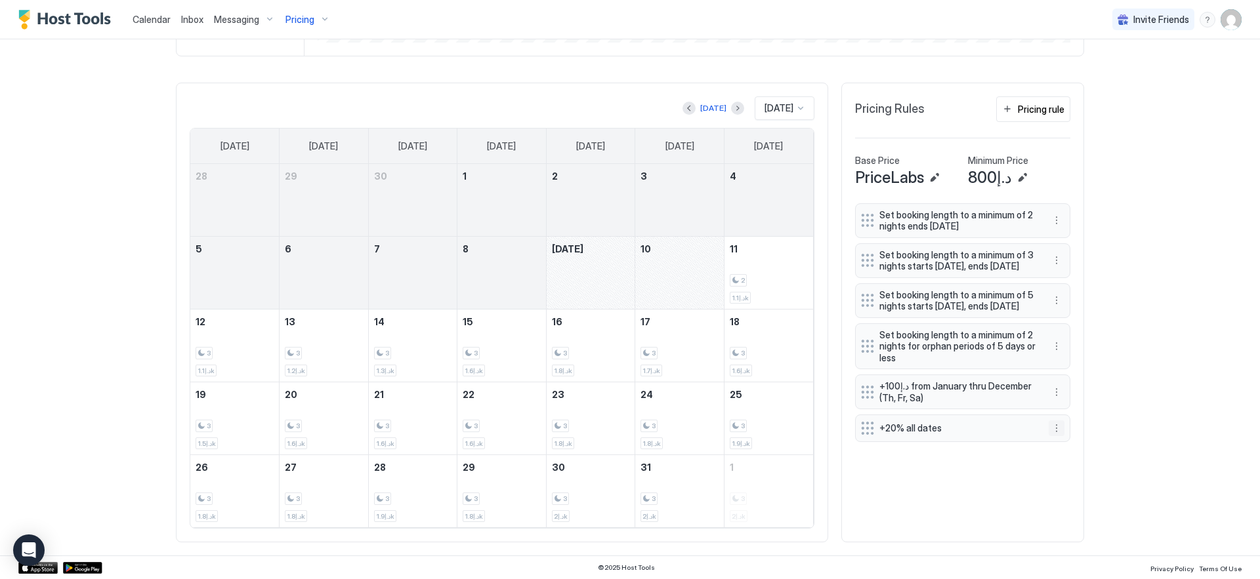
click at [1052, 436] on button "More options" at bounding box center [1056, 429] width 16 height 16
click at [1068, 513] on span "Delete" at bounding box center [1076, 512] width 24 height 10
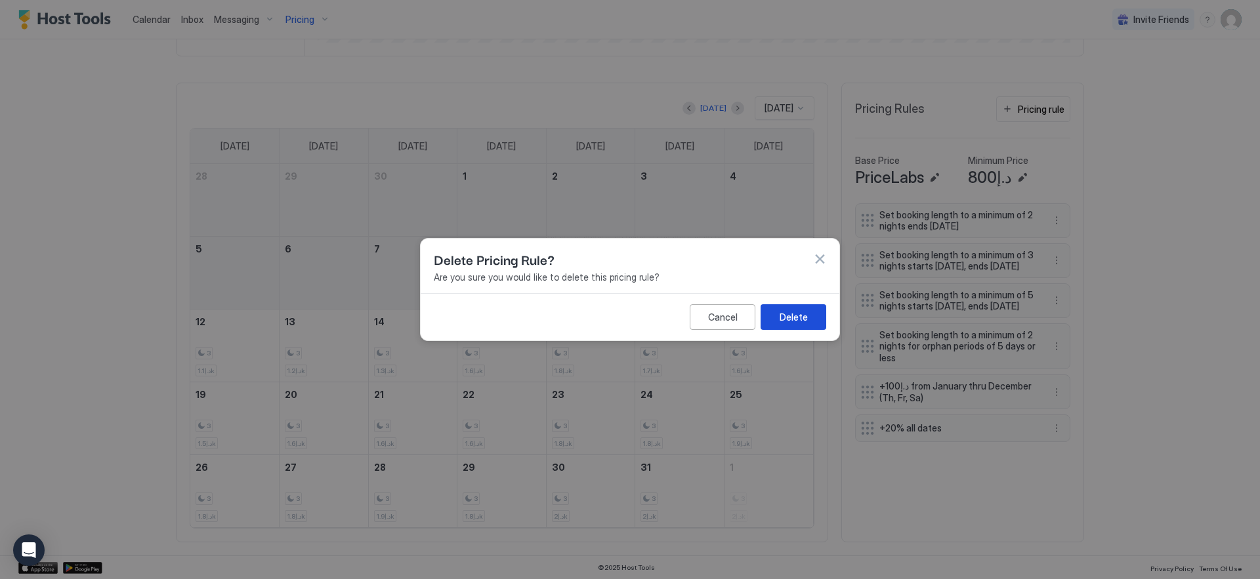
click at [773, 316] on button "Delete" at bounding box center [793, 317] width 66 height 26
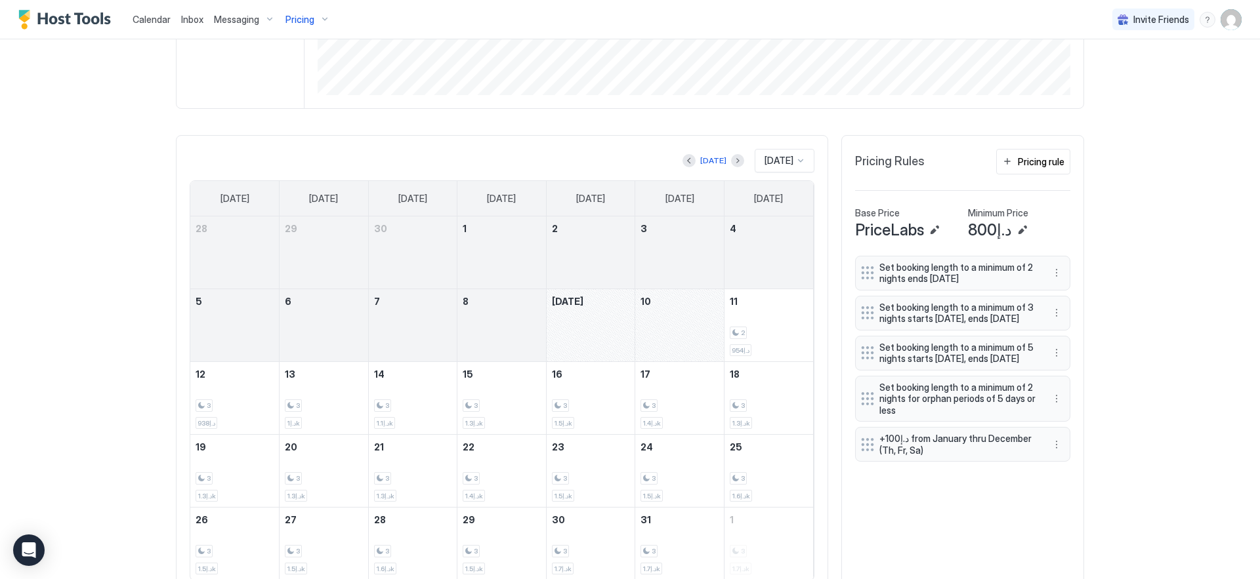
scroll to position [304, 0]
click at [1045, 161] on div "Pricing rule" at bounding box center [1041, 163] width 47 height 14
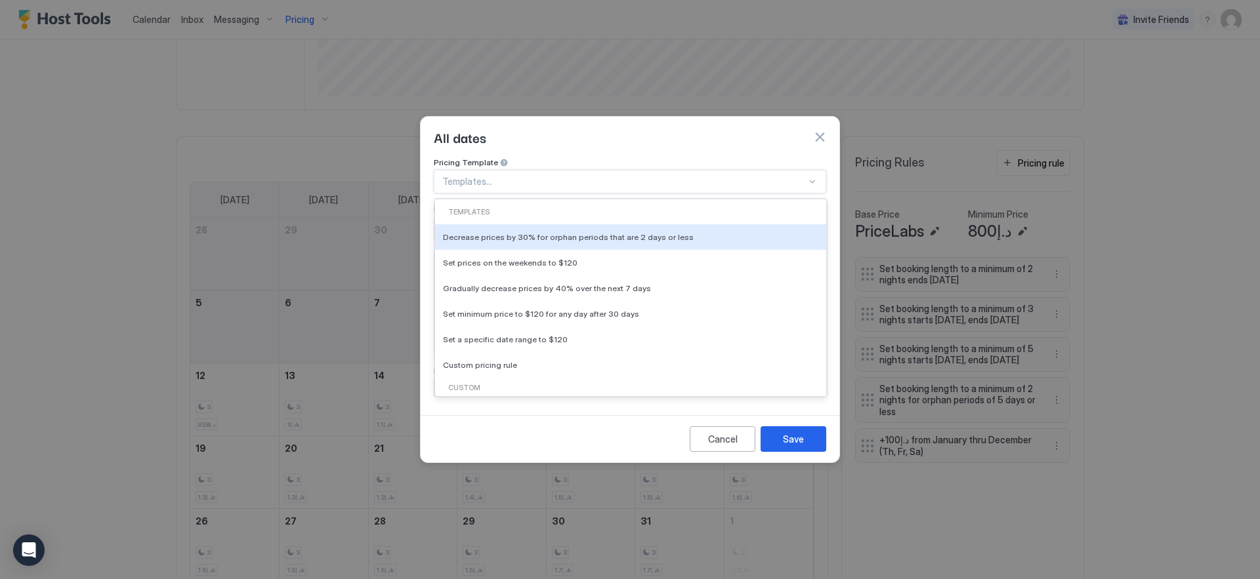
click at [672, 176] on div at bounding box center [624, 182] width 364 height 12
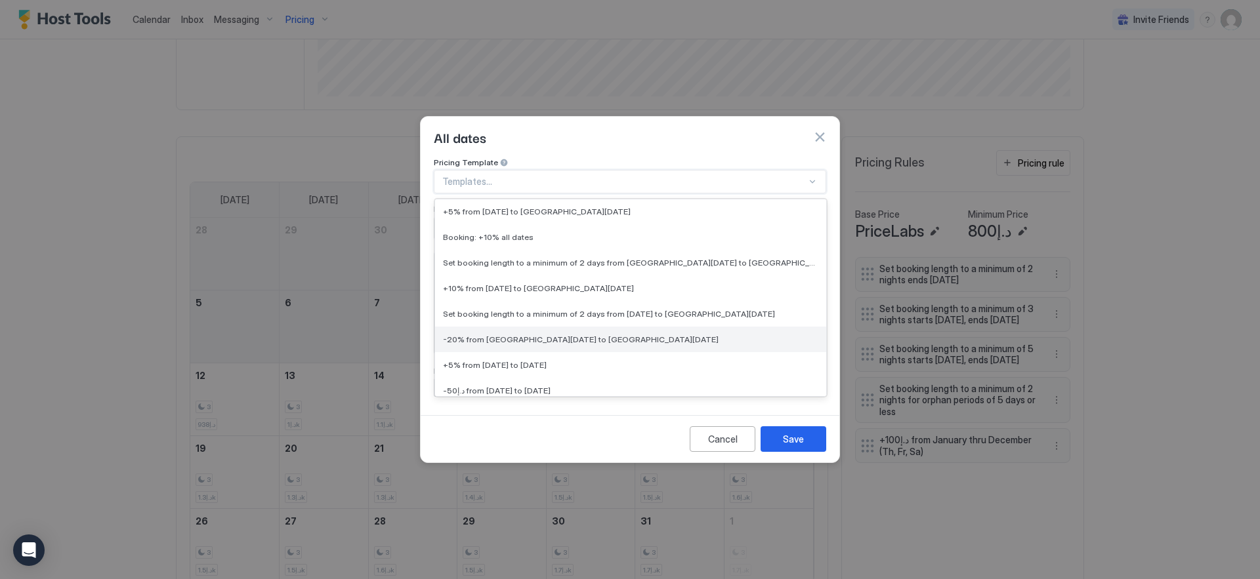
scroll to position [1993, 0]
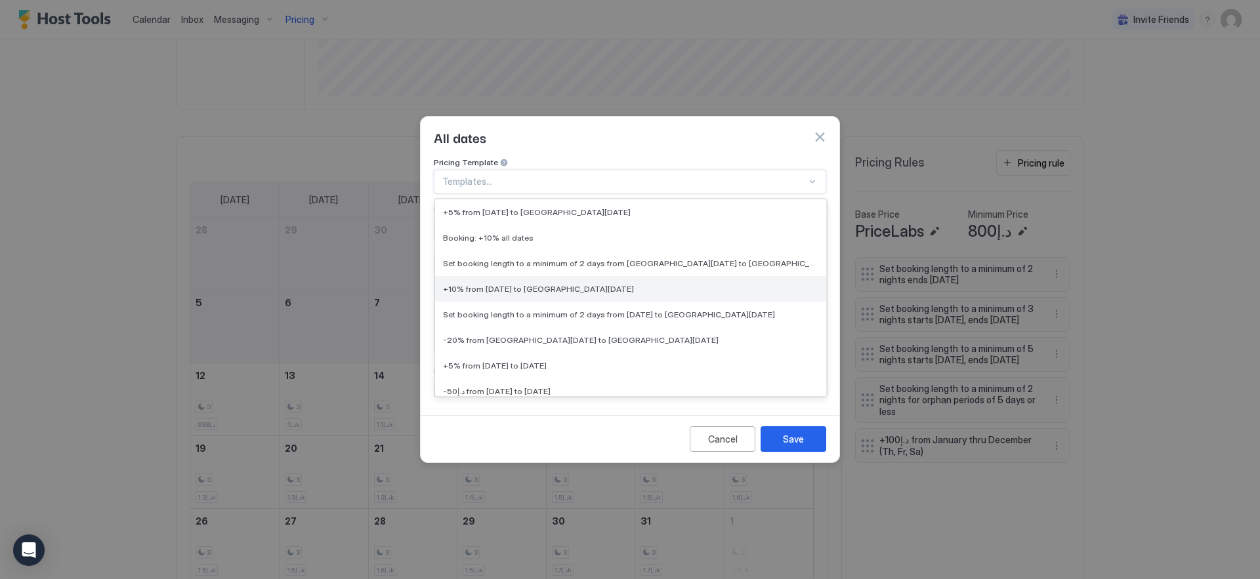
click at [654, 284] on div "+10% from [DATE] to [GEOGRAPHIC_DATA][DATE]" at bounding box center [630, 289] width 391 height 26
type input "**"
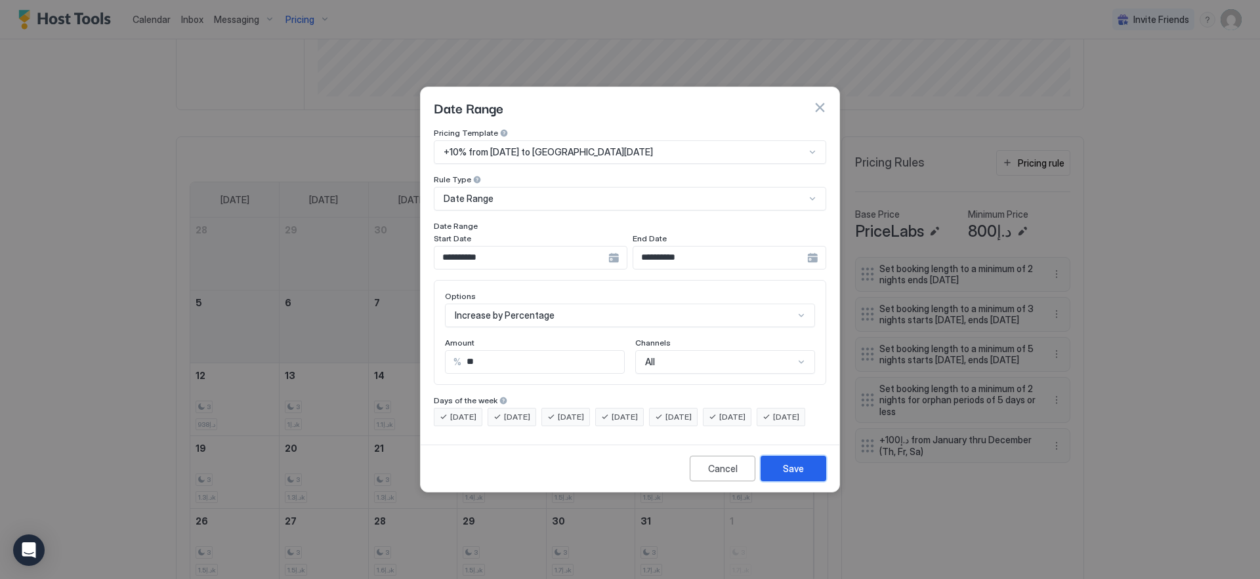
click at [797, 476] on div "Save" at bounding box center [793, 469] width 21 height 14
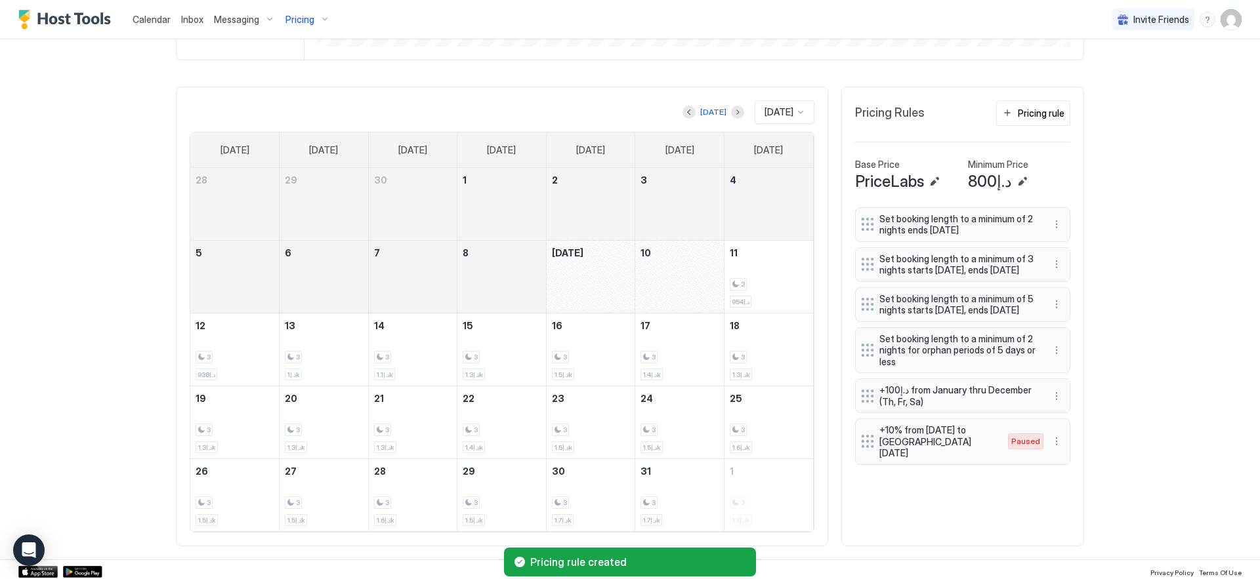
scroll to position [358, 0]
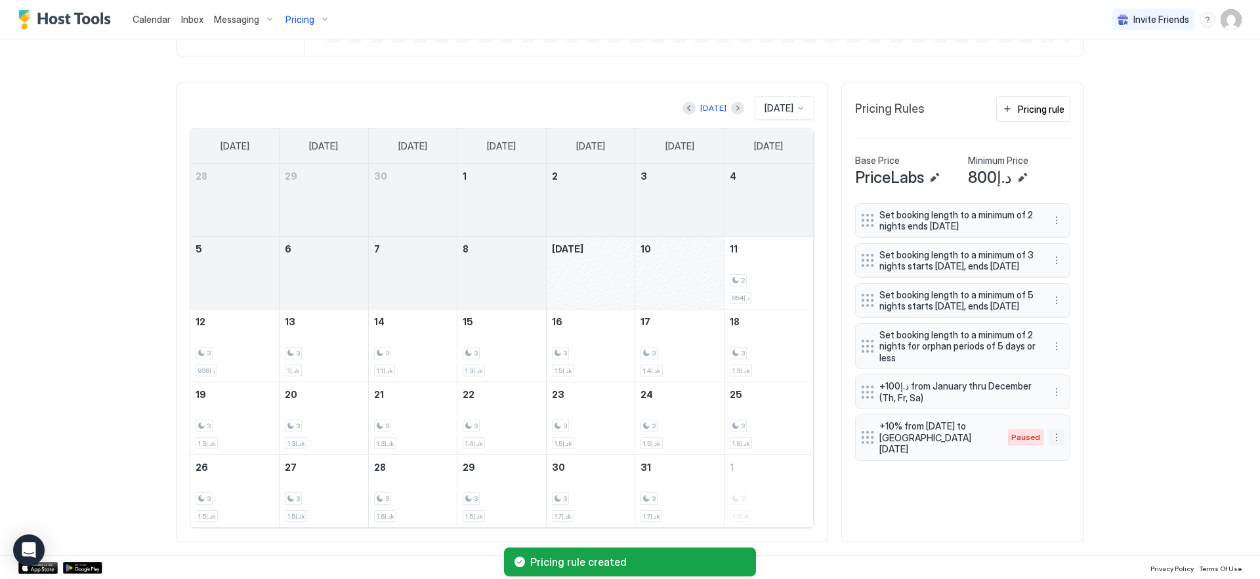
click at [1052, 446] on button "More options" at bounding box center [1056, 438] width 16 height 16
click at [1057, 474] on div "Edit" at bounding box center [1064, 473] width 29 height 10
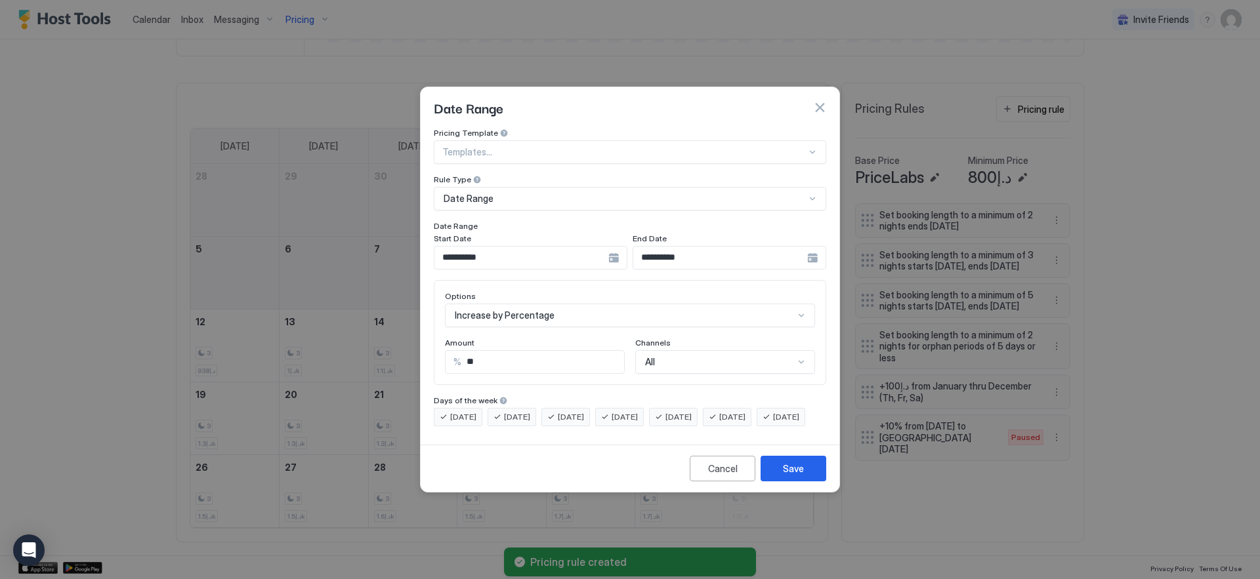
click at [610, 247] on div "**********" at bounding box center [531, 258] width 194 height 24
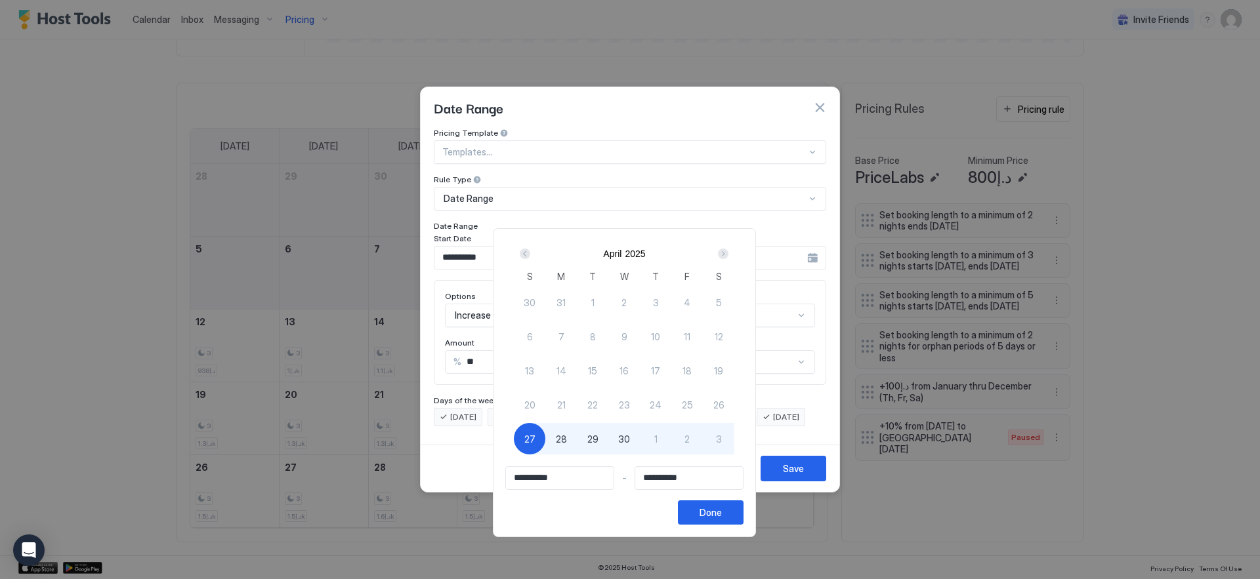
click at [728, 257] on div "Next" at bounding box center [723, 254] width 10 height 10
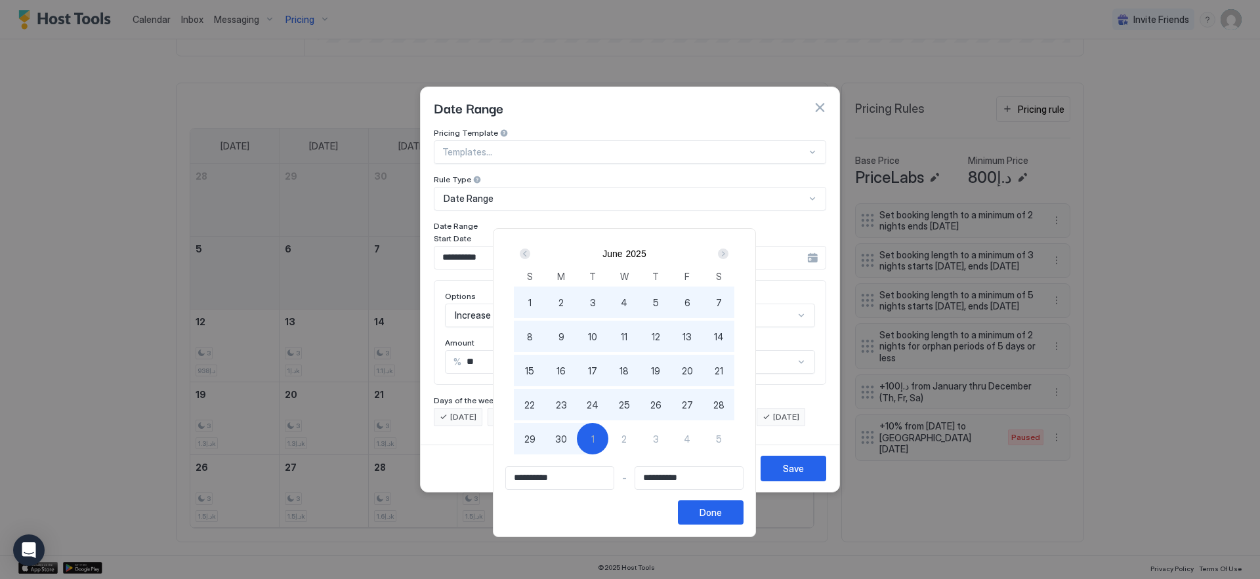
click at [728, 257] on div "Next" at bounding box center [723, 254] width 10 height 10
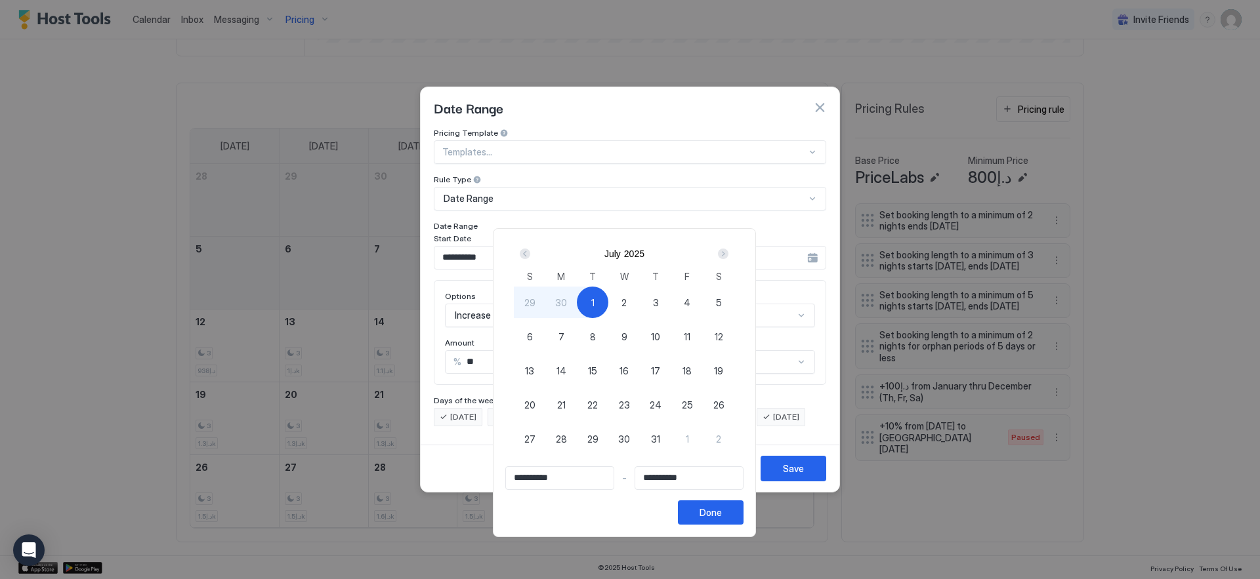
click at [728, 257] on div "Next" at bounding box center [723, 254] width 10 height 10
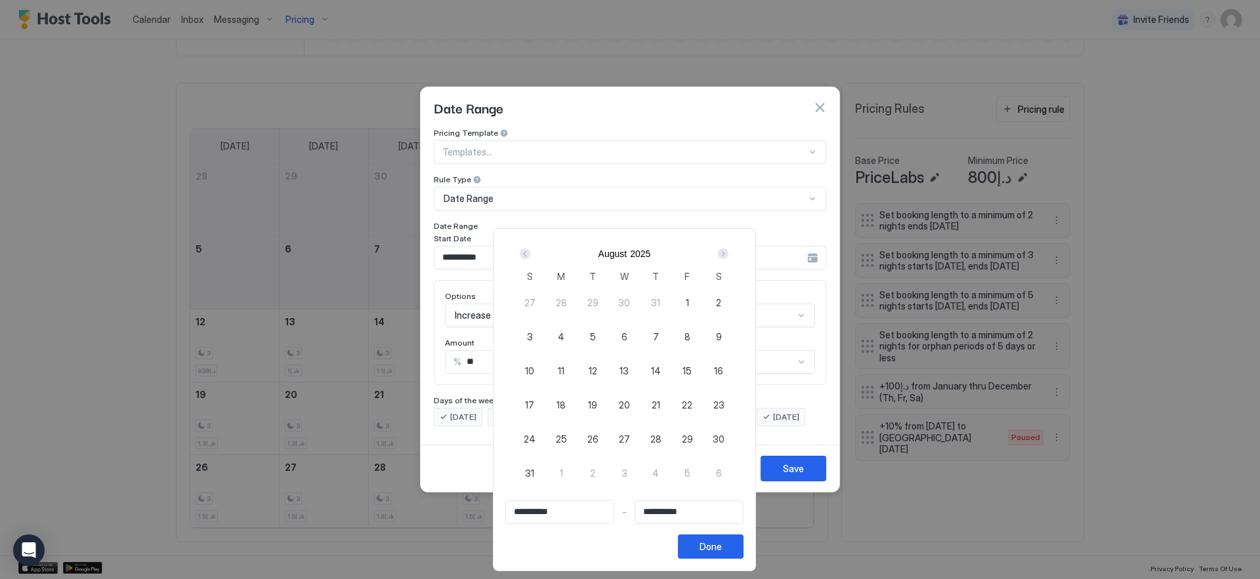
click at [728, 257] on div "Next" at bounding box center [723, 254] width 10 height 10
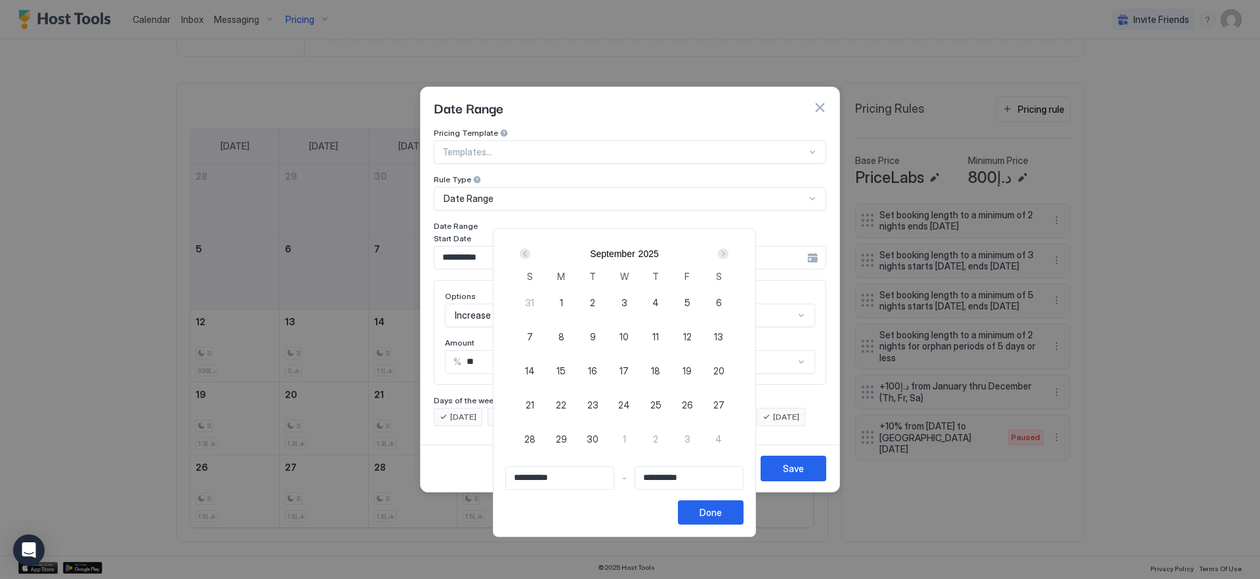
click at [728, 257] on div "Next" at bounding box center [723, 254] width 10 height 10
click at [693, 406] on span "24" at bounding box center [687, 405] width 12 height 14
type input "**********"
click at [731, 259] on div "Next" at bounding box center [723, 254] width 16 height 16
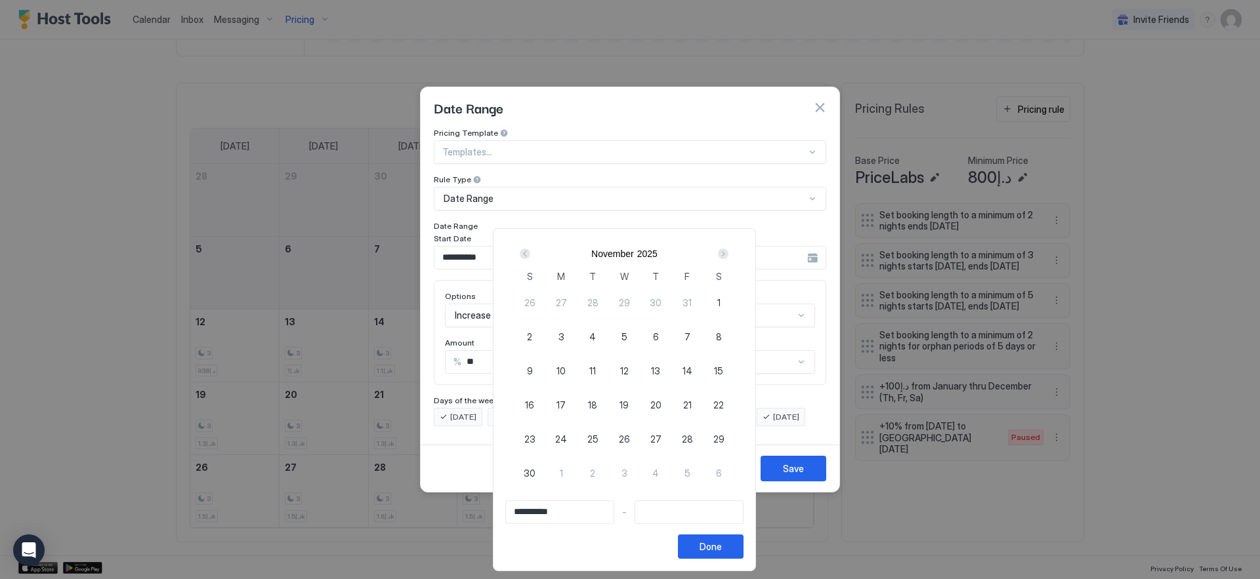
click at [731, 259] on div "Next" at bounding box center [723, 254] width 16 height 16
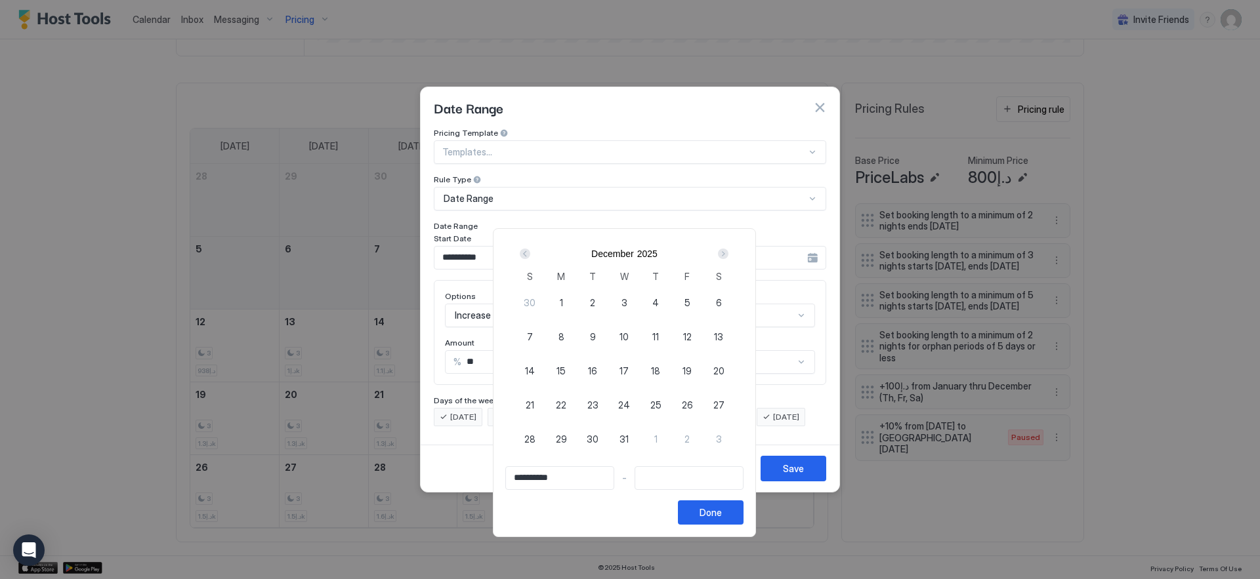
click at [731, 259] on div "Next" at bounding box center [723, 254] width 16 height 16
click at [728, 255] on div "Next" at bounding box center [723, 254] width 10 height 10
click at [730, 263] on div "[DATE]" at bounding box center [624, 254] width 220 height 22
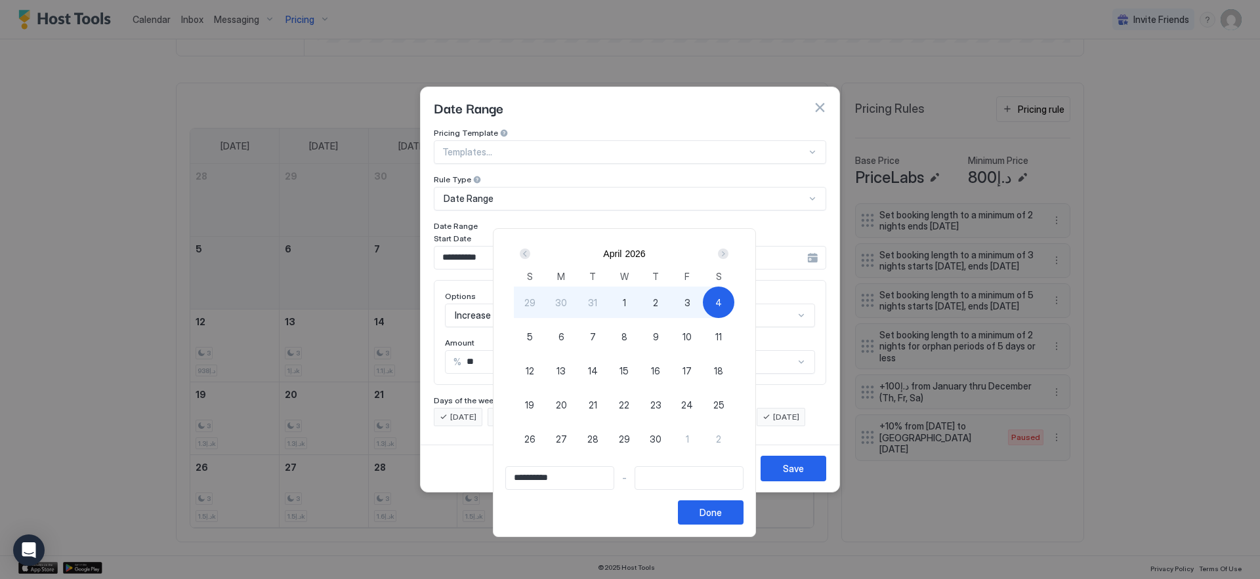
click at [728, 251] on div "Next" at bounding box center [723, 254] width 10 height 10
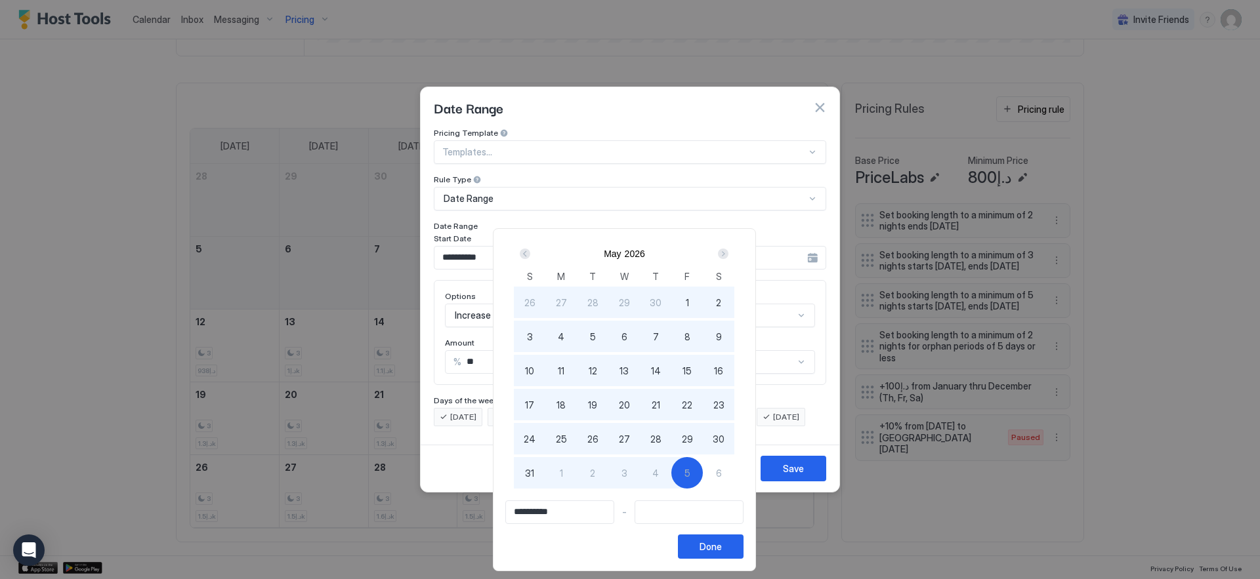
type input "**********"
click at [713, 474] on div "6" at bounding box center [718, 472] width 31 height 31
type input "**********"
click at [739, 548] on button "Done" at bounding box center [711, 547] width 66 height 24
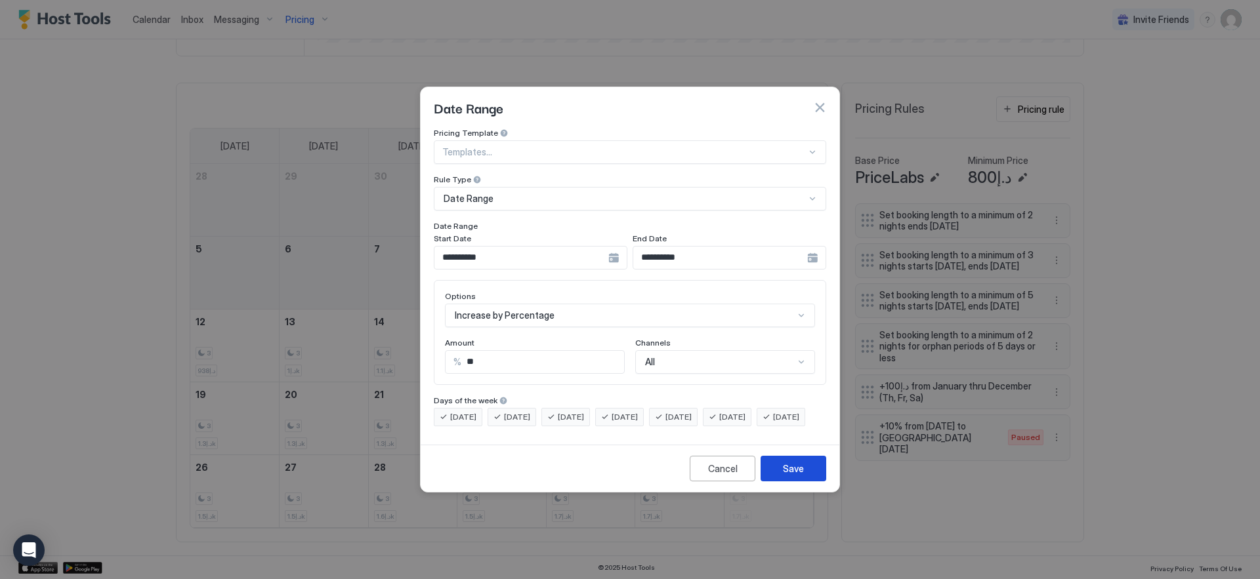
click at [792, 476] on div "Save" at bounding box center [793, 469] width 21 height 14
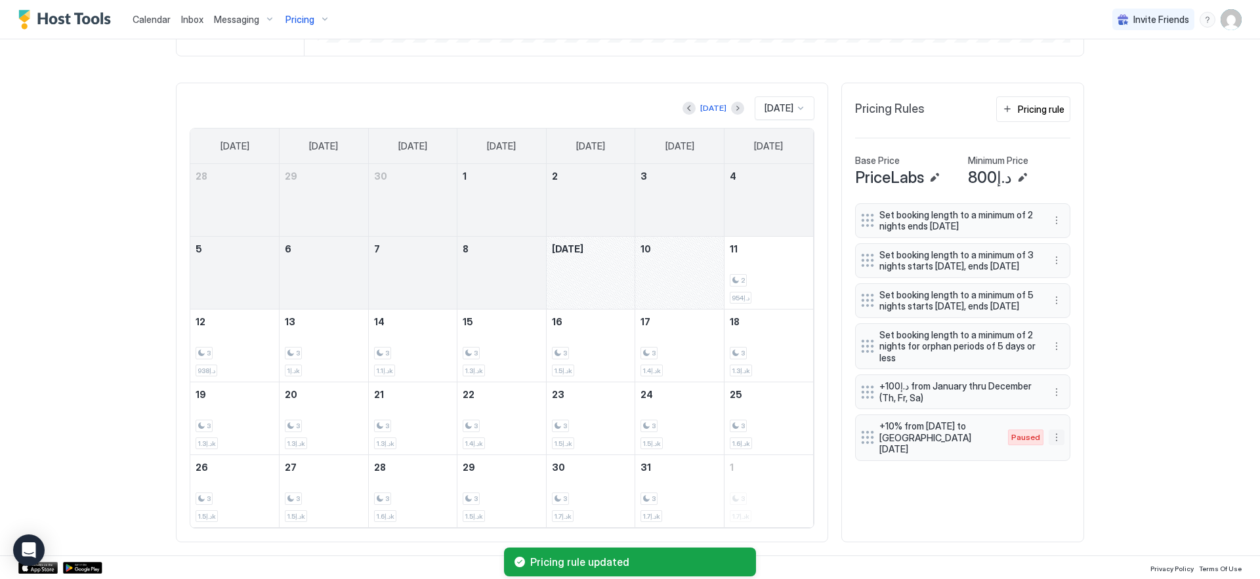
click at [1052, 446] on button "More options" at bounding box center [1056, 438] width 16 height 16
click at [1058, 490] on div "Enable" at bounding box center [1070, 494] width 40 height 10
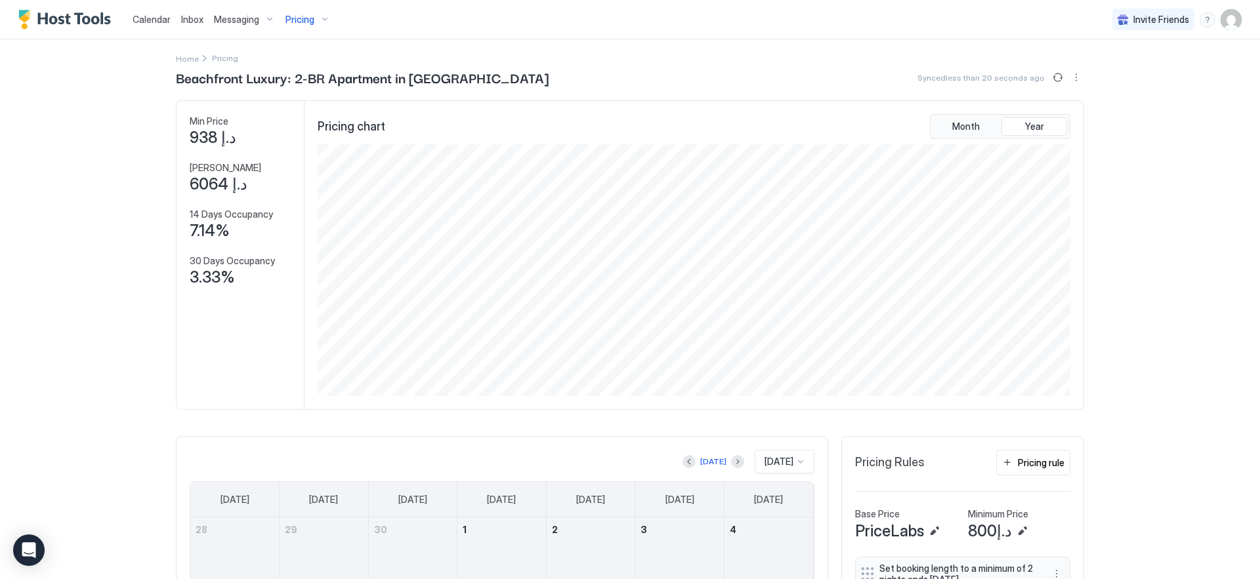
scroll to position [0, 0]
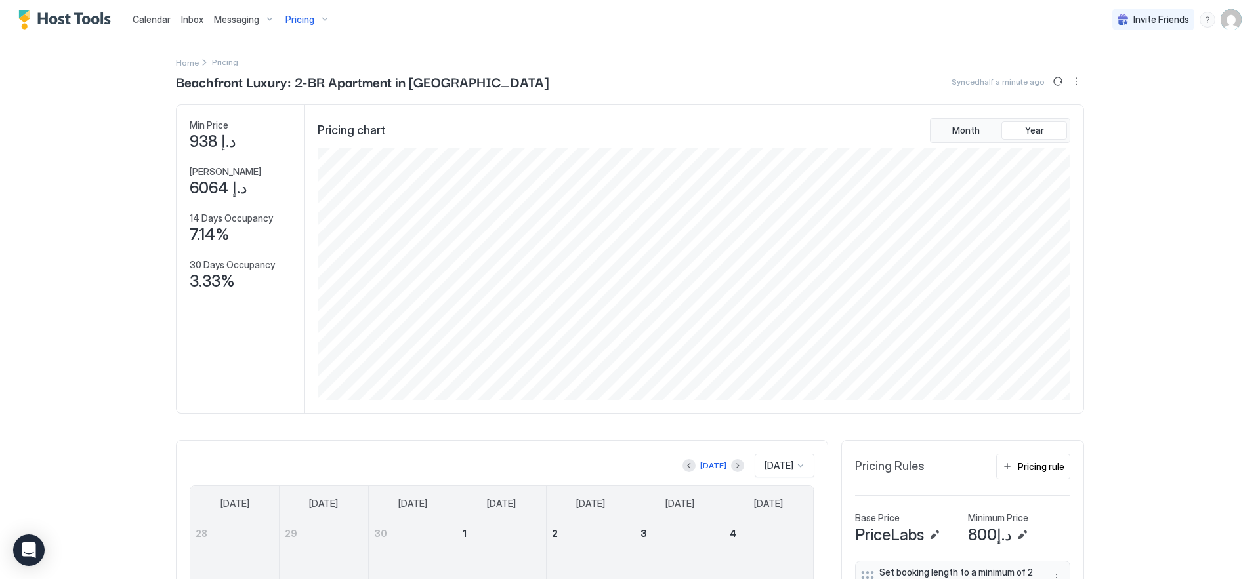
click at [299, 10] on div "Pricing" at bounding box center [307, 20] width 55 height 22
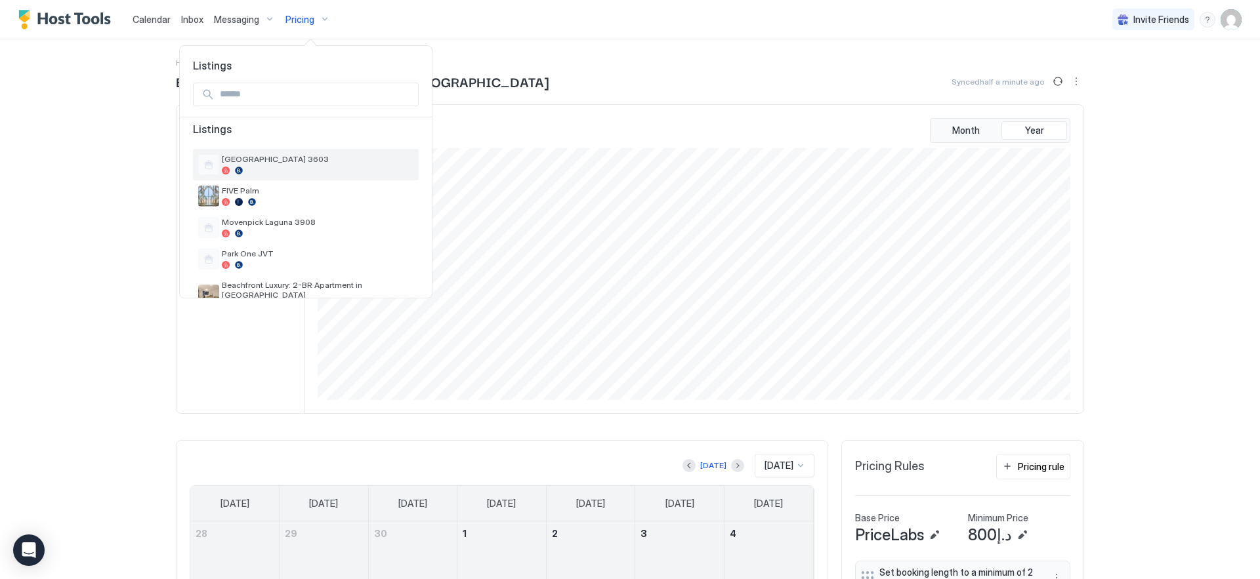
scroll to position [39, 0]
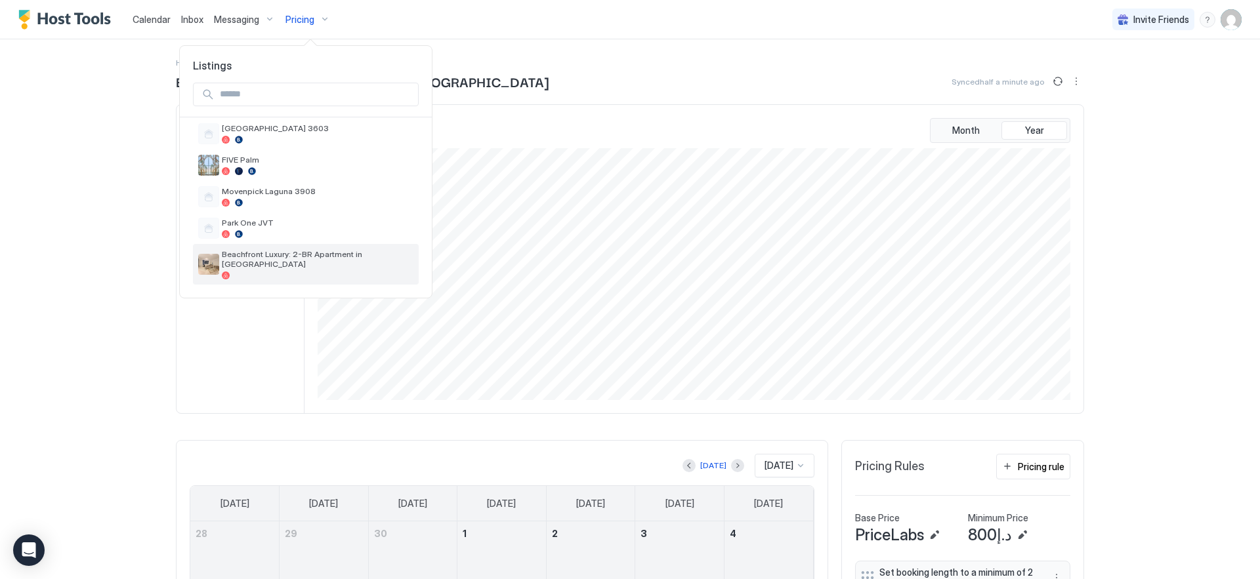
click at [322, 268] on span "Beachfront Luxury: 2-BR Apartment in [GEOGRAPHIC_DATA]" at bounding box center [318, 259] width 192 height 20
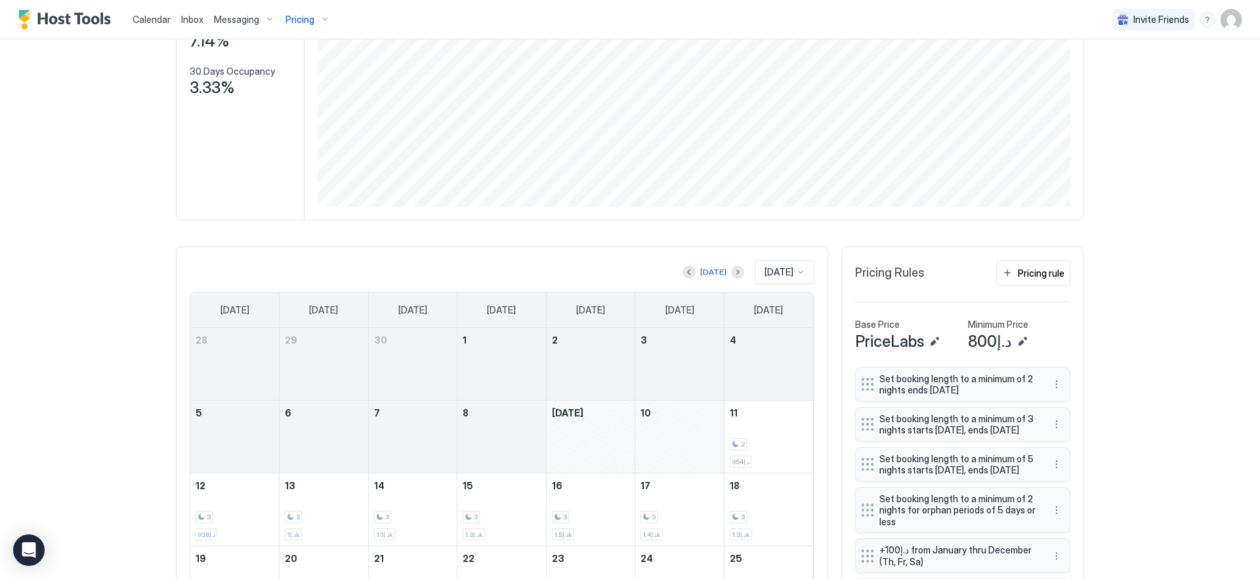
scroll to position [0, 0]
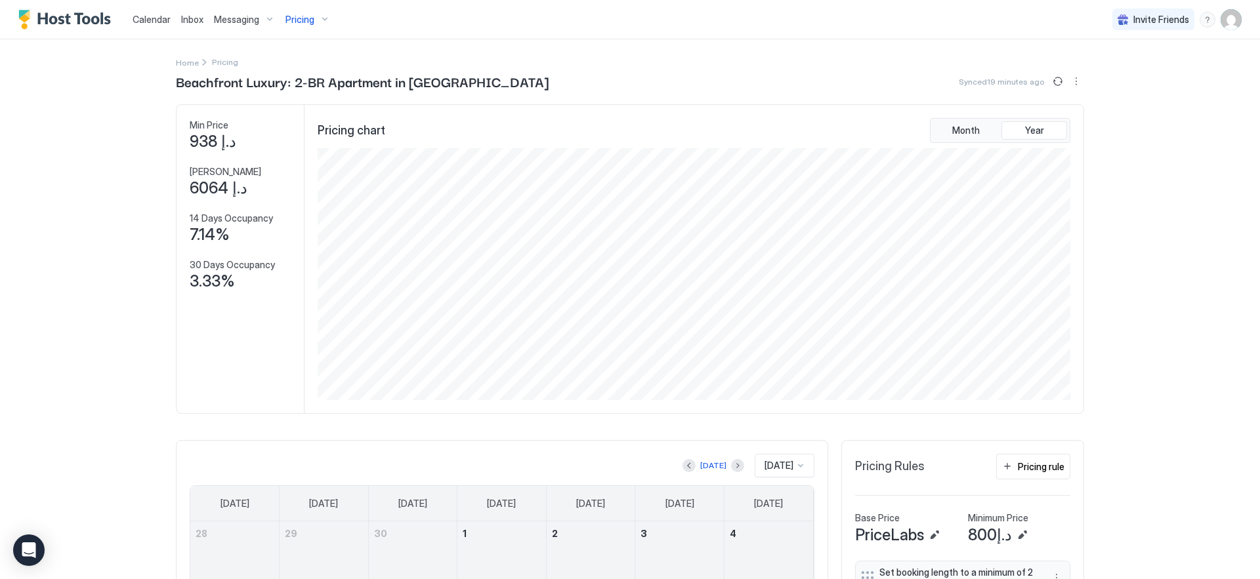
click at [300, 16] on span "Pricing" at bounding box center [299, 20] width 29 height 12
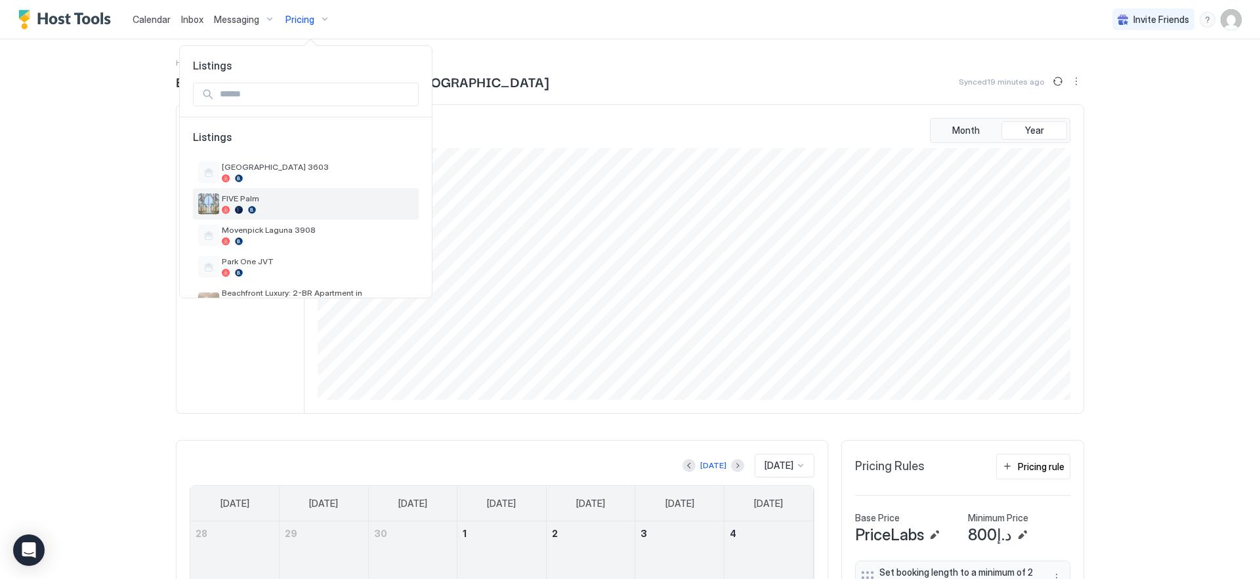
click at [301, 206] on div at bounding box center [318, 210] width 192 height 8
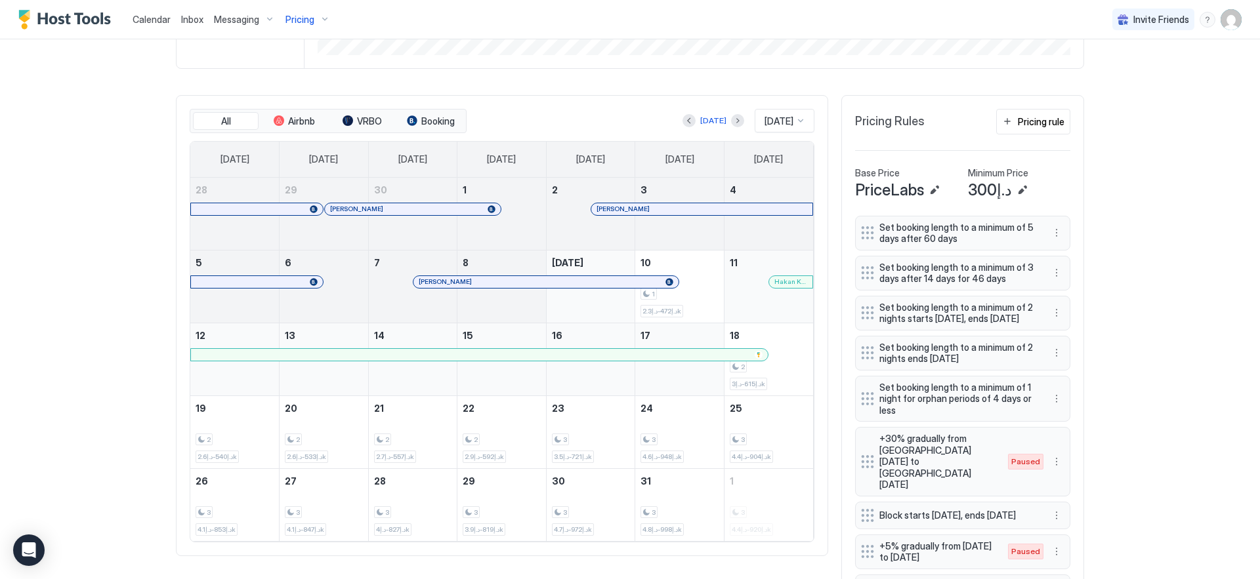
scroll to position [365, 0]
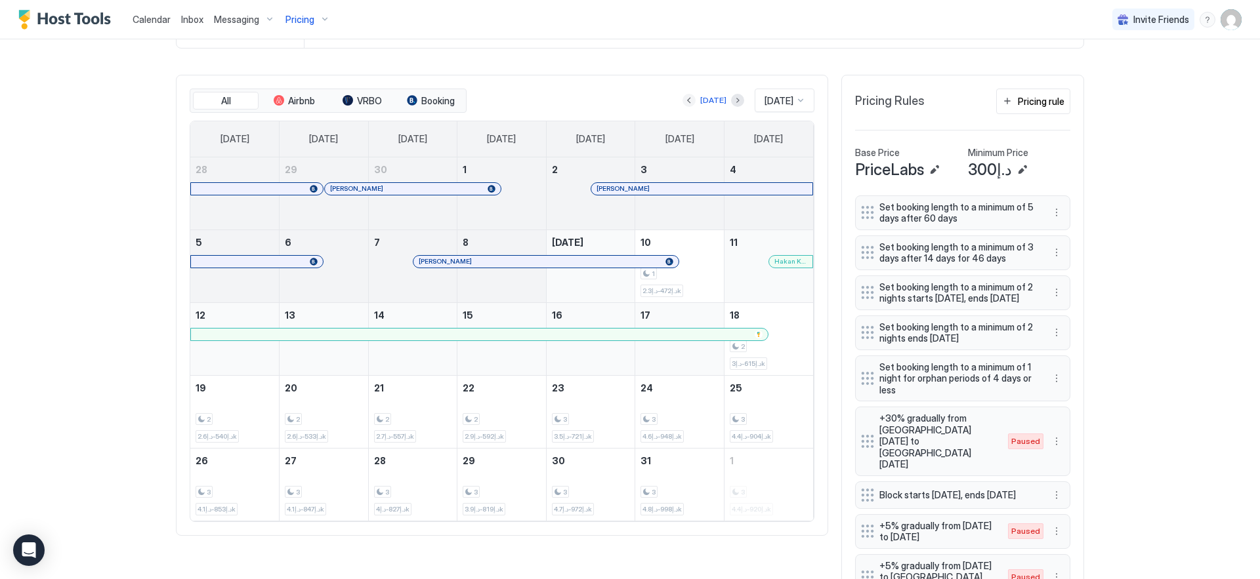
click at [682, 102] on button "Previous month" at bounding box center [688, 100] width 13 height 13
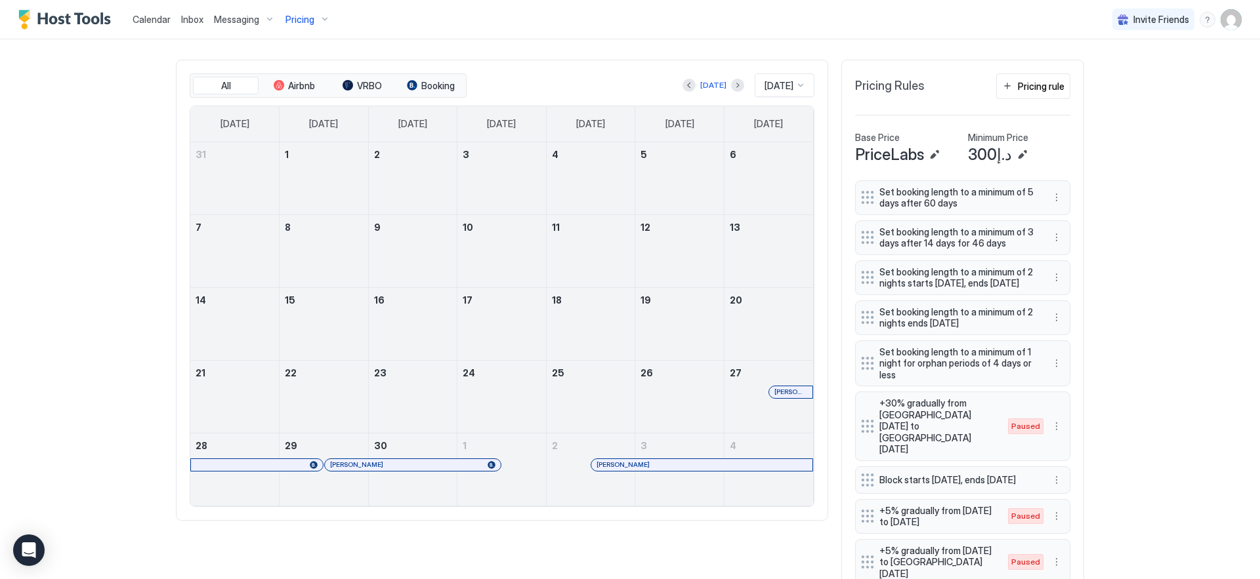
scroll to position [383, 0]
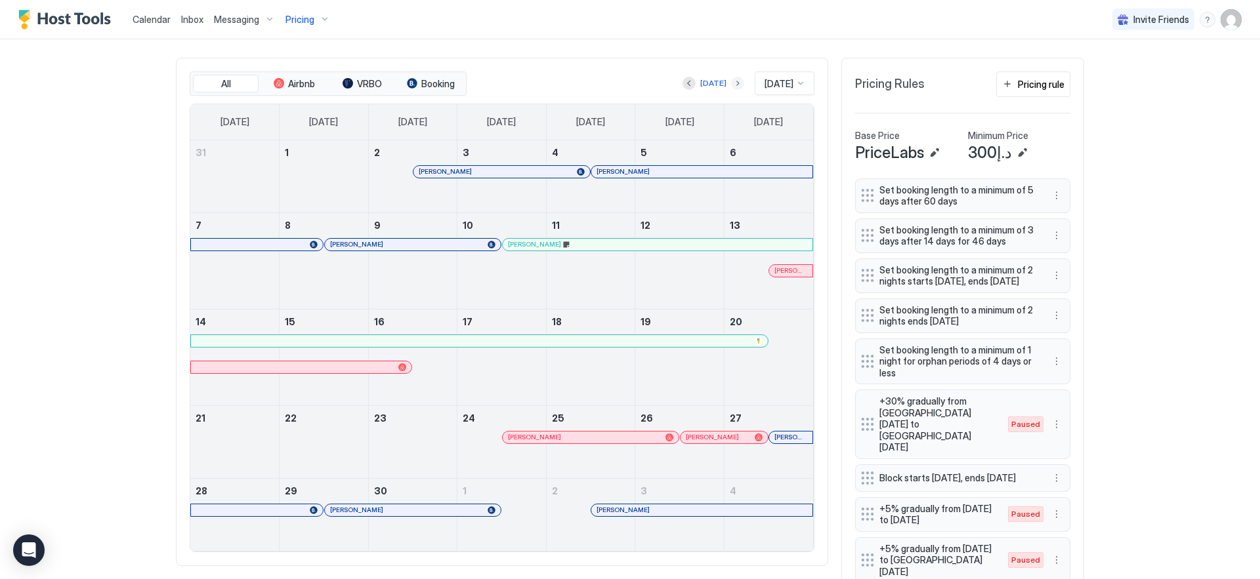
click at [731, 80] on button "Next month" at bounding box center [737, 83] width 13 height 13
